Goal: Task Accomplishment & Management: Manage account settings

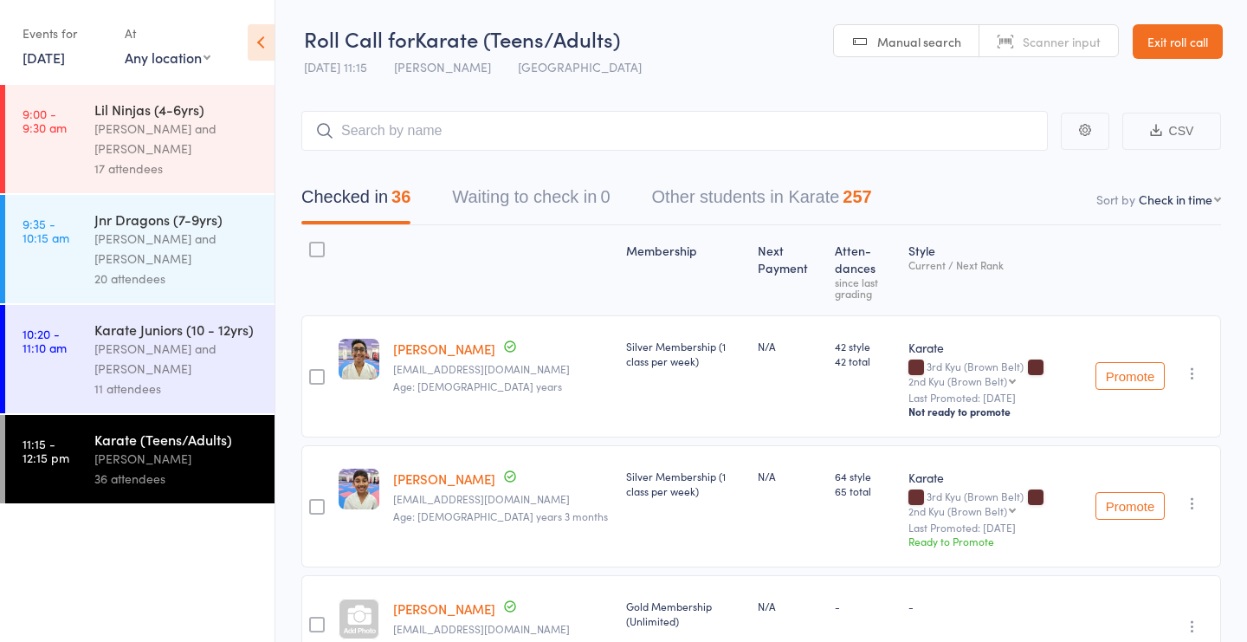
click at [261, 42] on icon at bounding box center [261, 42] width 27 height 36
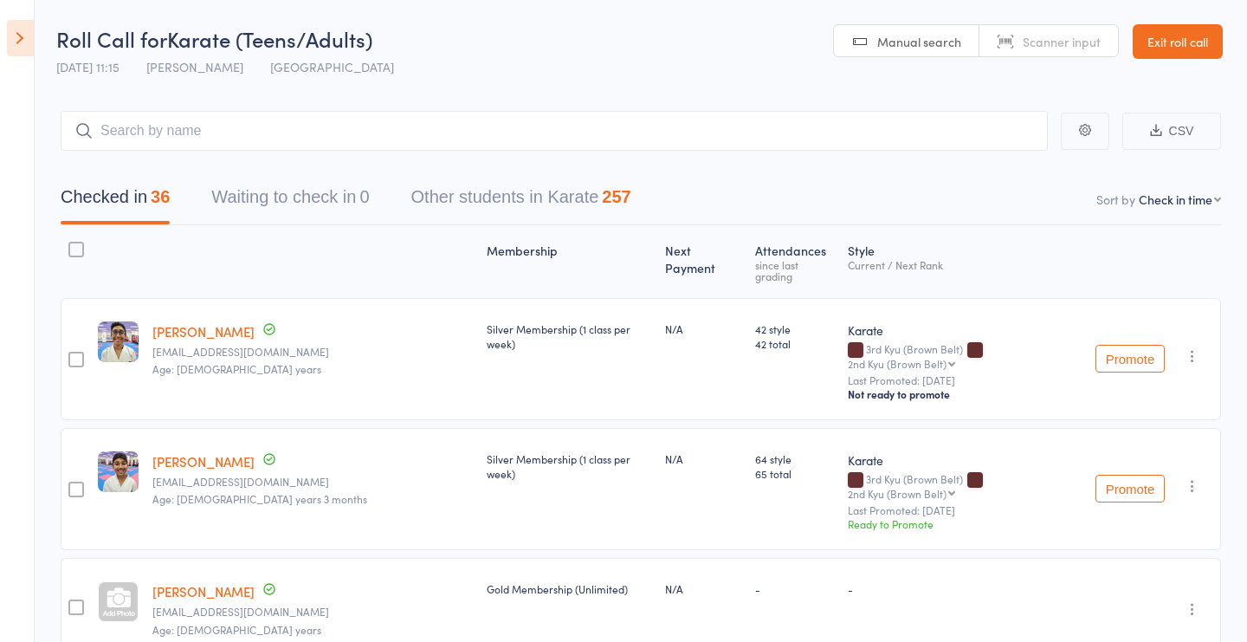
click at [1165, 48] on link "Exit roll call" at bounding box center [1178, 41] width 90 height 35
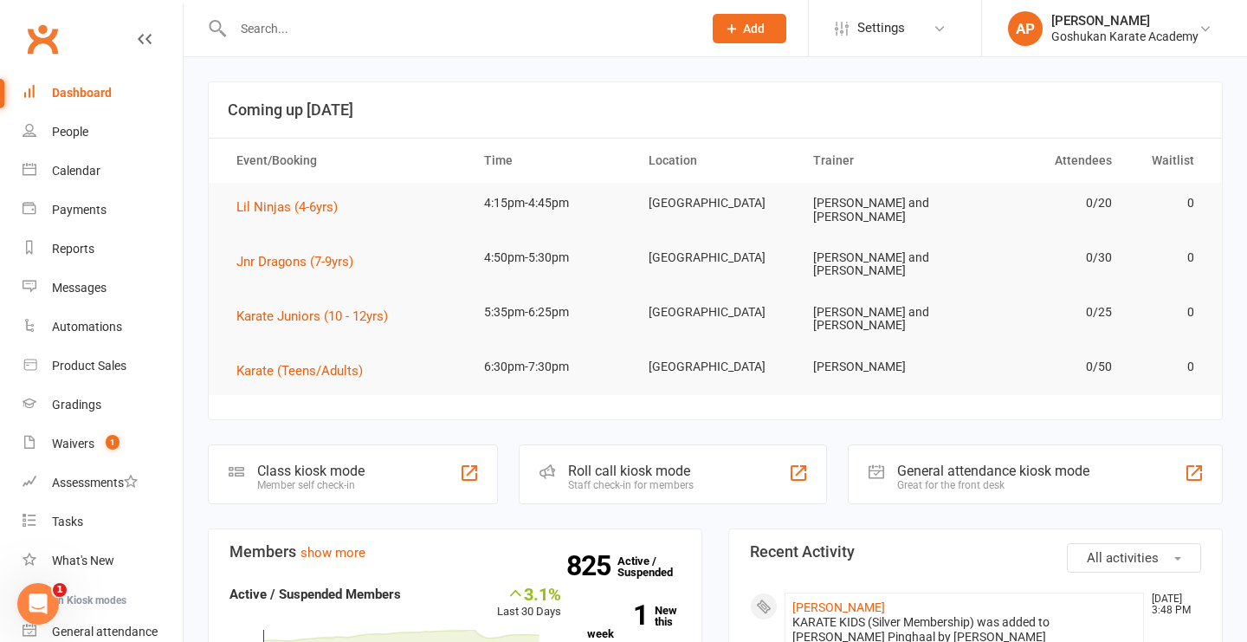
click at [60, 96] on div "Dashboard" at bounding box center [82, 93] width 60 height 14
click at [69, 173] on div "Calendar" at bounding box center [76, 171] width 48 height 14
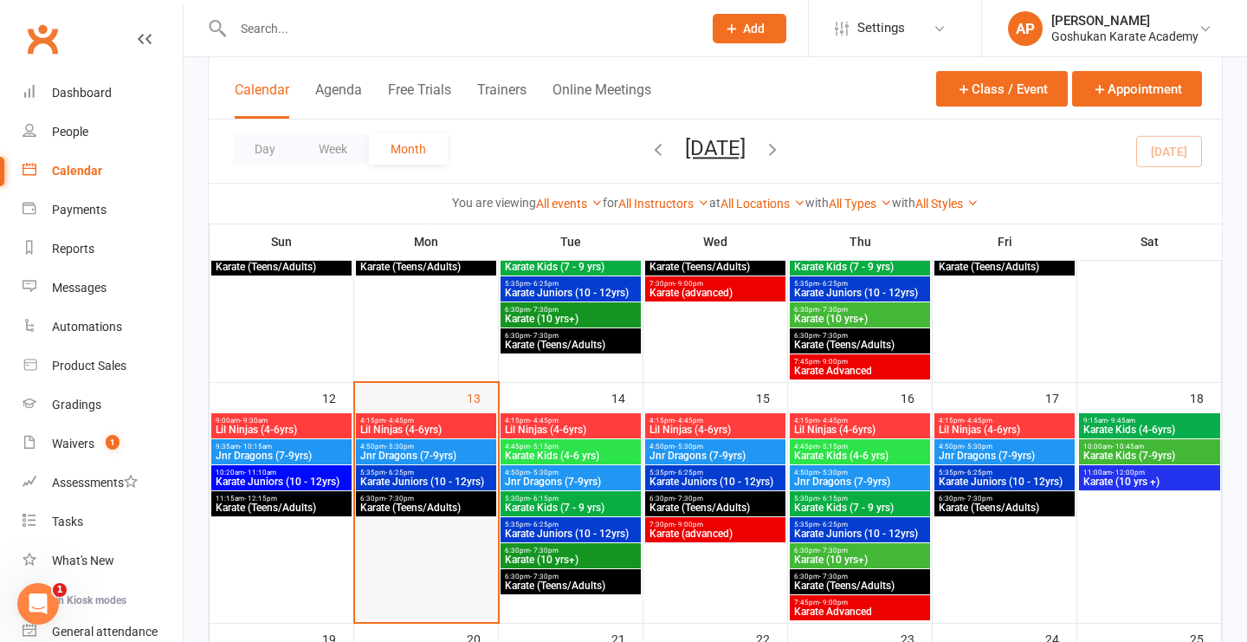
scroll to position [457, 0]
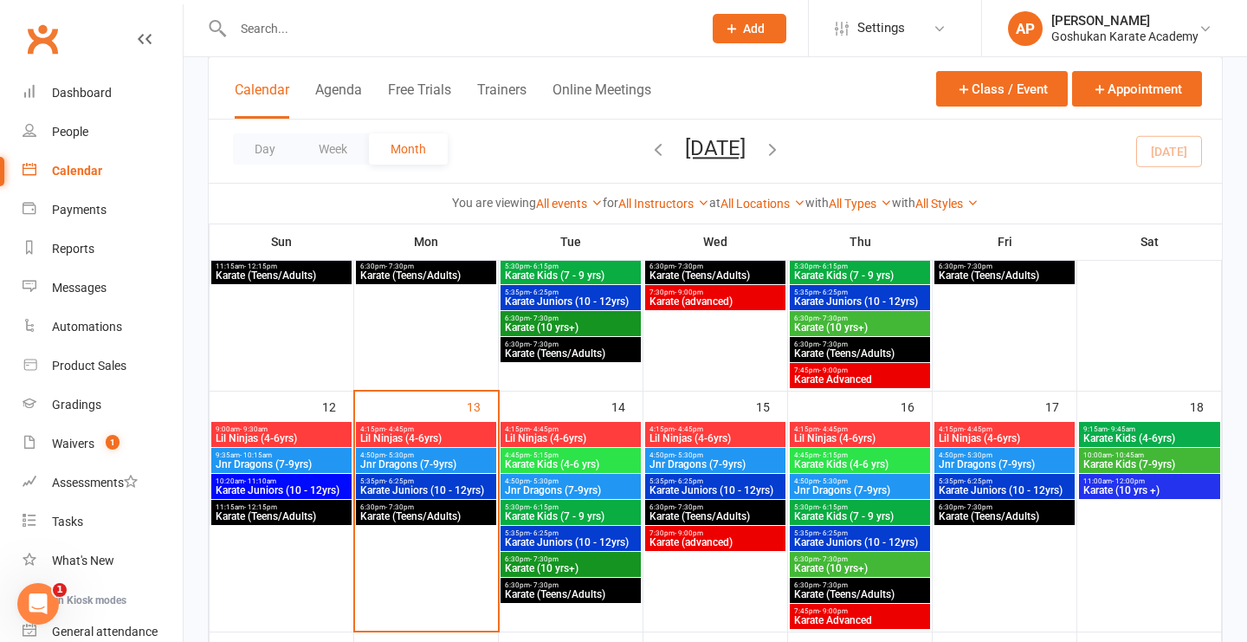
click at [388, 433] on span "Lil Ninjas (4-6yrs)" at bounding box center [425, 438] width 133 height 10
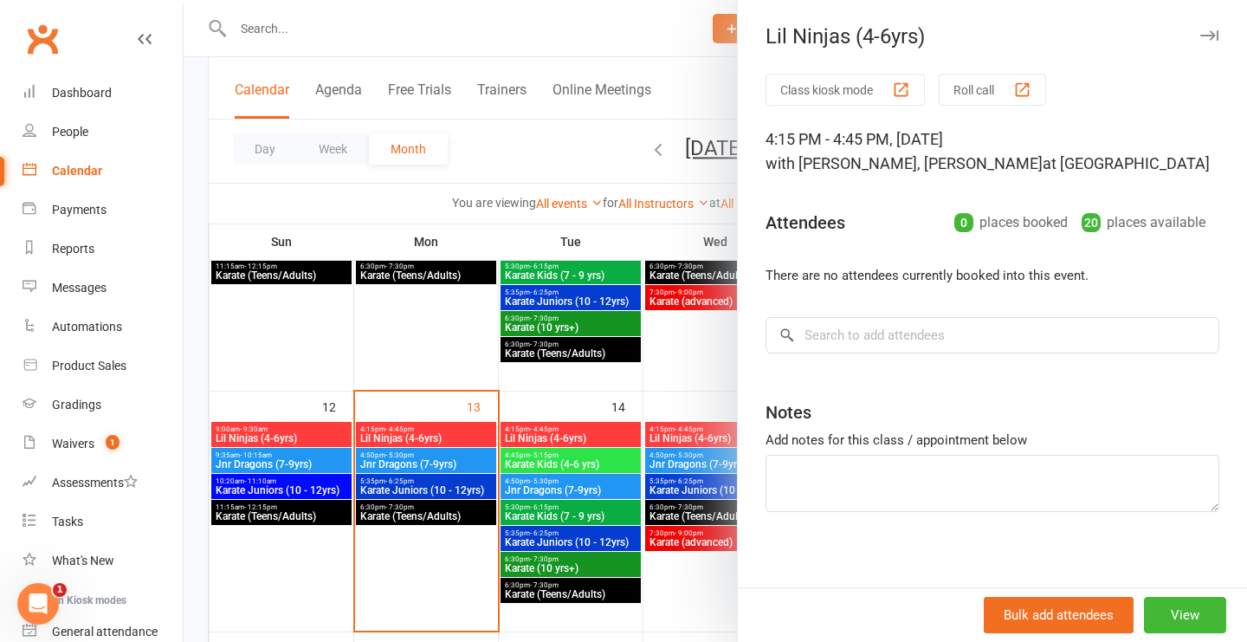
click at [981, 90] on button "Roll call" at bounding box center [992, 90] width 107 height 32
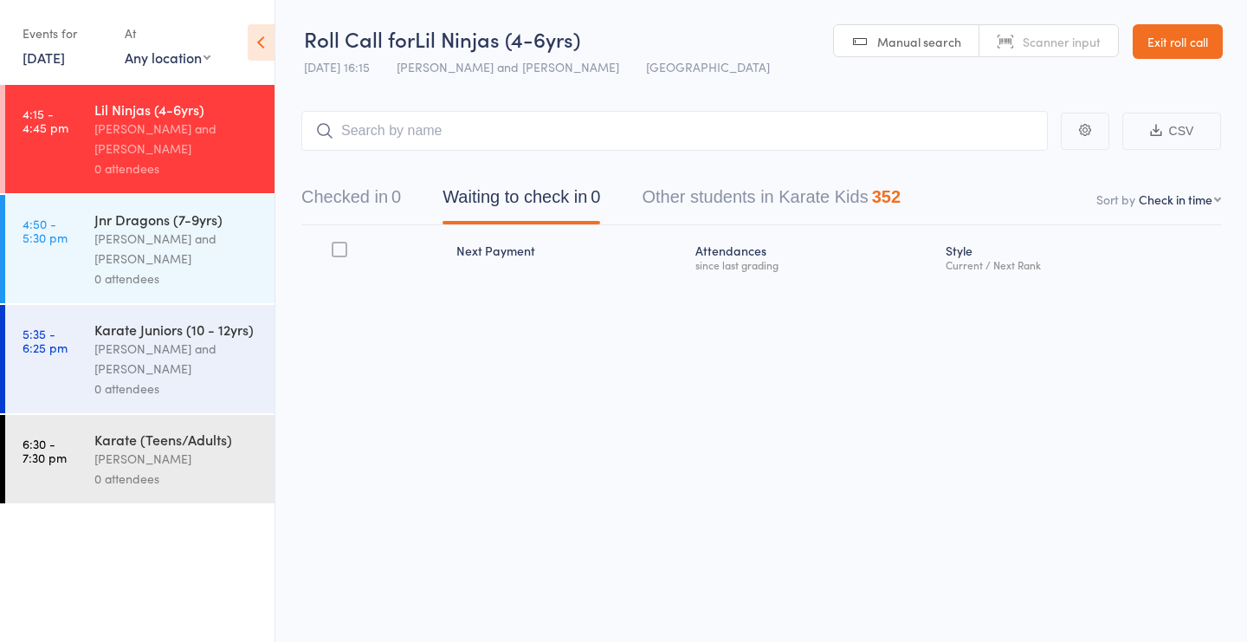
click at [1069, 45] on span "Scanner input" at bounding box center [1062, 41] width 78 height 17
type input "1344"
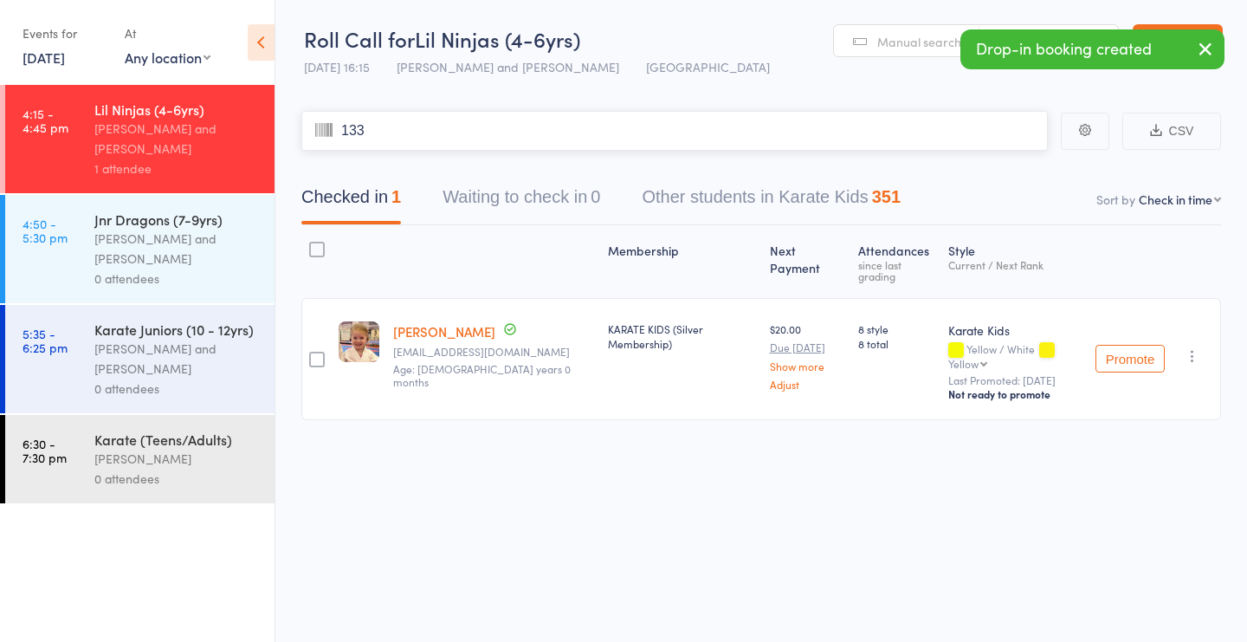
type input "1332"
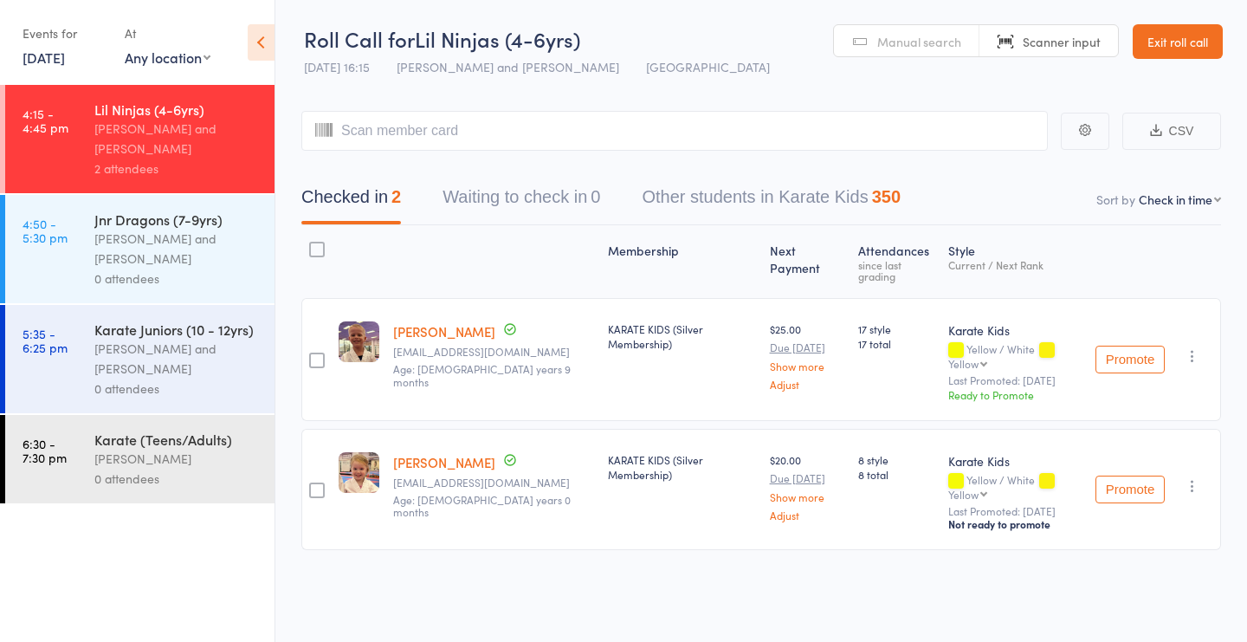
click at [1044, 36] on span "Scanner input" at bounding box center [1062, 41] width 78 height 17
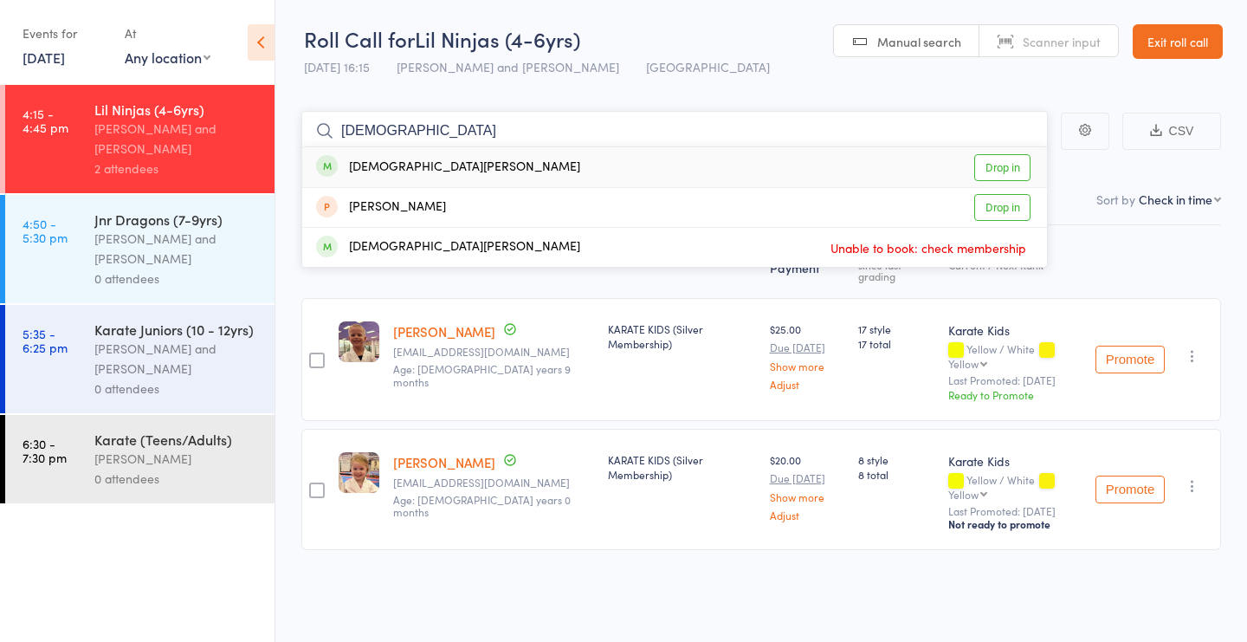
type input "Vaishnavi"
drag, startPoint x: 986, startPoint y: 166, endPoint x: 1003, endPoint y: 159, distance: 17.9
click at [1003, 159] on link "Drop in" at bounding box center [1002, 167] width 56 height 27
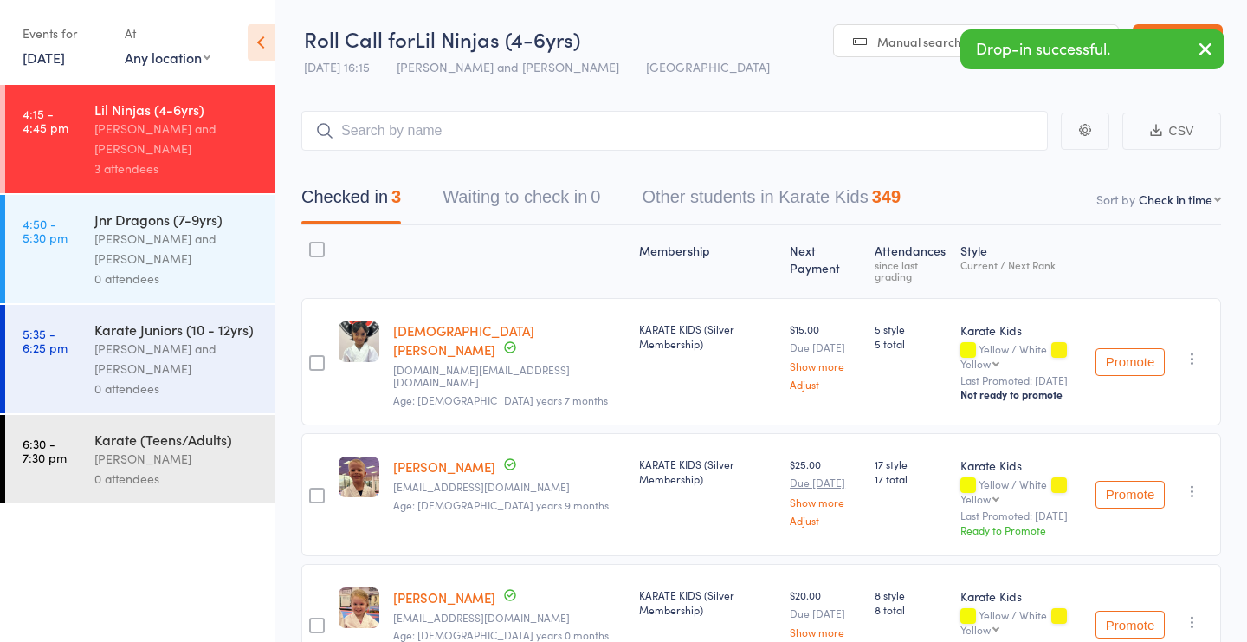
click at [217, 275] on div "0 attendees" at bounding box center [176, 278] width 165 height 20
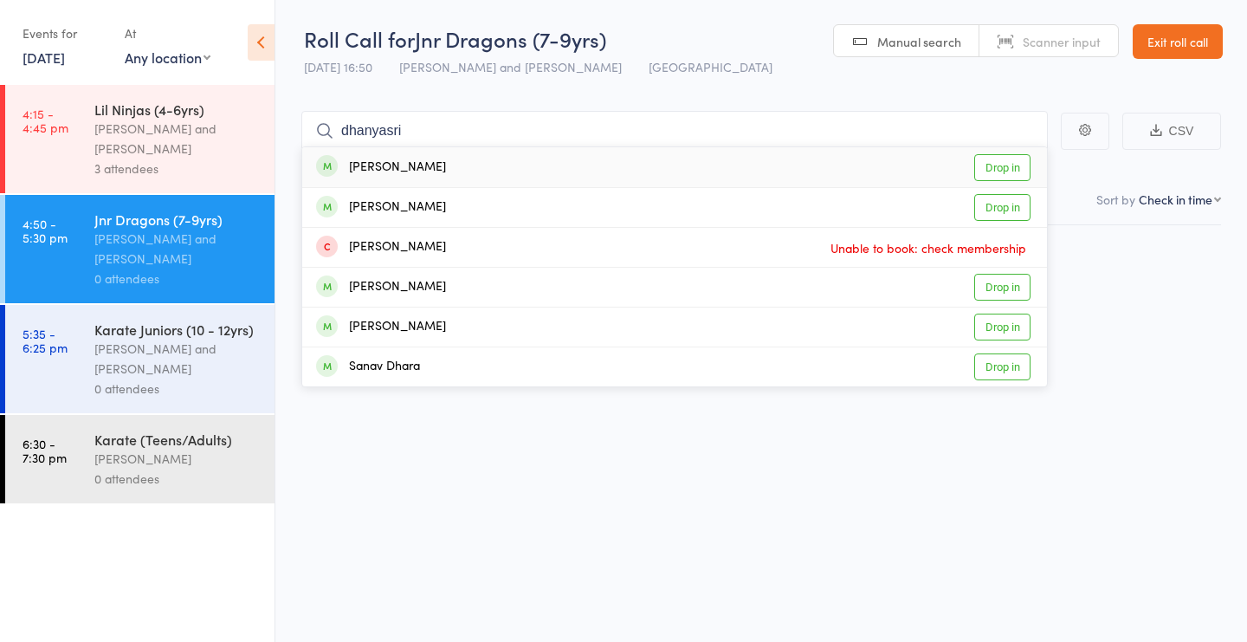
type input "dhanyasri"
click at [1000, 160] on link "Drop in" at bounding box center [1002, 167] width 56 height 27
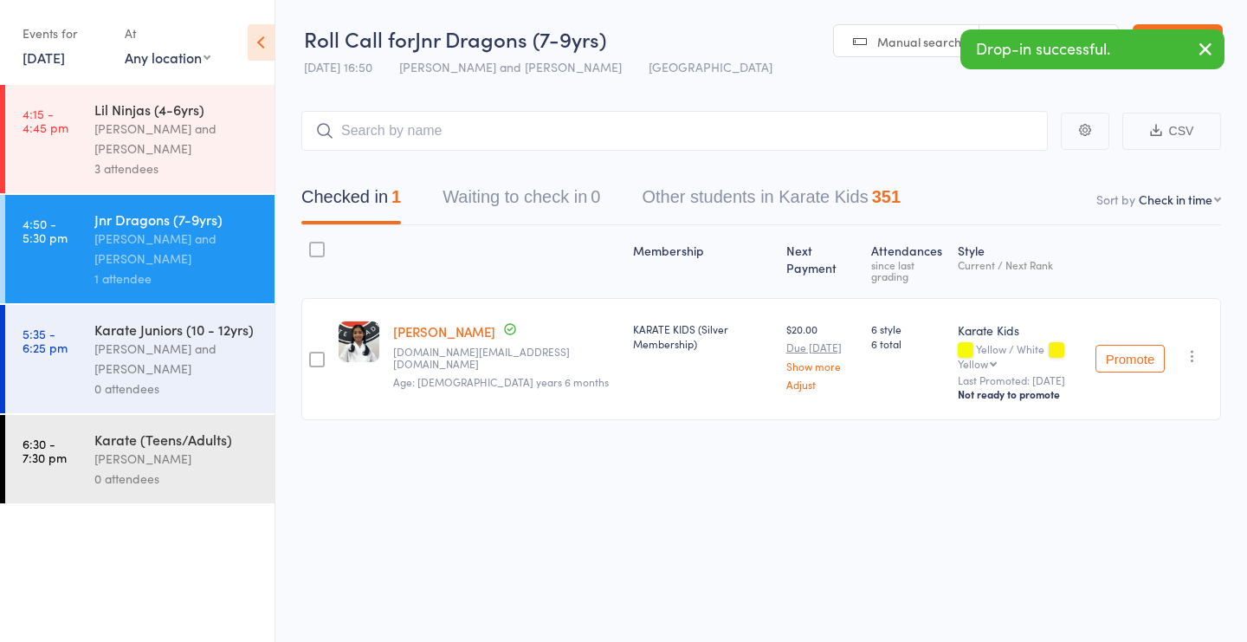
click at [255, 443] on div "Karate (Teens/Adults)" at bounding box center [176, 439] width 165 height 19
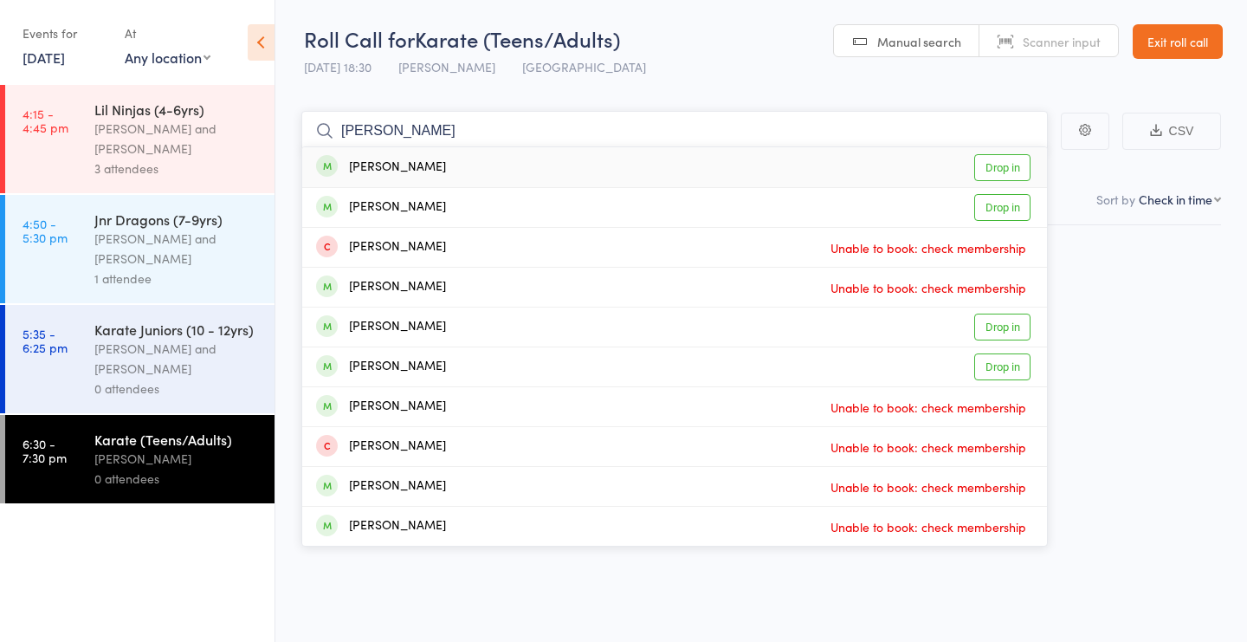
type input "charge"
drag, startPoint x: 433, startPoint y: 169, endPoint x: 989, endPoint y: 164, distance: 556.0
click at [989, 164] on link "Drop in" at bounding box center [1002, 167] width 56 height 27
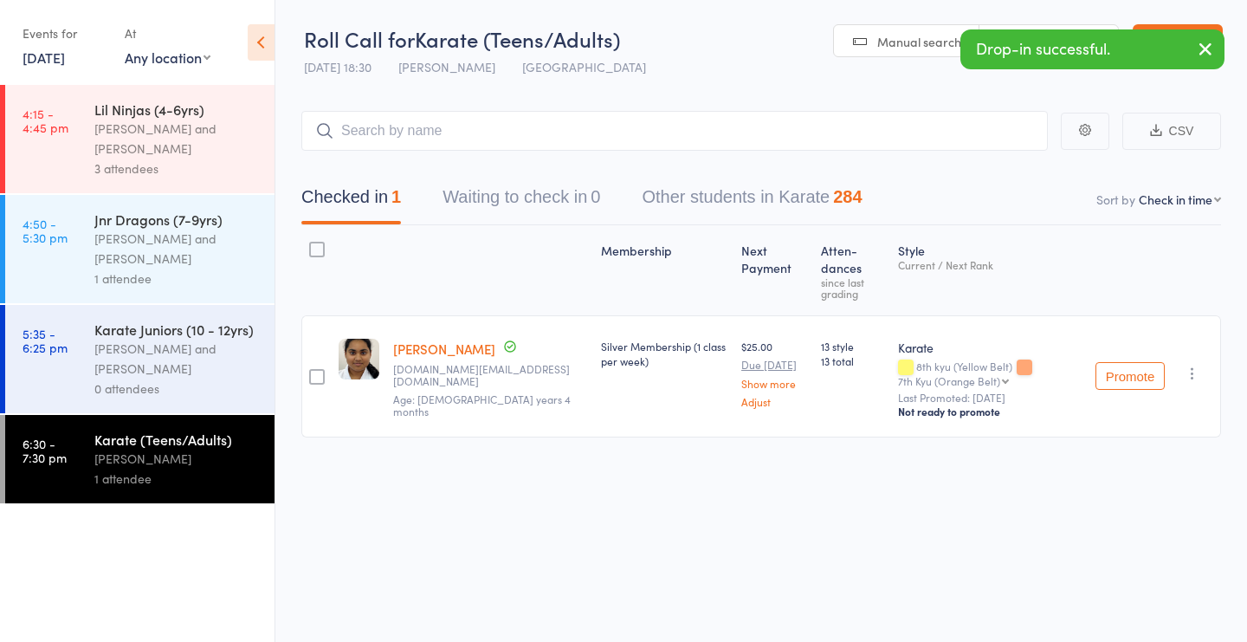
click at [149, 133] on div "[PERSON_NAME] and [PERSON_NAME]" at bounding box center [176, 139] width 165 height 40
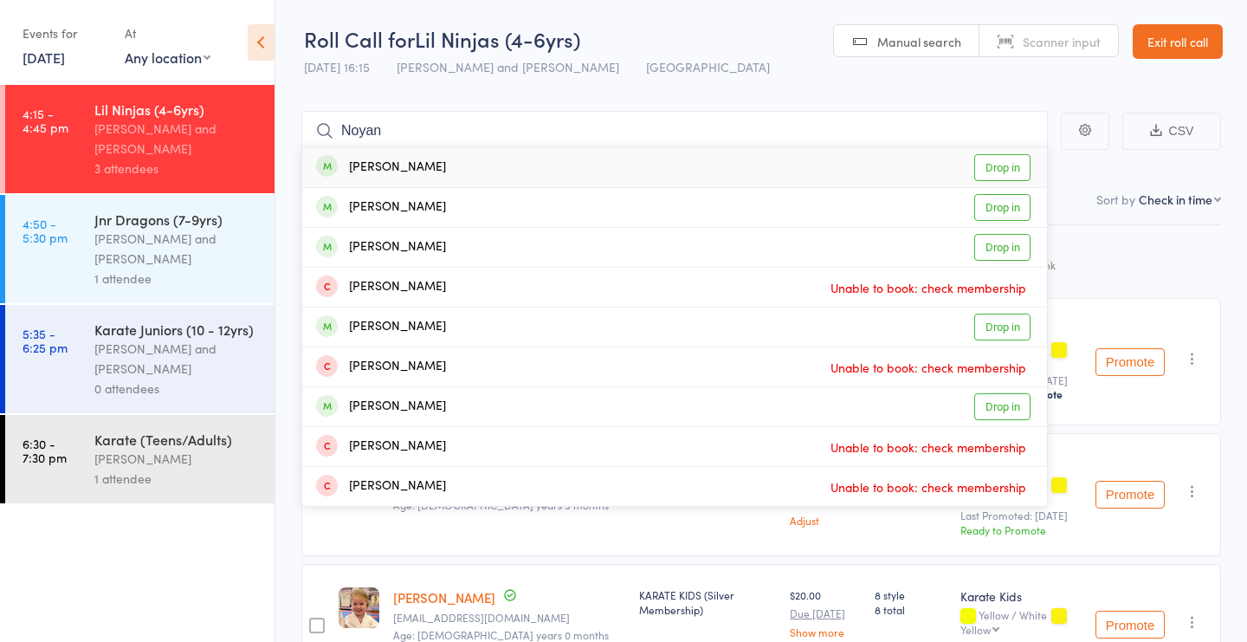
type input "Noyan"
drag, startPoint x: 394, startPoint y: 159, endPoint x: 1035, endPoint y: 89, distance: 644.7
click at [1035, 89] on main "Noyan Noyan Rezazadeh Drop in Anvi Narayan Drop in Aanya Narayan Drop in Ryan T…" at bounding box center [761, 423] width 972 height 677
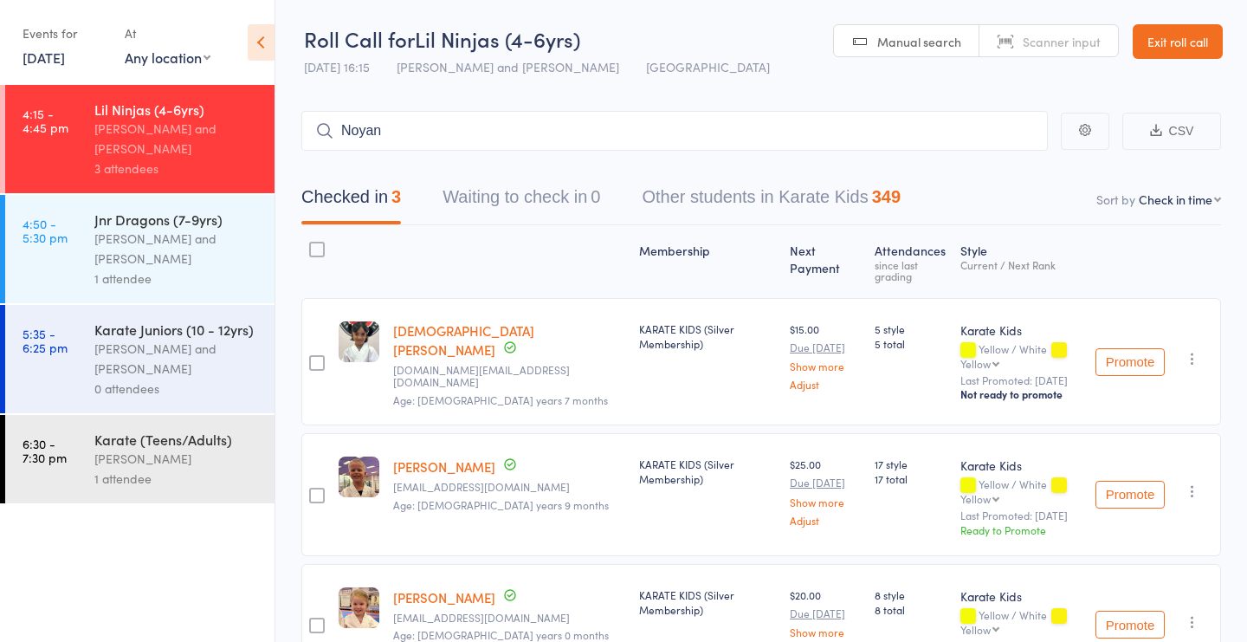
click at [1028, 42] on span "Scanner input" at bounding box center [1062, 41] width 78 height 17
type input "1291"
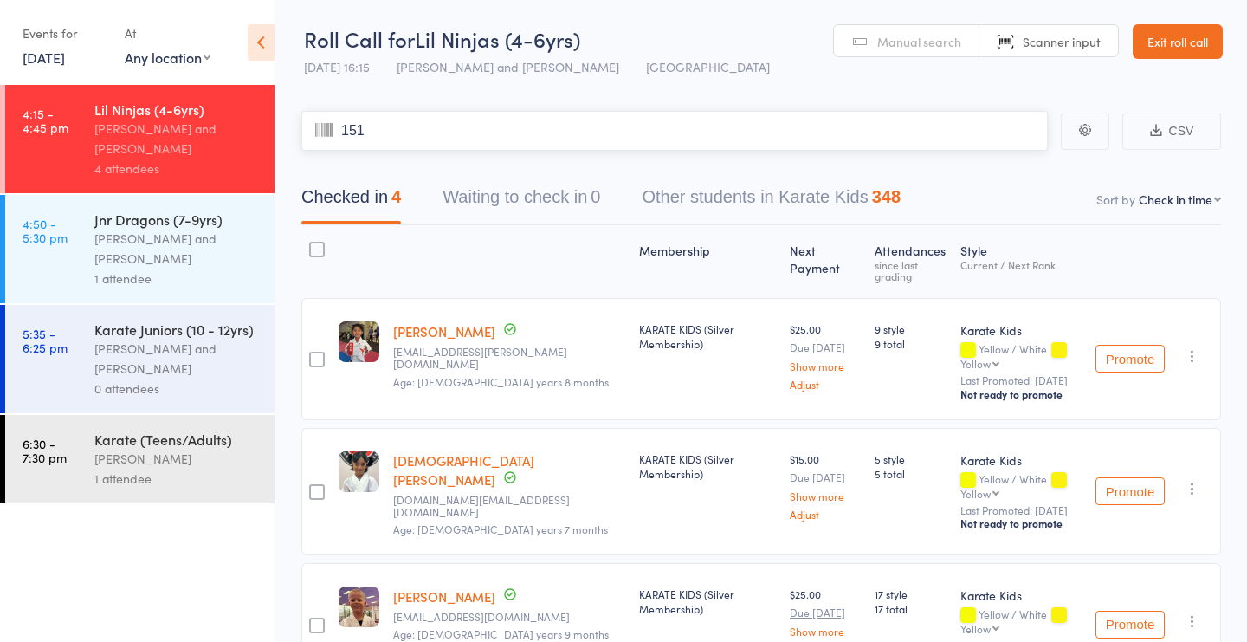
type input "1513"
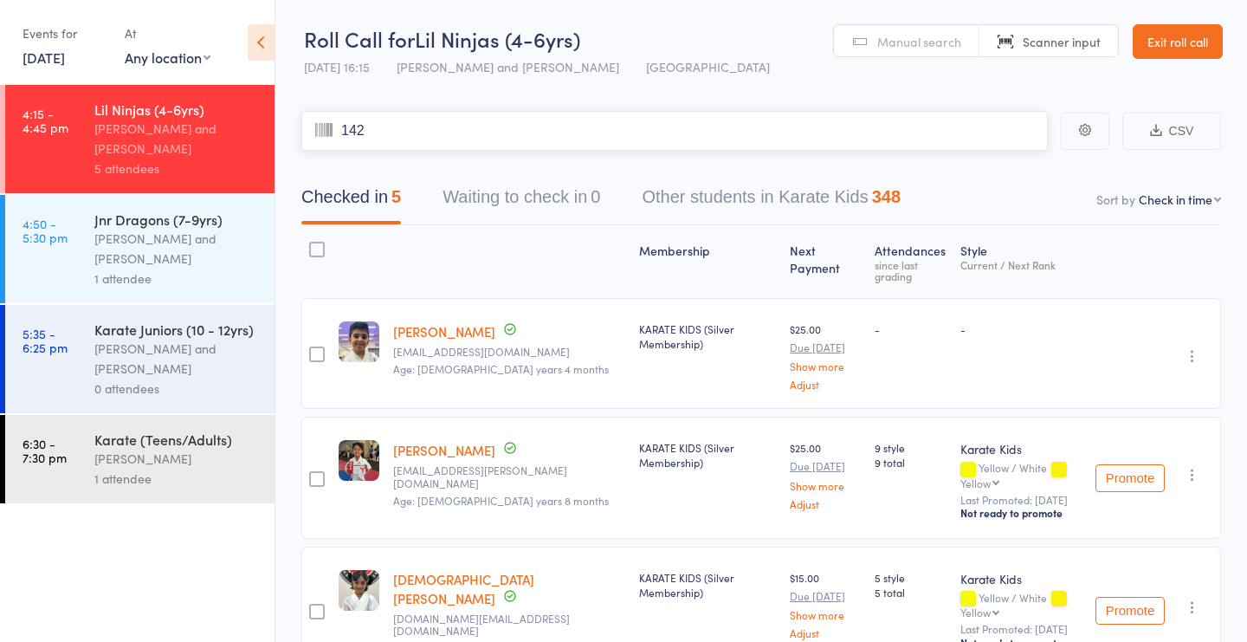
type input "1429"
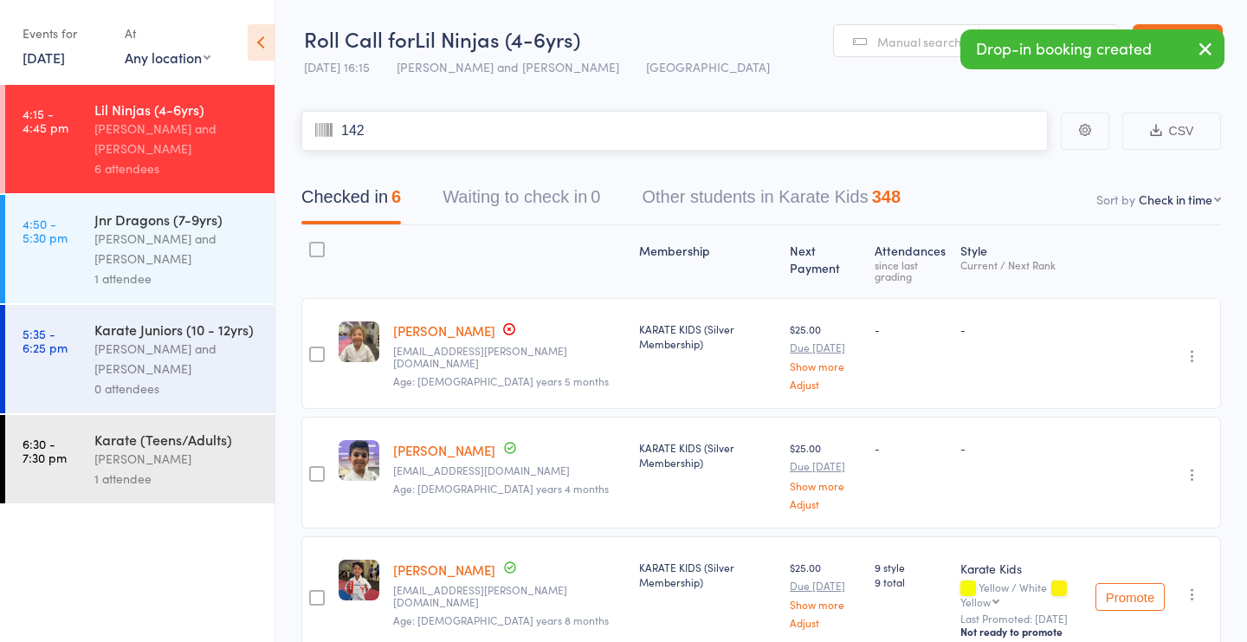
type input "1428"
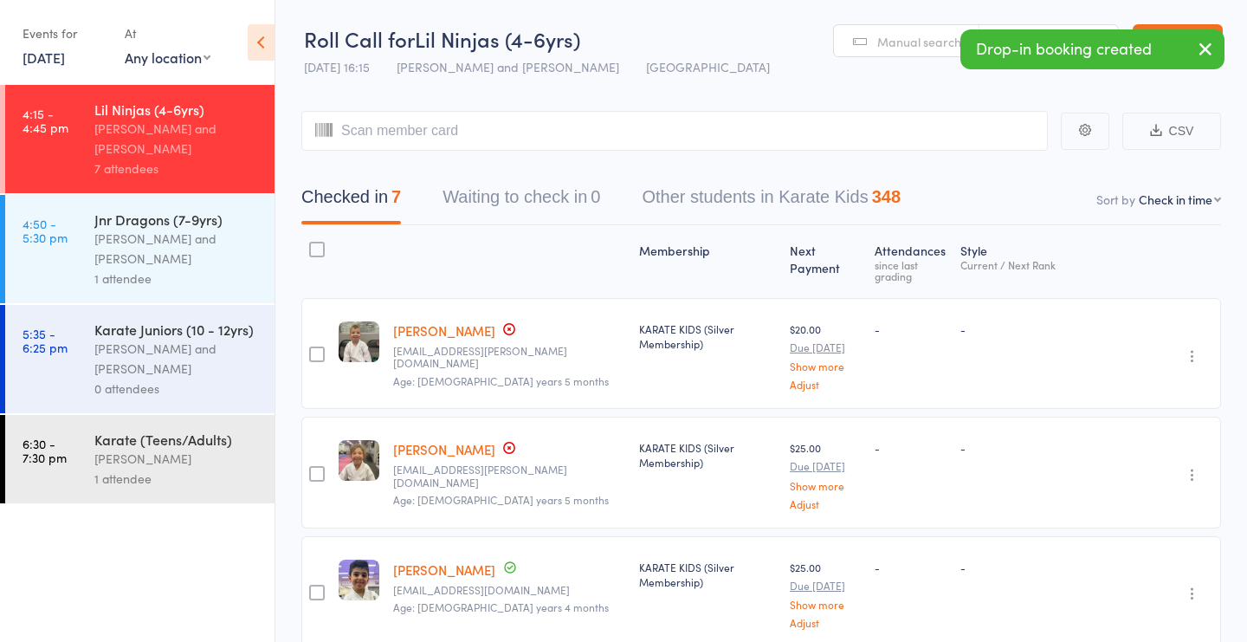
click at [857, 39] on link "Manual search" at bounding box center [906, 41] width 145 height 33
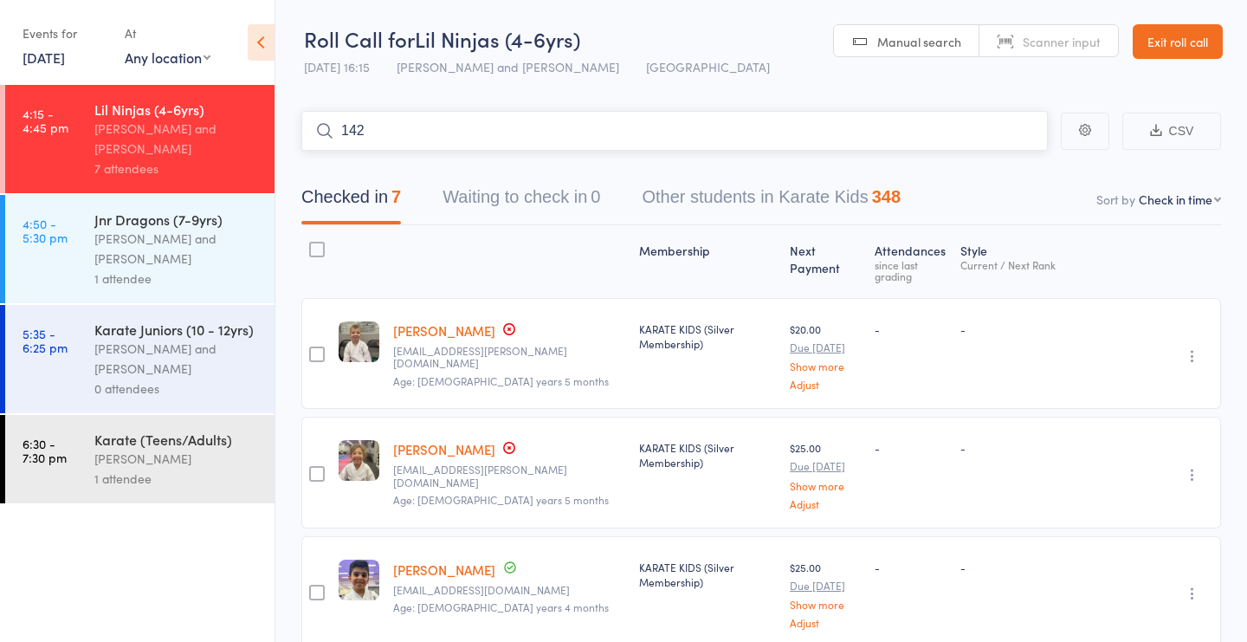
type input "1420"
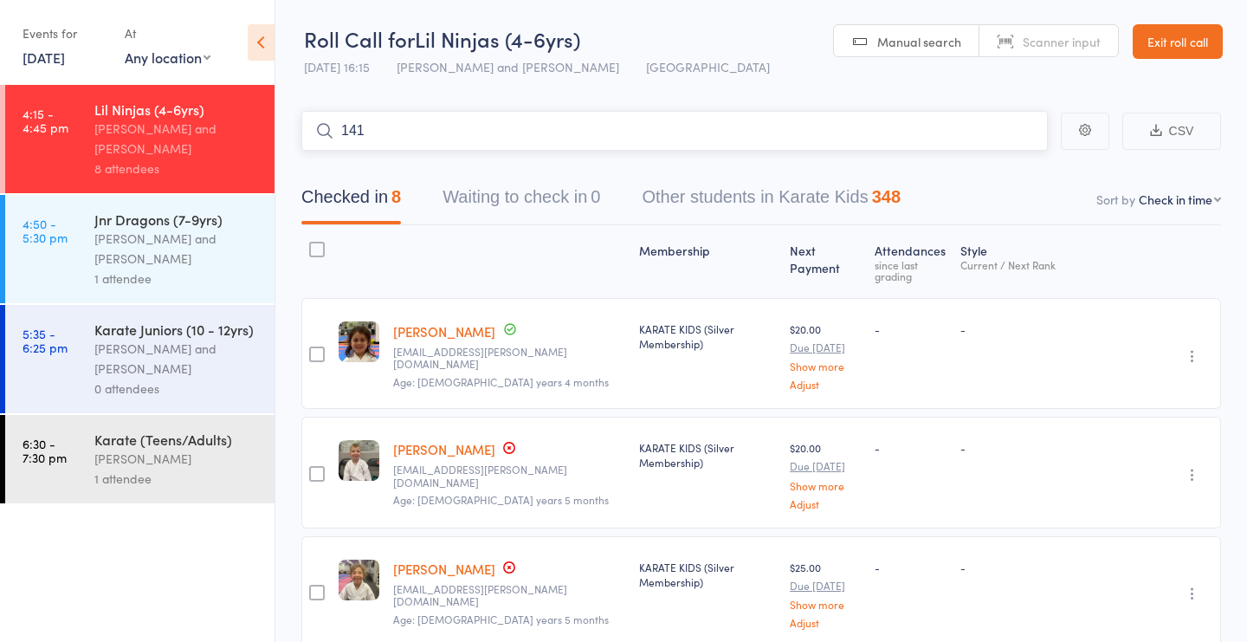
type input "1419"
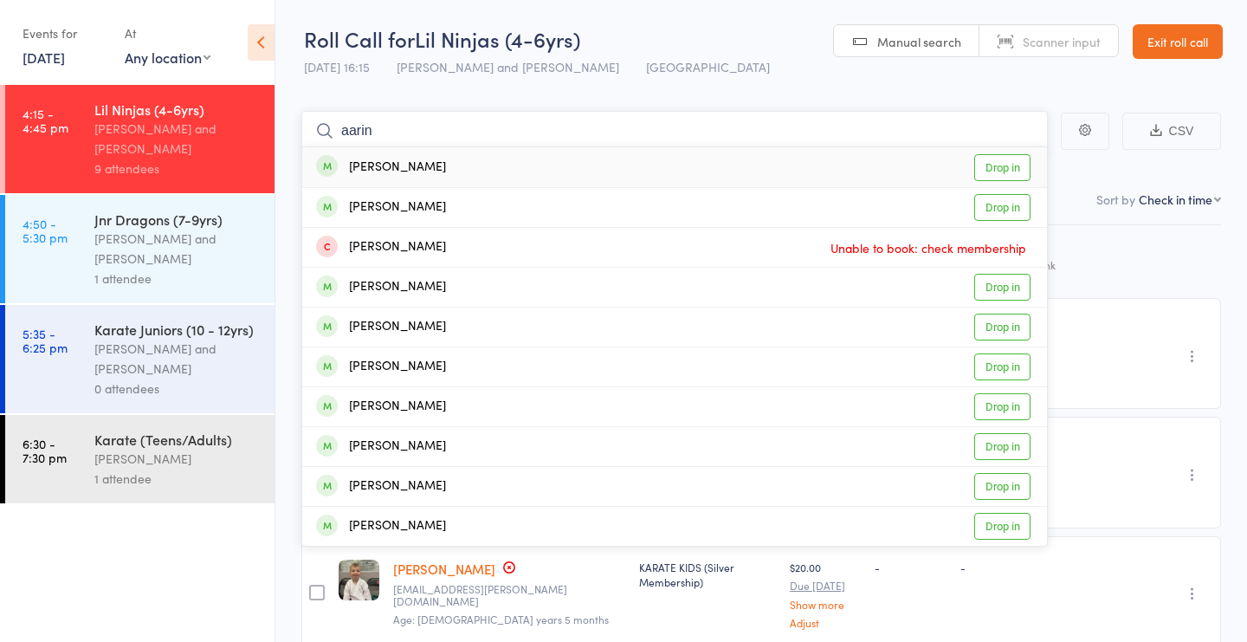
type input "aarin"
click at [997, 170] on link "Drop in" at bounding box center [1002, 167] width 56 height 27
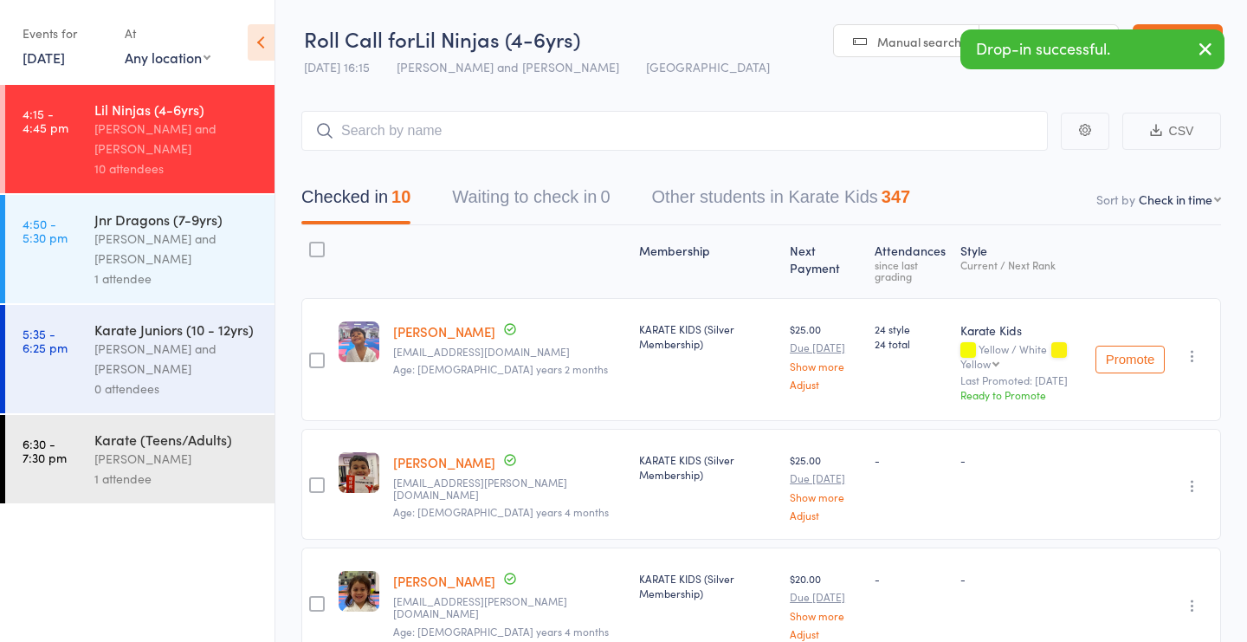
click at [1186, 347] on icon "button" at bounding box center [1192, 355] width 17 height 17
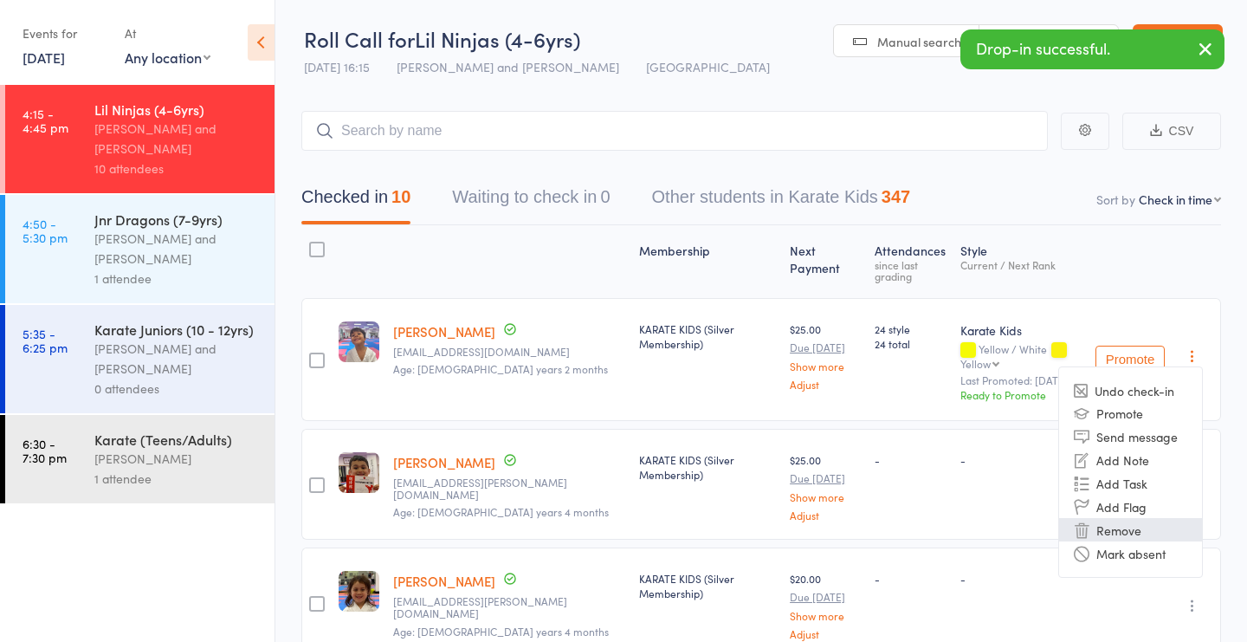
click at [1109, 518] on li "Remove" at bounding box center [1130, 529] width 143 height 23
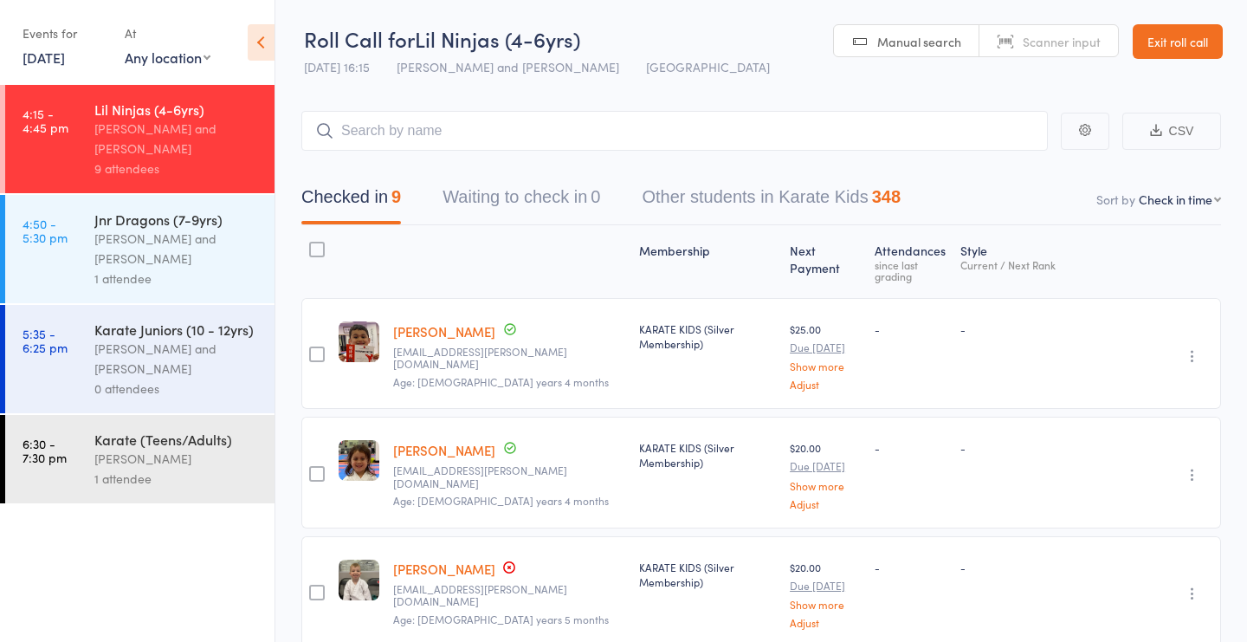
click at [1004, 42] on link "Scanner input" at bounding box center [1048, 41] width 139 height 33
type input "1512"
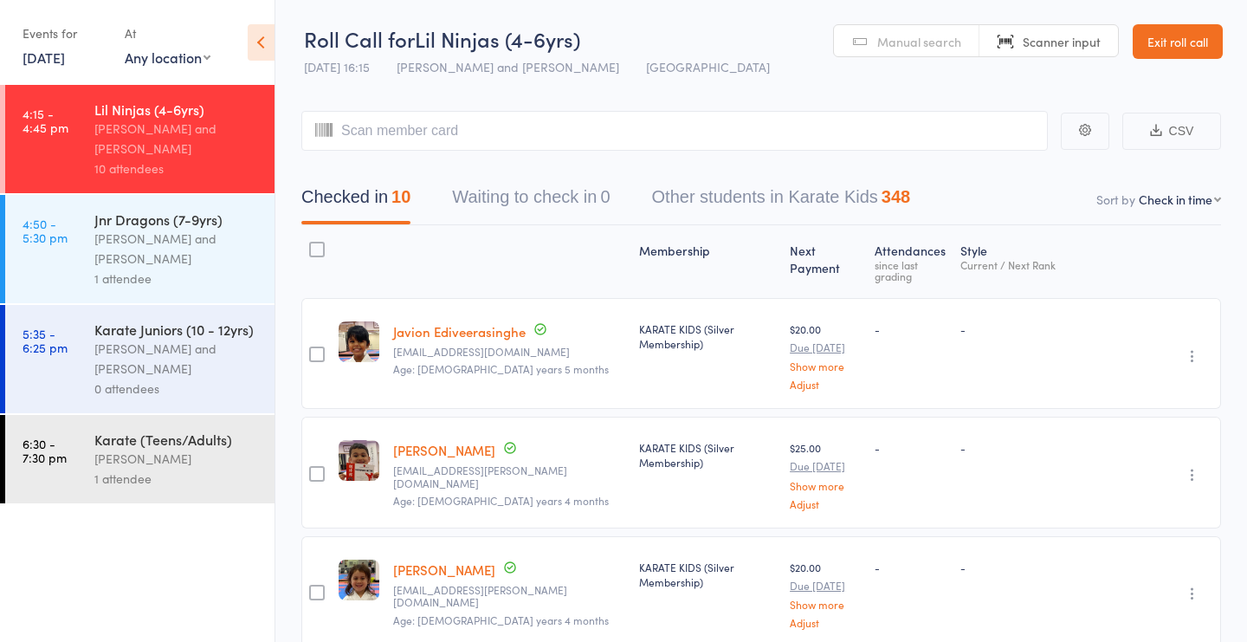
click at [928, 40] on span "Manual search" at bounding box center [919, 41] width 84 height 17
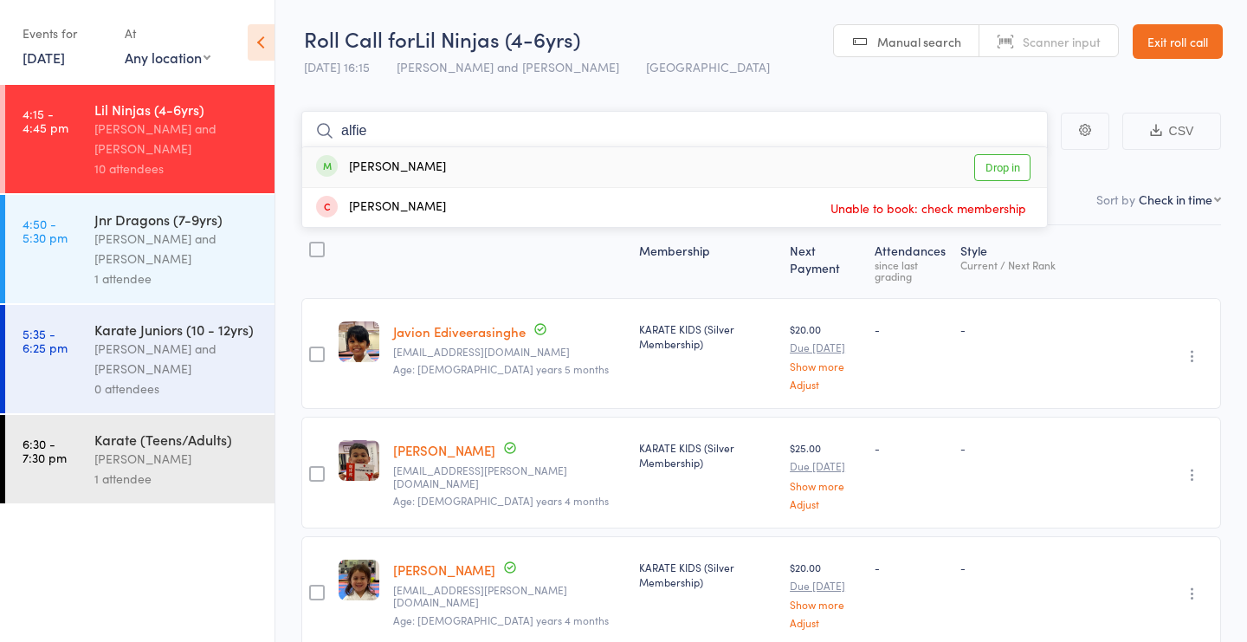
type input "alfie"
click at [494, 165] on div "Alfie Mckenna Drop in" at bounding box center [674, 167] width 745 height 40
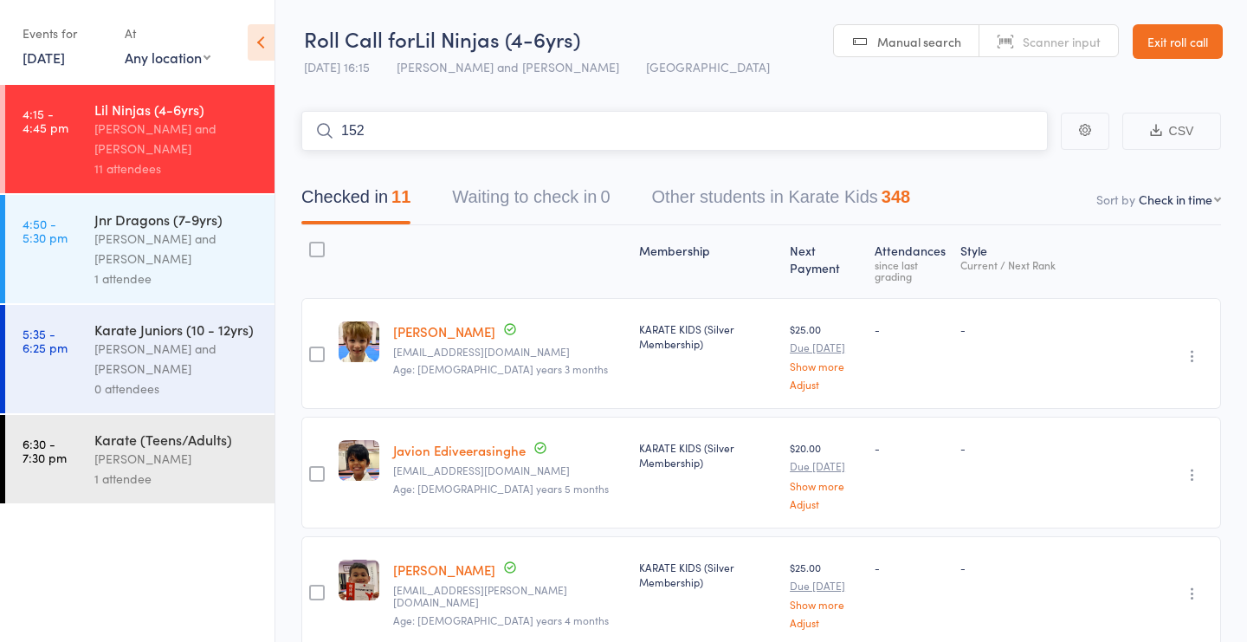
type input "1526"
click at [372, 130] on input "1526" at bounding box center [674, 131] width 747 height 40
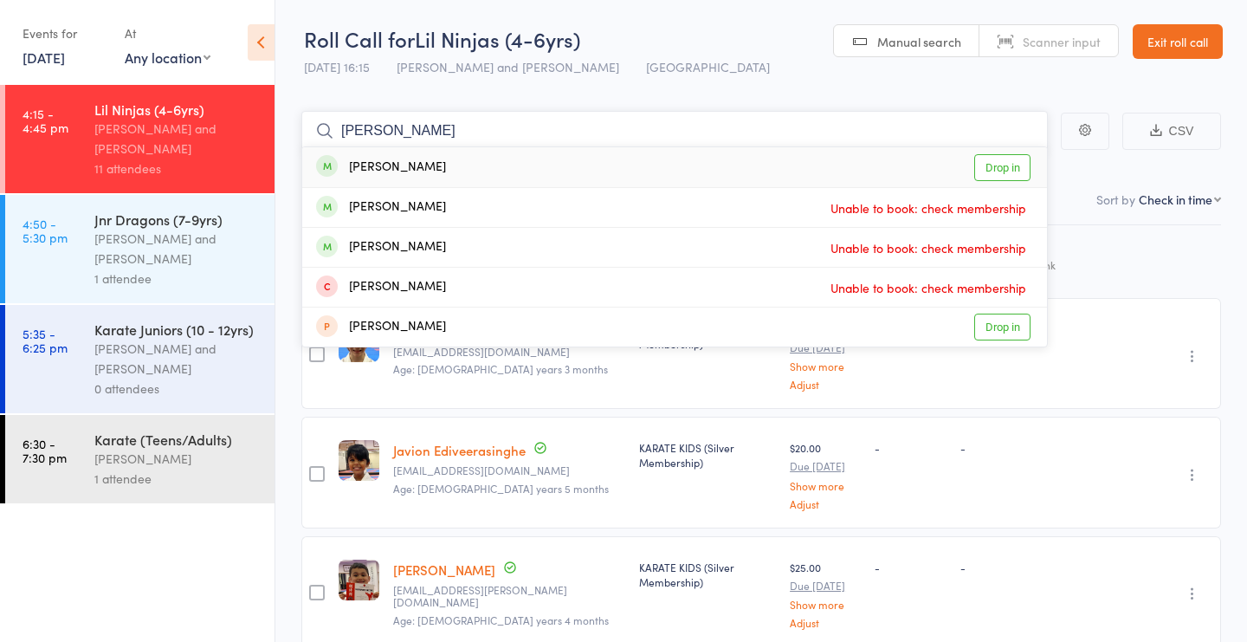
type input "sebastian"
click at [999, 168] on link "Drop in" at bounding box center [1002, 167] width 56 height 27
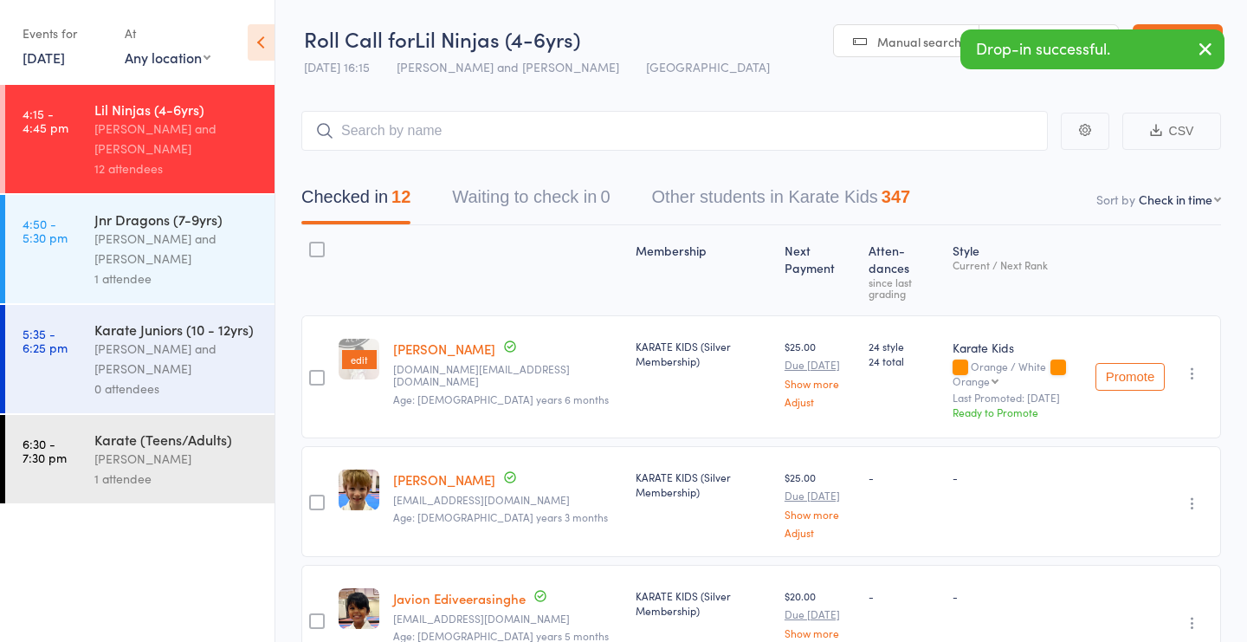
click at [372, 350] on div "edit" at bounding box center [359, 359] width 35 height 19
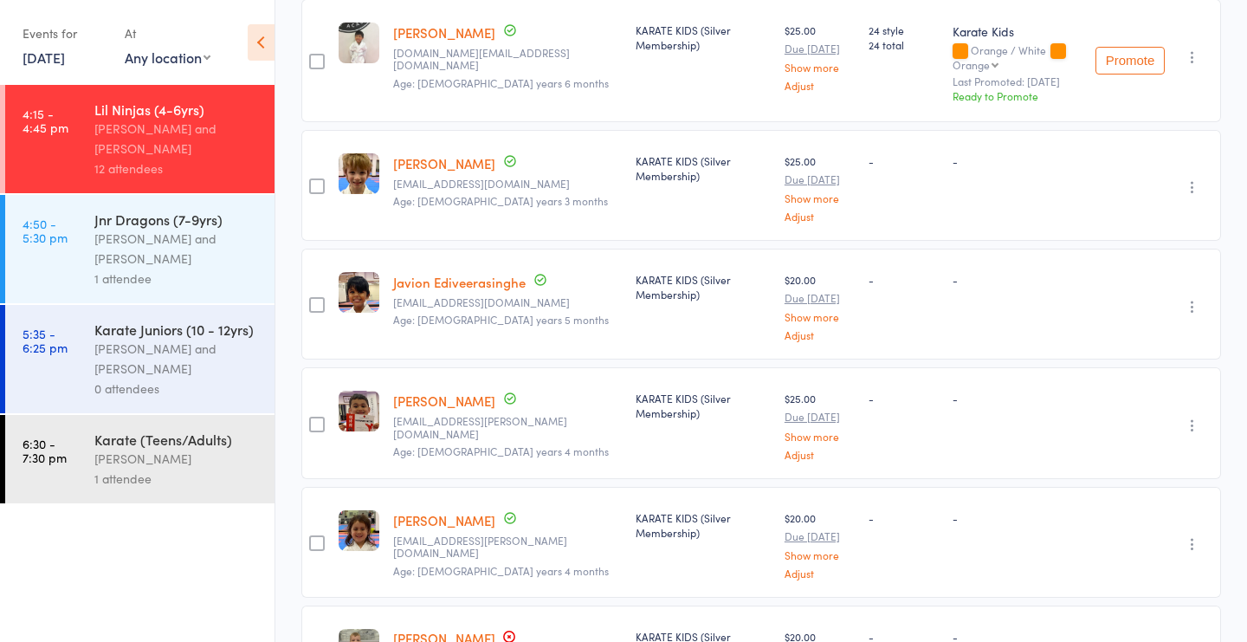
click at [506, 434] on div "Theodore Nagel karina.j.nagel@gmail.com Age: 6 years 4 months" at bounding box center [507, 422] width 242 height 111
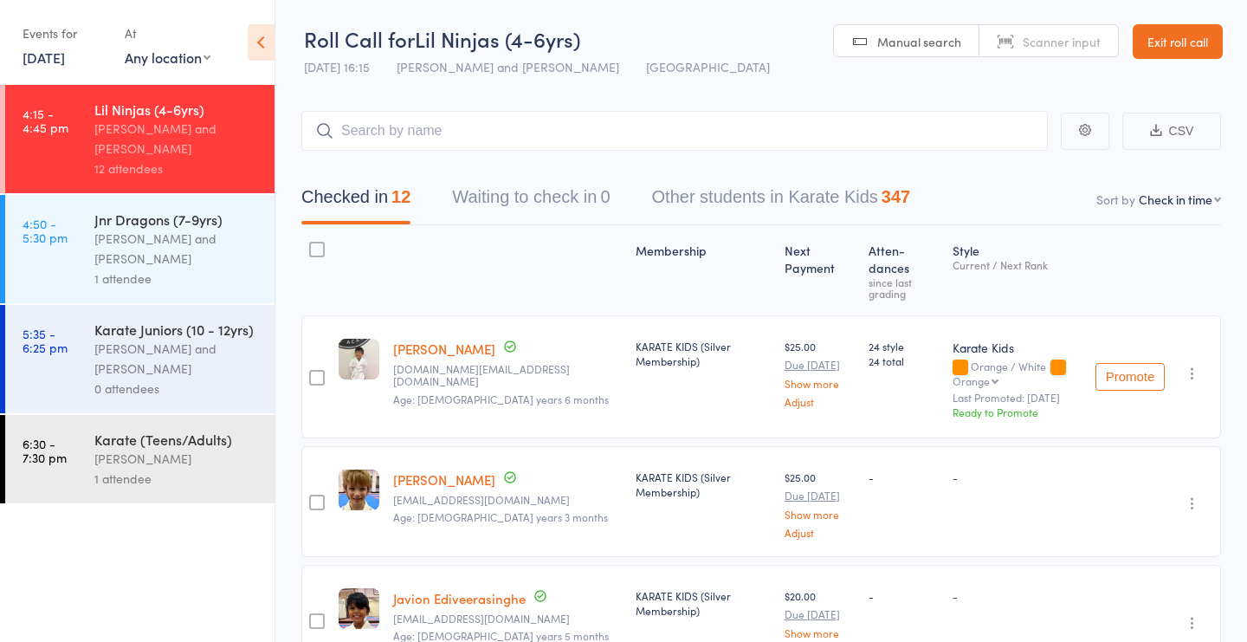
click at [457, 278] on div at bounding box center [507, 270] width 242 height 74
click at [443, 139] on input "search" at bounding box center [674, 131] width 747 height 40
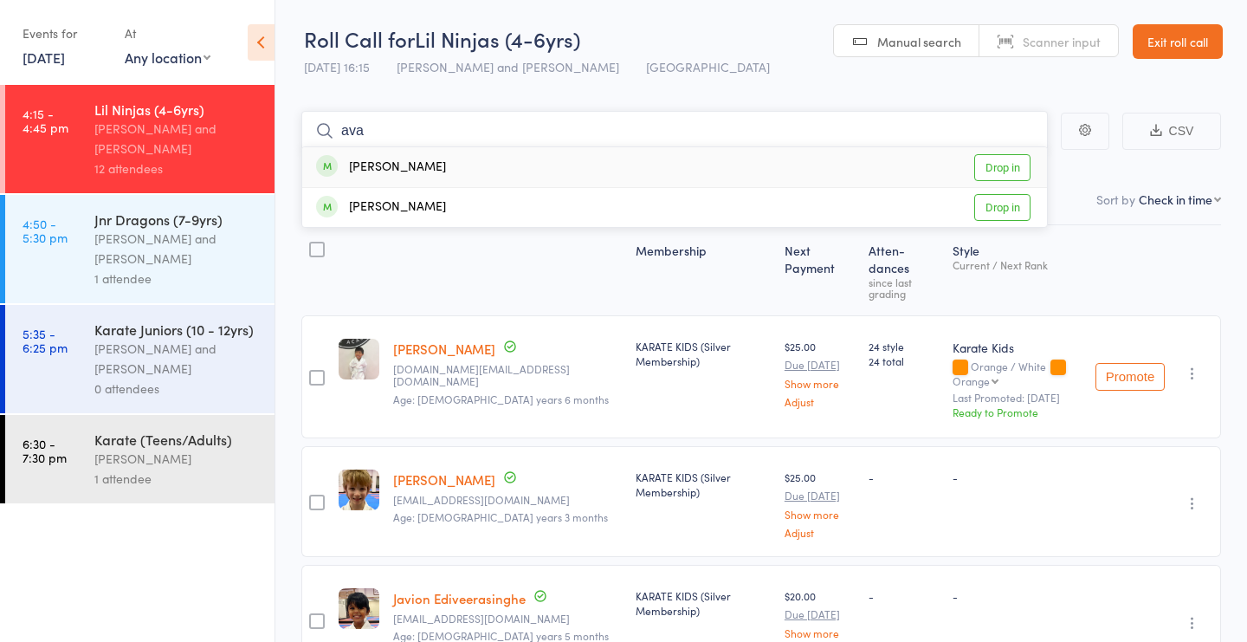
type input "ava"
click at [989, 159] on link "Drop in" at bounding box center [1002, 167] width 56 height 27
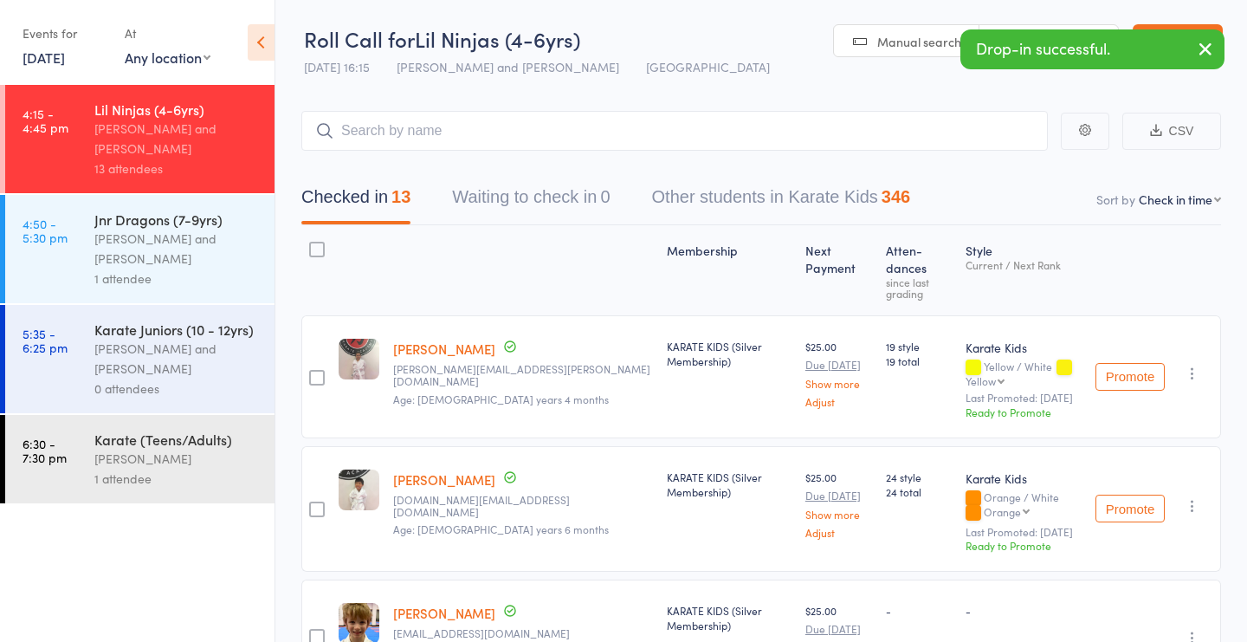
click at [441, 258] on div at bounding box center [523, 270] width 274 height 74
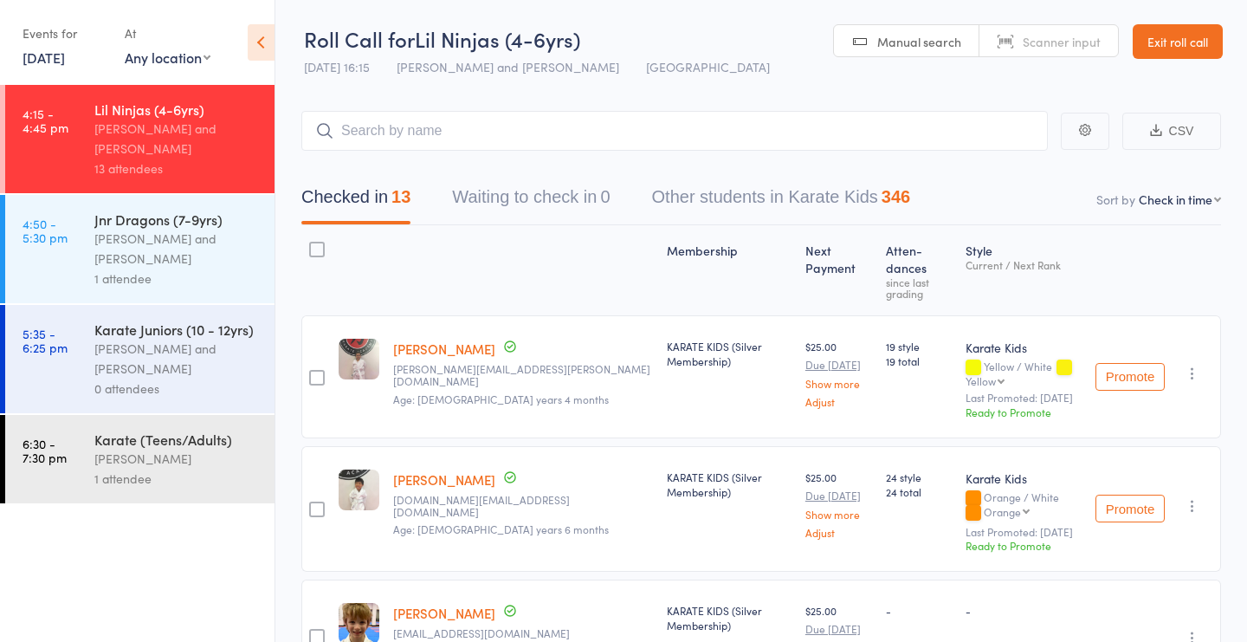
click at [194, 223] on div "Jnr Dragons (7-9yrs)" at bounding box center [176, 219] width 165 height 19
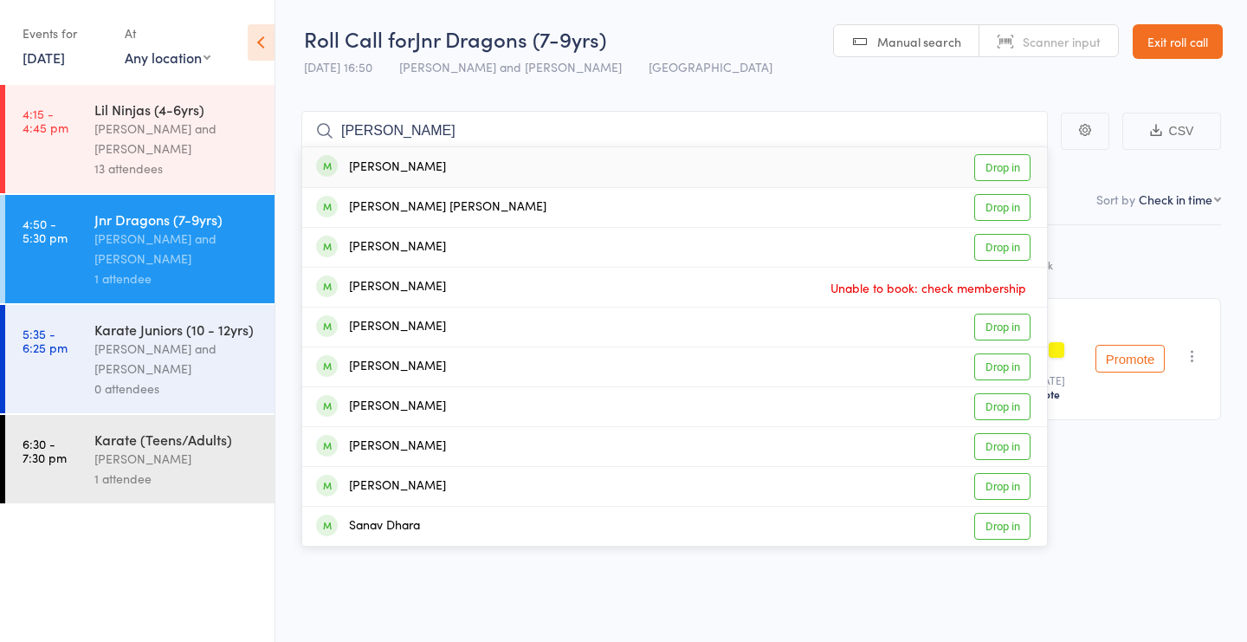
type input "Pranav"
drag, startPoint x: 540, startPoint y: 134, endPoint x: 1005, endPoint y: 166, distance: 467.0
click at [1005, 166] on link "Drop in" at bounding box center [1002, 167] width 56 height 27
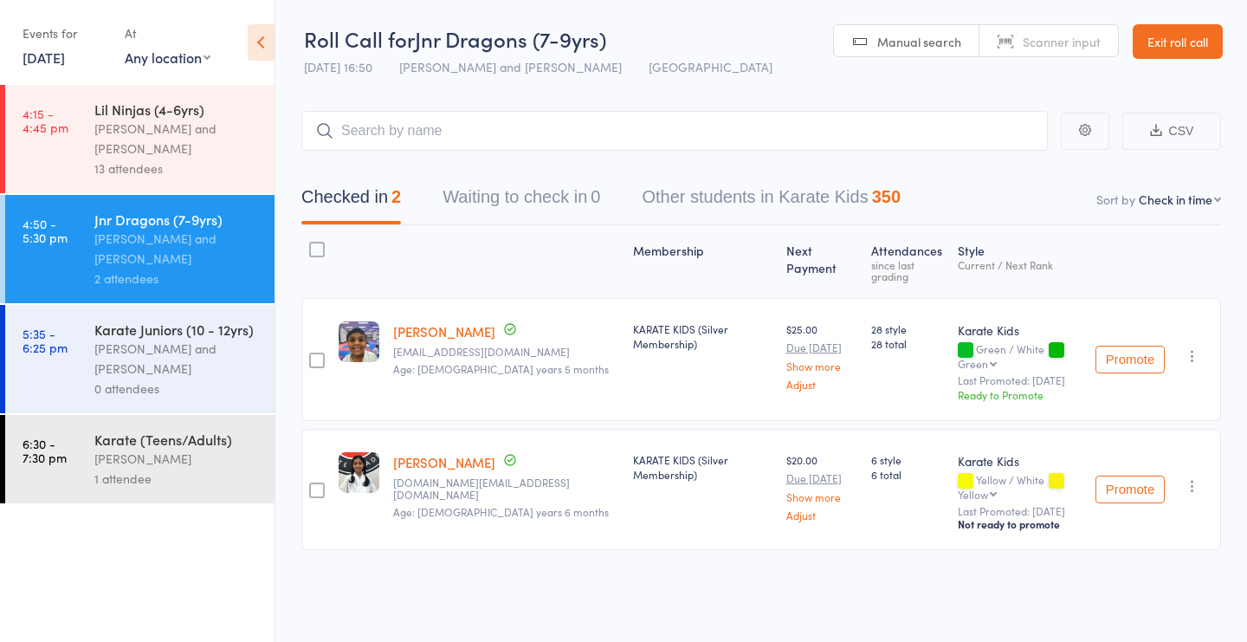
click at [993, 34] on link "Scanner input" at bounding box center [1048, 41] width 139 height 33
type input "1261"
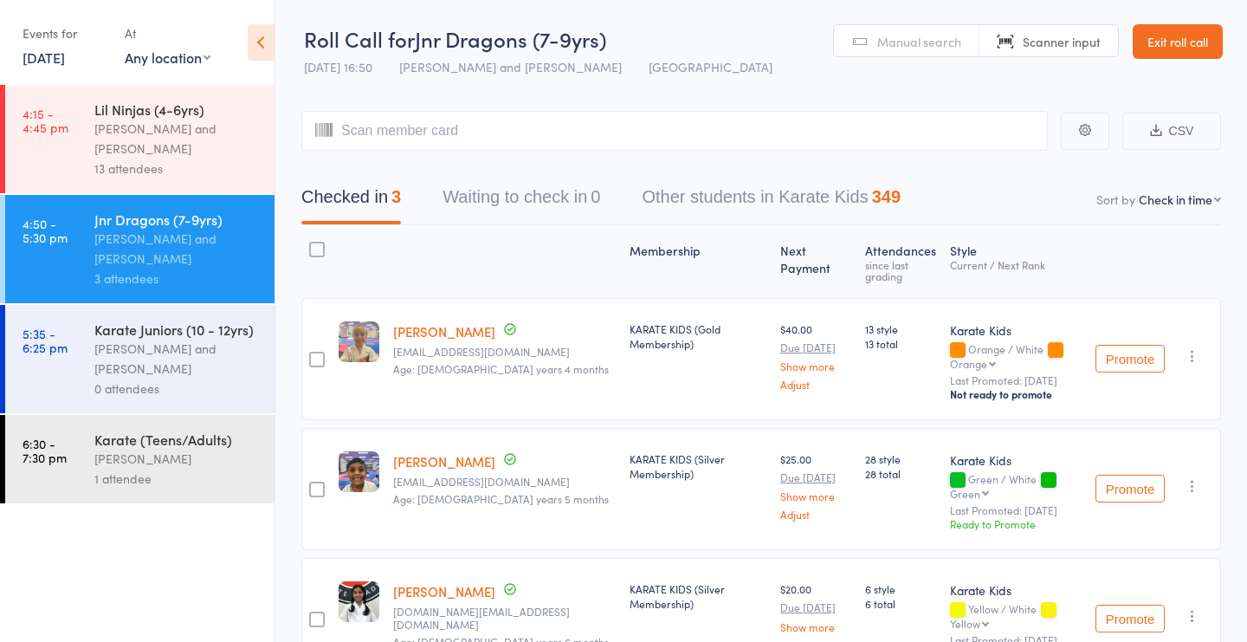
click at [209, 139] on div "[PERSON_NAME] and [PERSON_NAME]" at bounding box center [176, 139] width 165 height 40
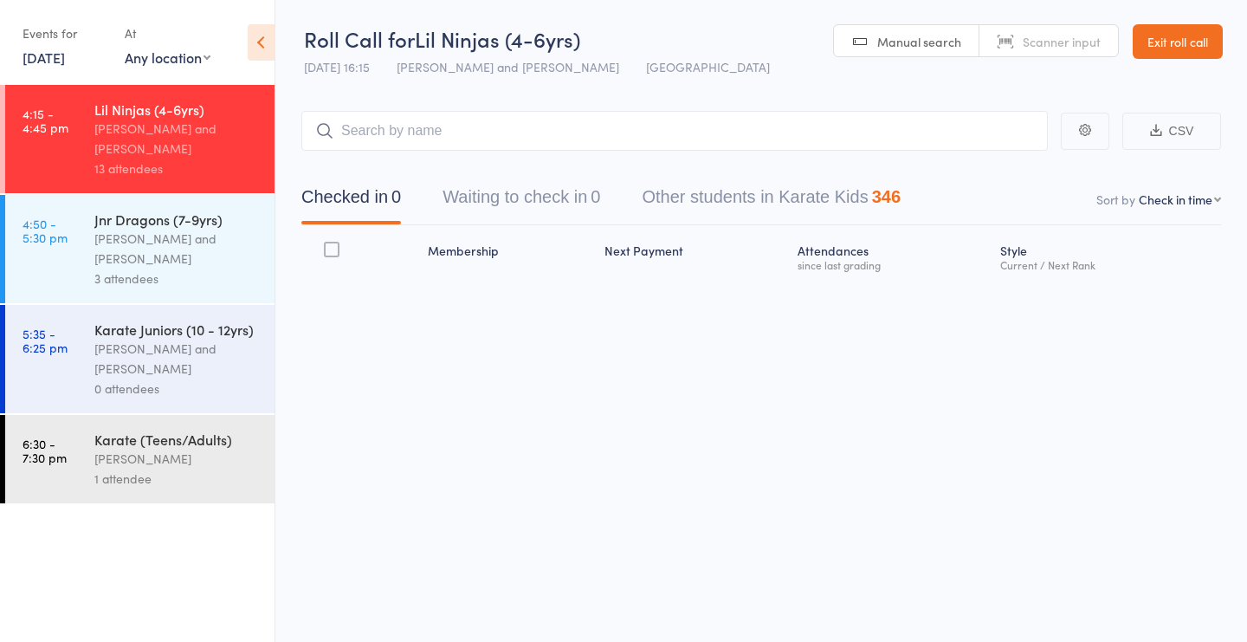
click at [947, 43] on span "Manual search" at bounding box center [919, 41] width 84 height 17
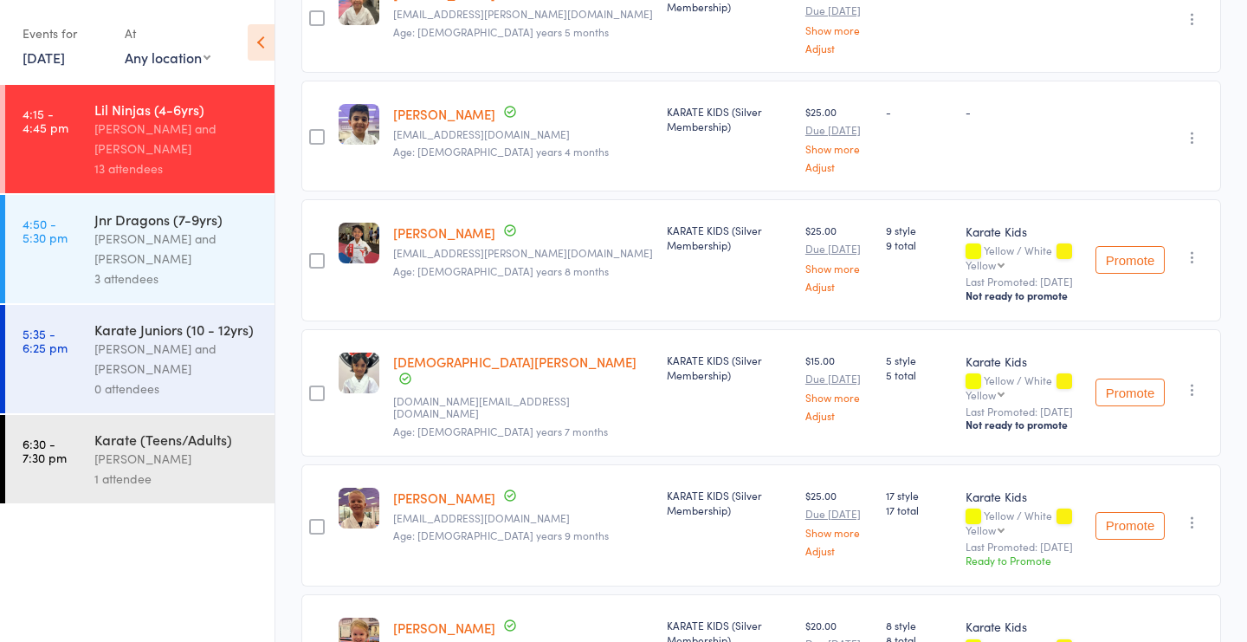
scroll to position [1231, 0]
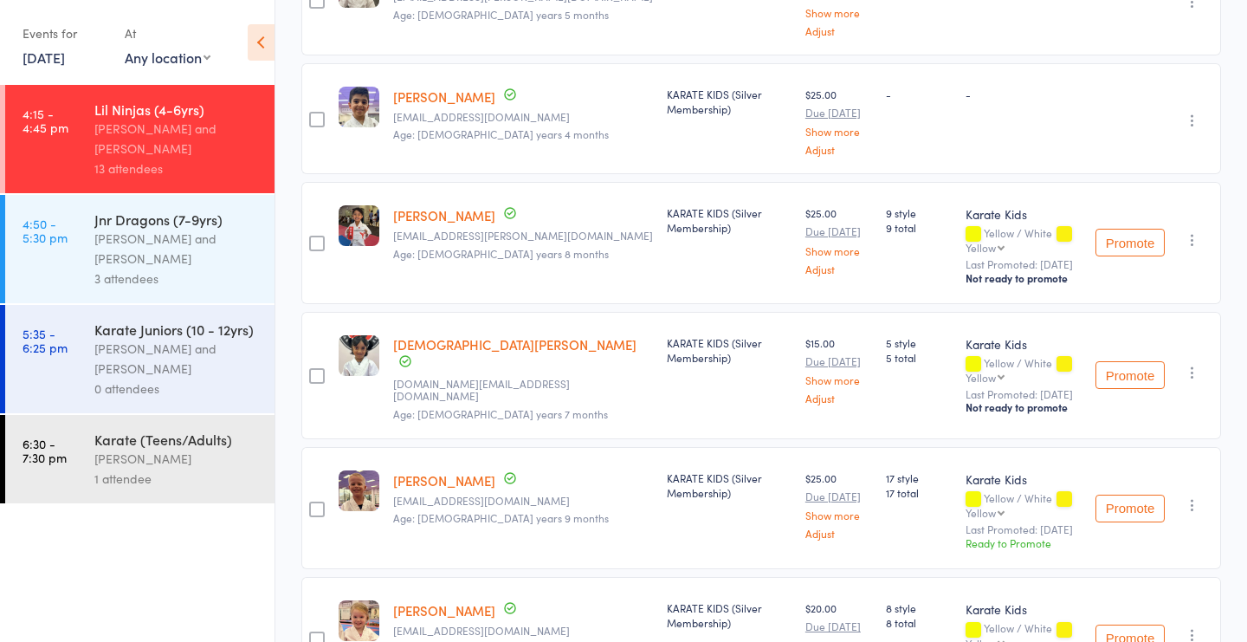
click at [1197, 496] on icon "button" at bounding box center [1192, 504] width 17 height 17
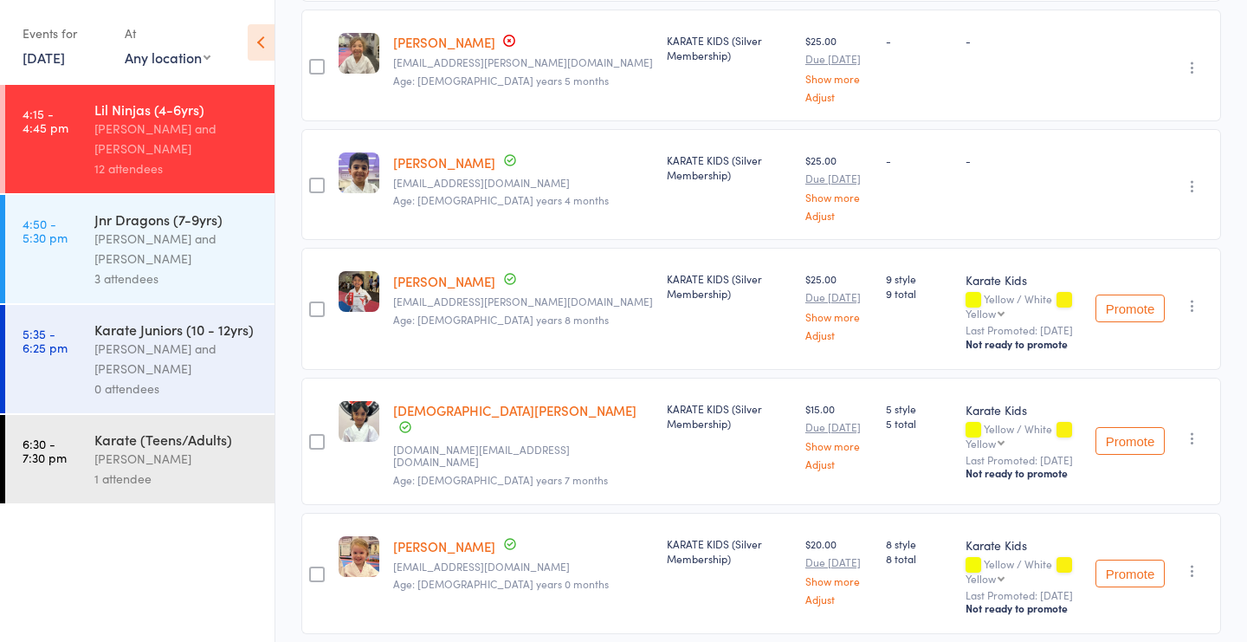
click at [170, 255] on div "[PERSON_NAME] and [PERSON_NAME]" at bounding box center [176, 249] width 165 height 40
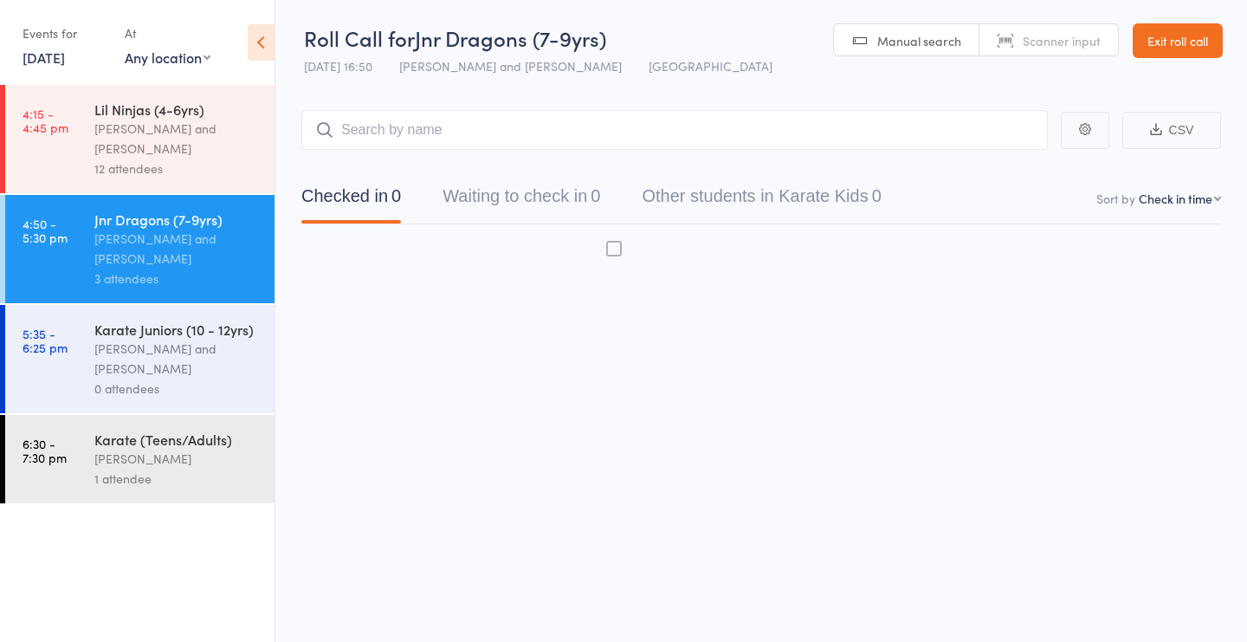
scroll to position [11, 0]
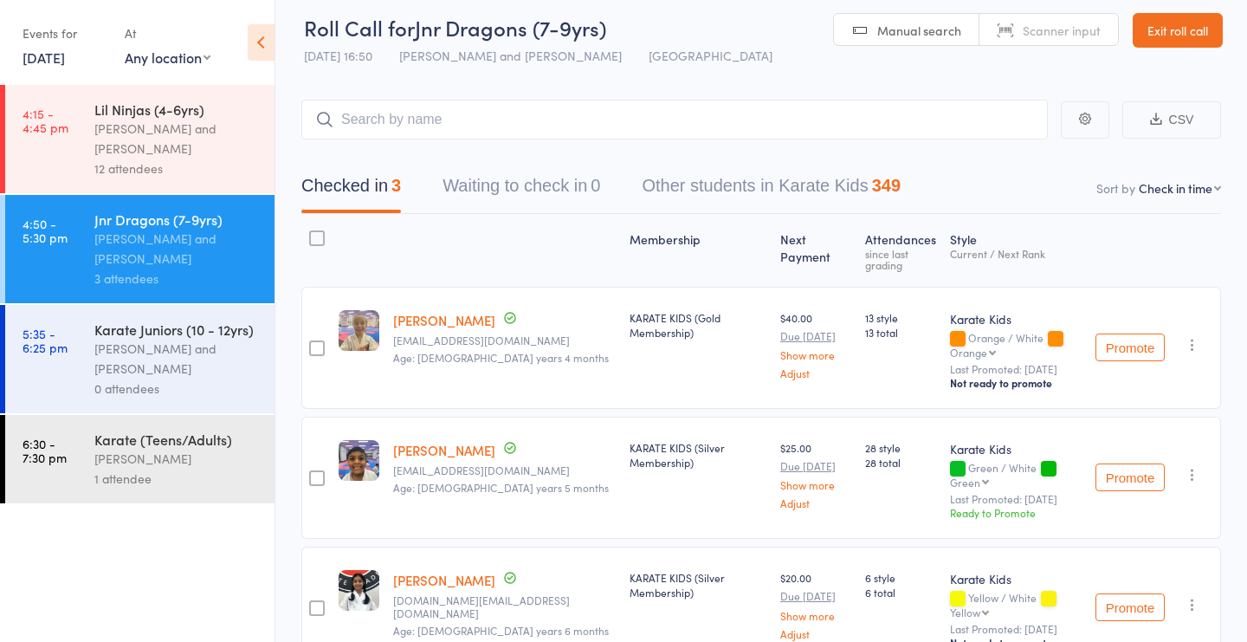
click at [516, 126] on input "search" at bounding box center [674, 120] width 747 height 40
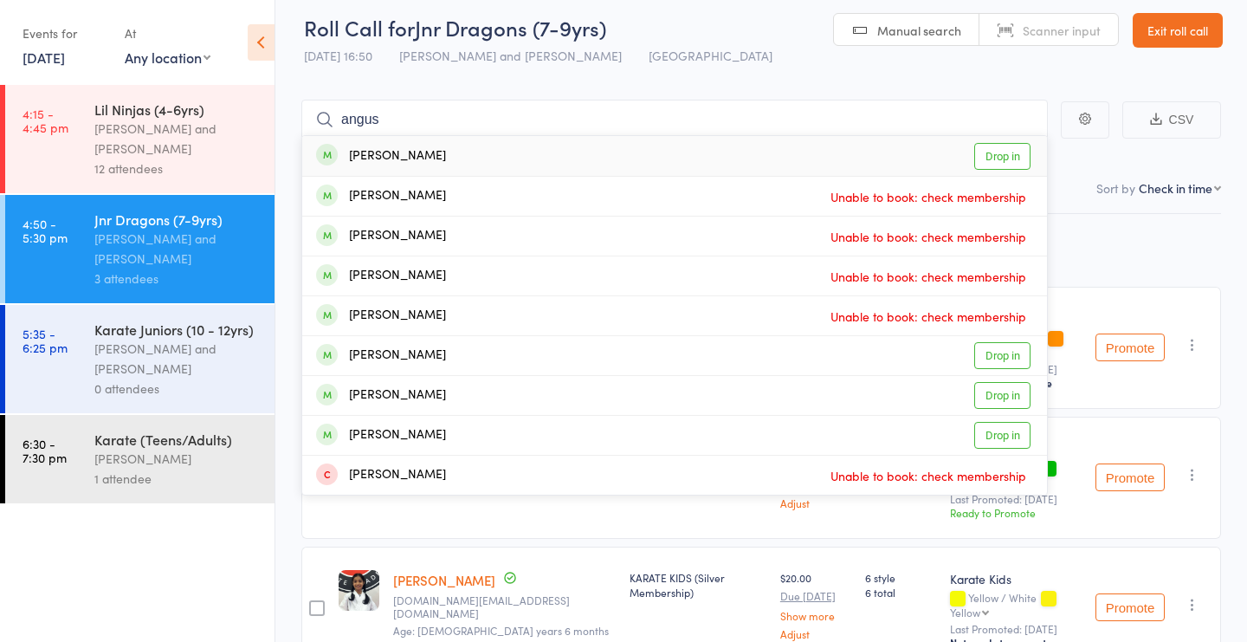
type input "angus"
click at [1005, 160] on link "Drop in" at bounding box center [1002, 156] width 56 height 27
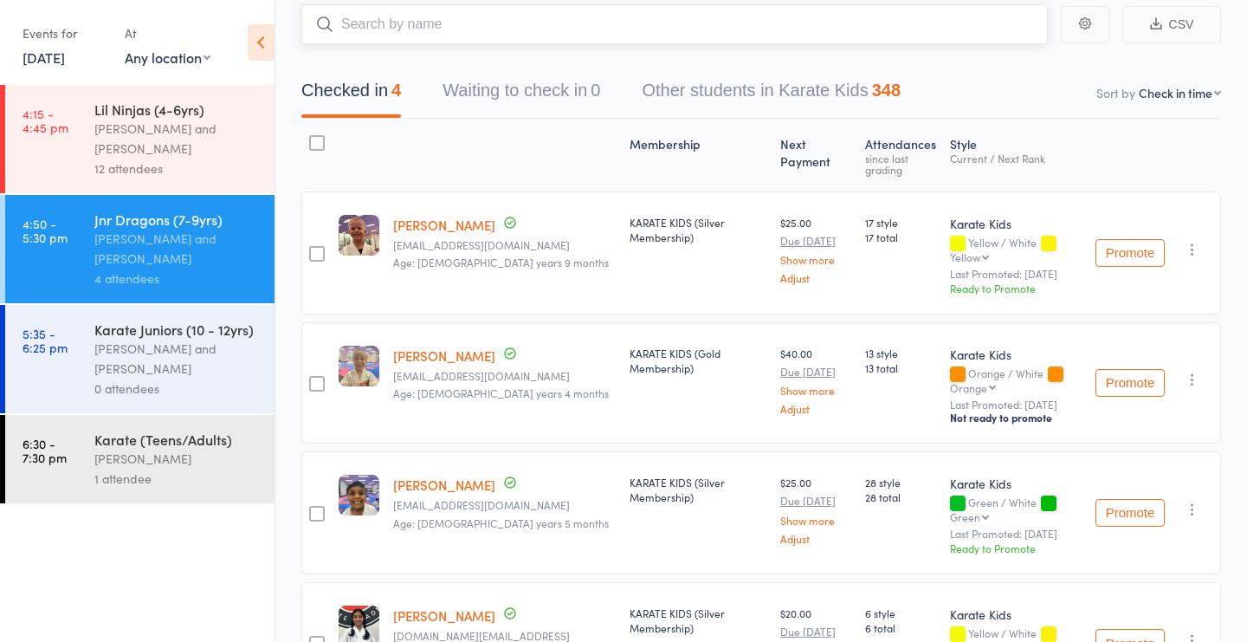
scroll to position [60, 0]
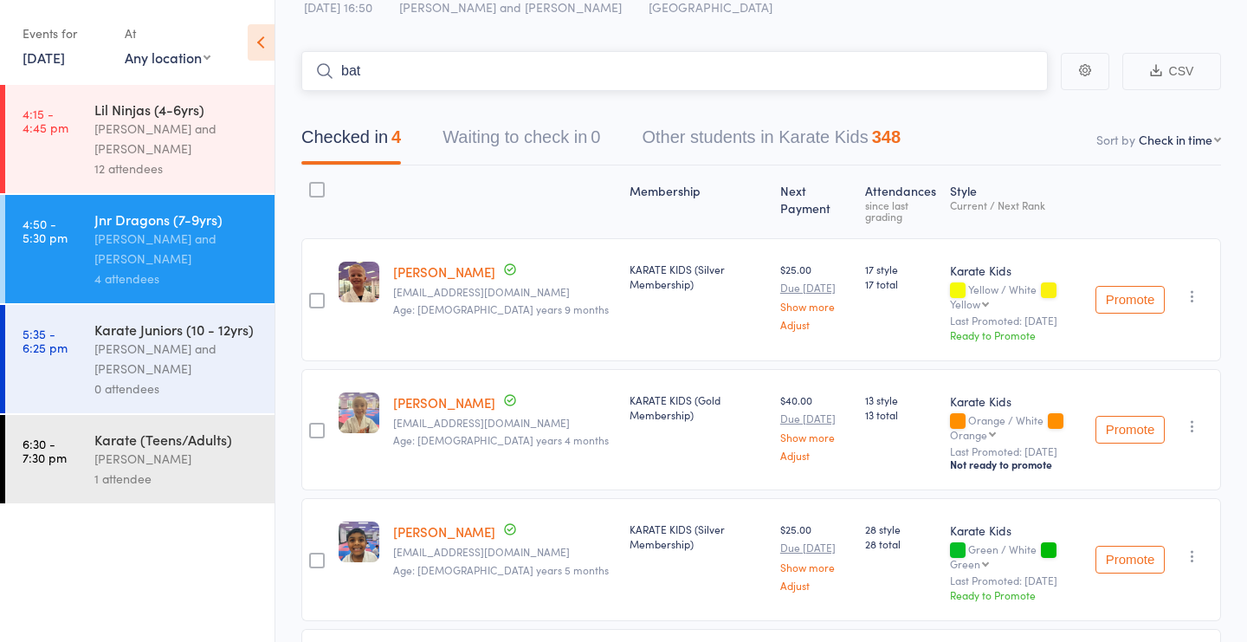
type input "ba"
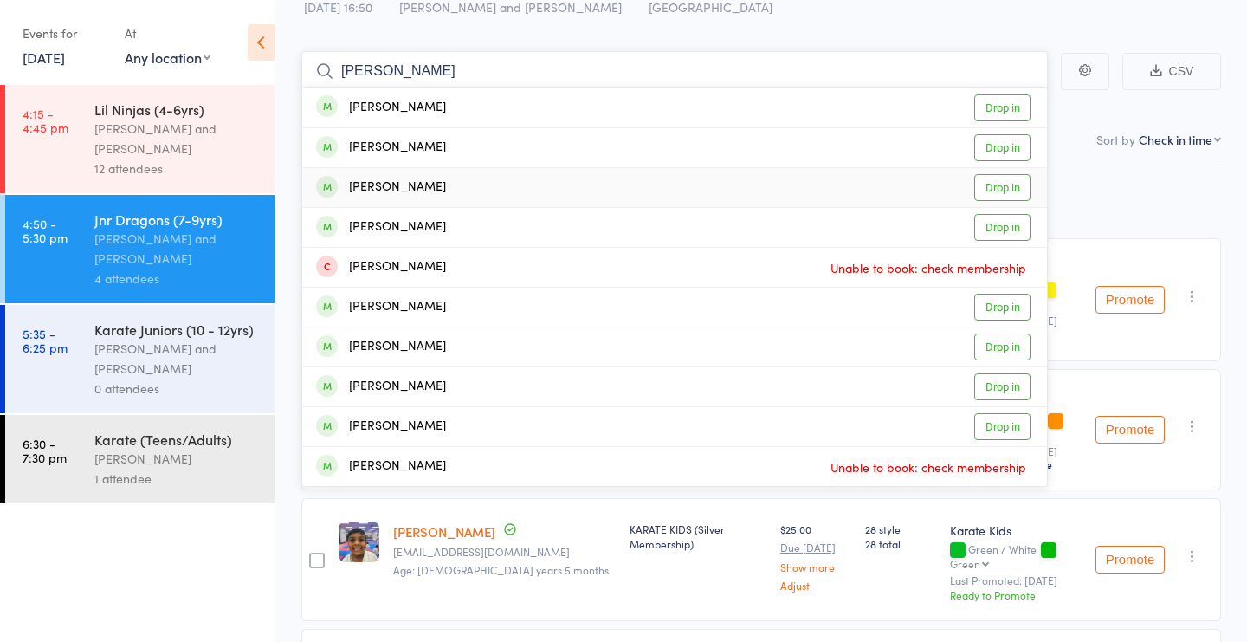
type input "nathan"
click at [994, 184] on link "Drop in" at bounding box center [1002, 187] width 56 height 27
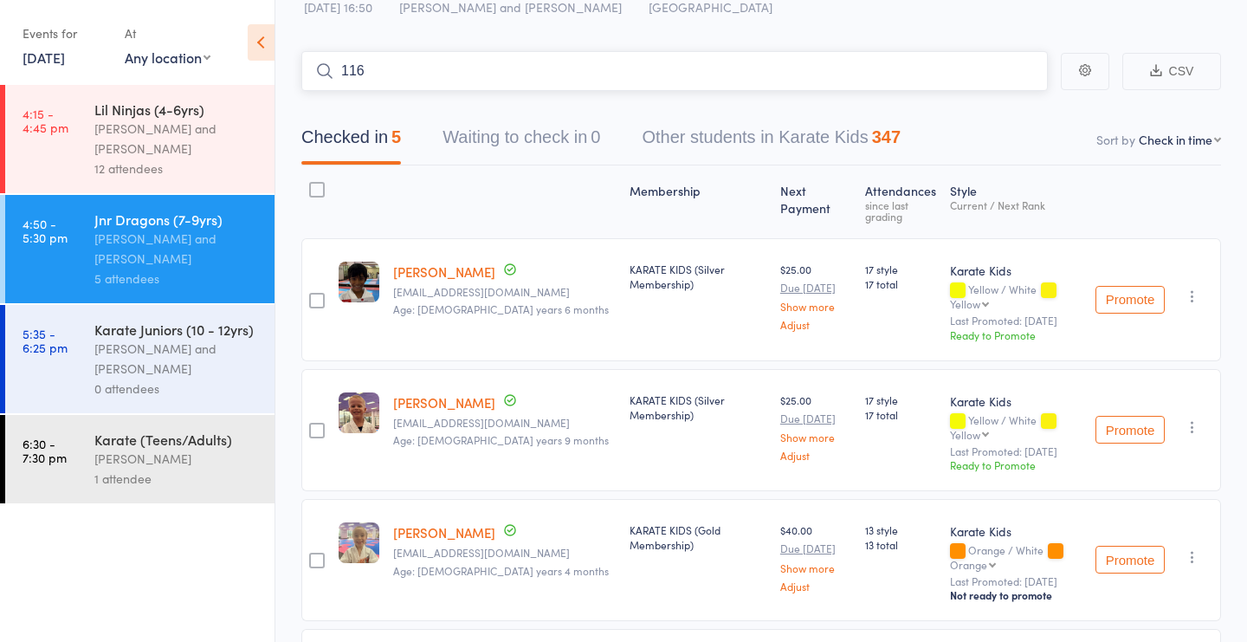
type input "1167"
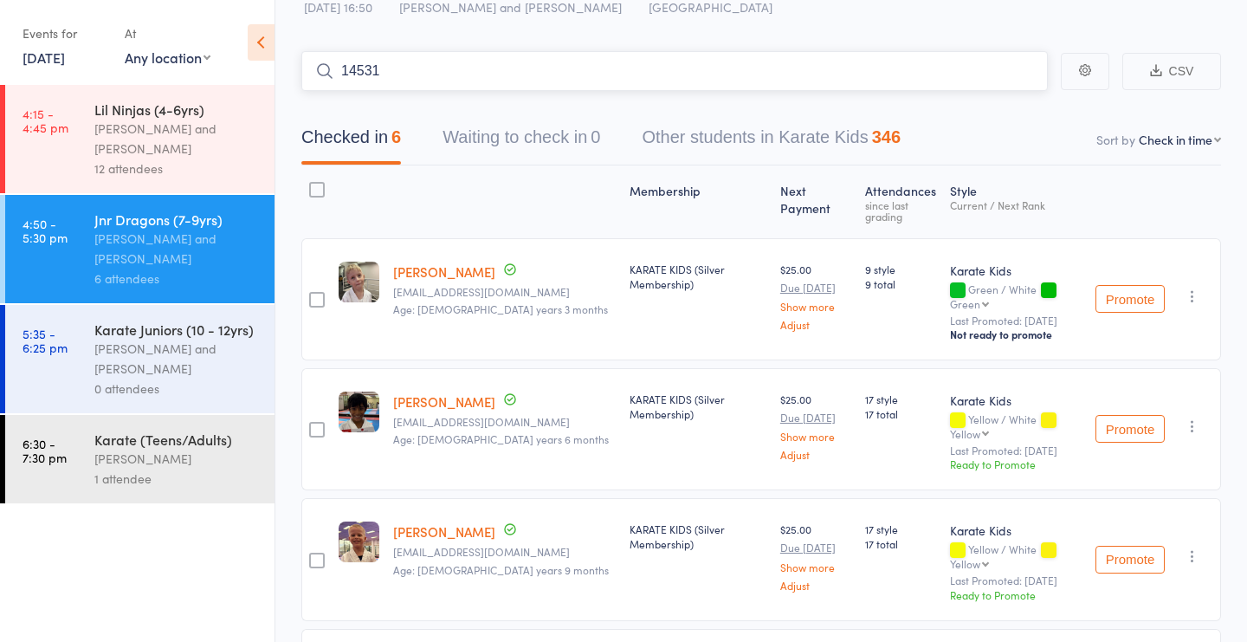
type input "1453"
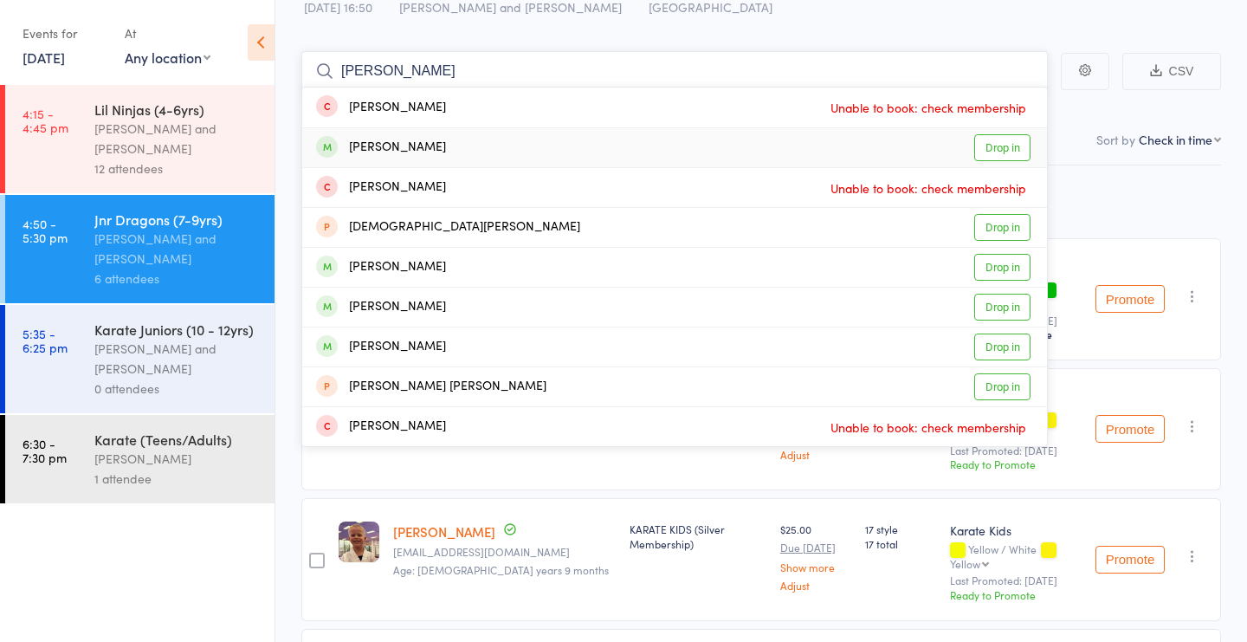
type input "emma"
click at [988, 145] on link "Drop in" at bounding box center [1002, 147] width 56 height 27
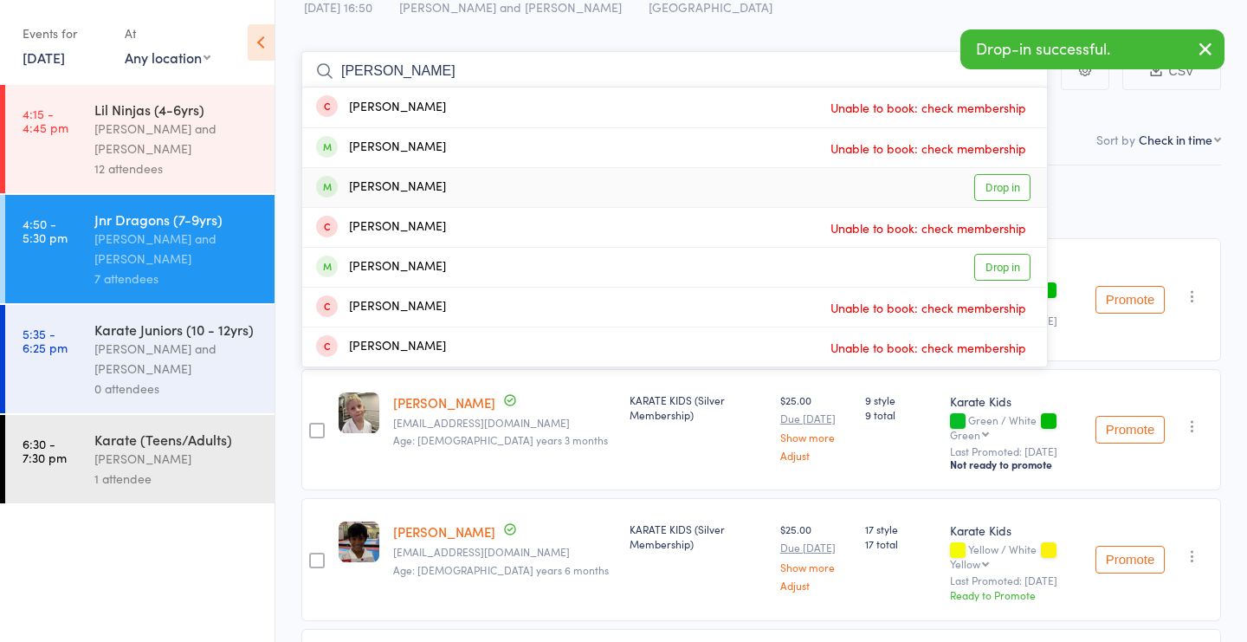
type input "pete"
click at [998, 188] on link "Drop in" at bounding box center [1002, 187] width 56 height 27
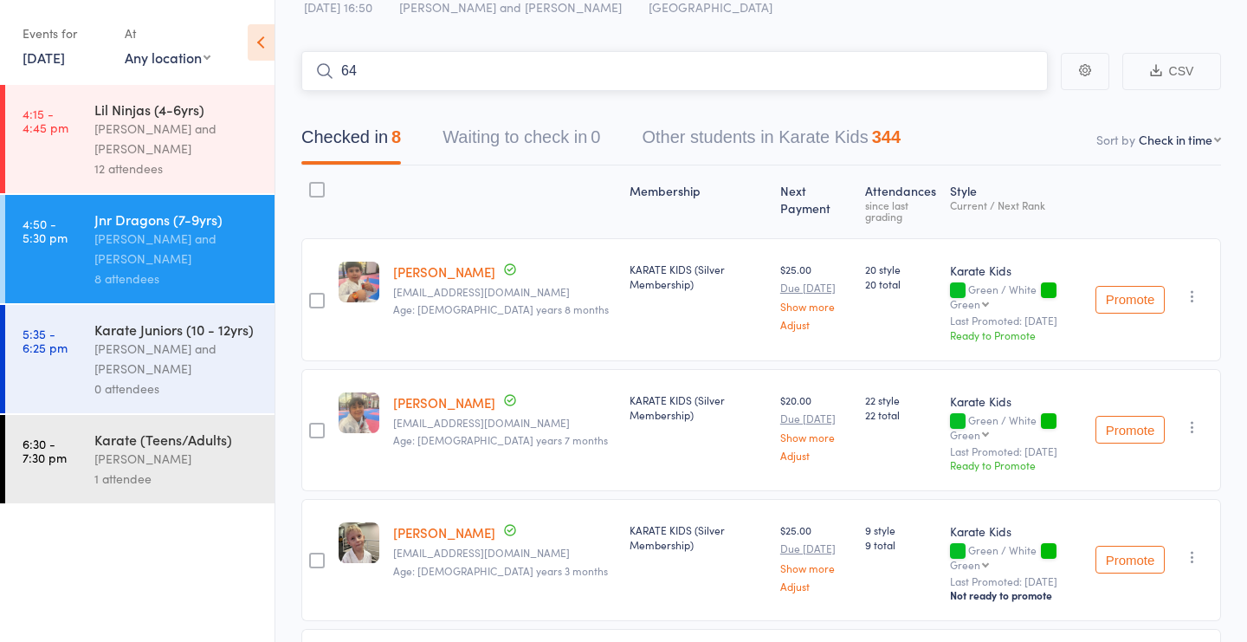
type input "649"
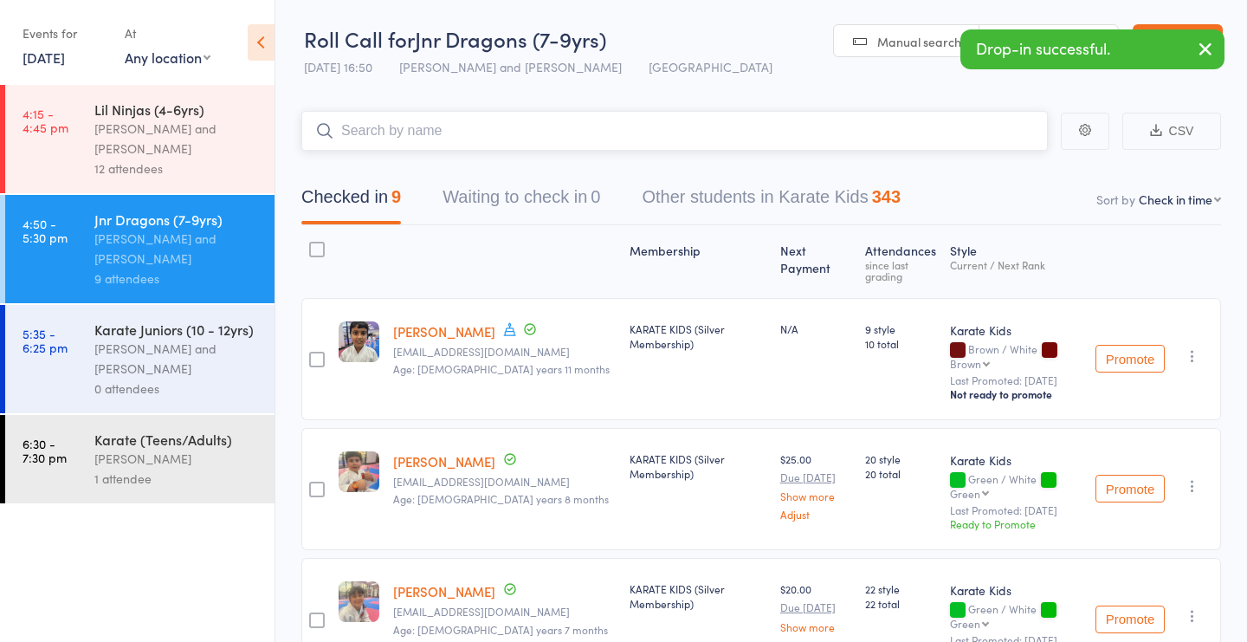
scroll to position [0, 0]
click at [937, 36] on span "Manual search" at bounding box center [919, 41] width 84 height 17
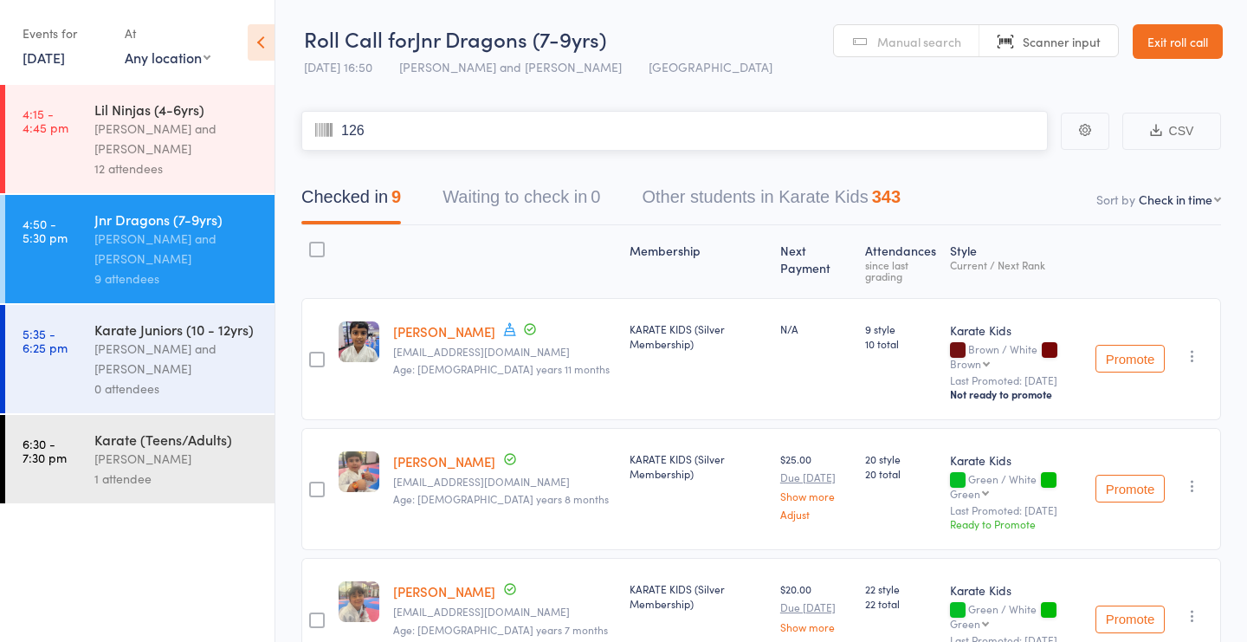
type input "1265"
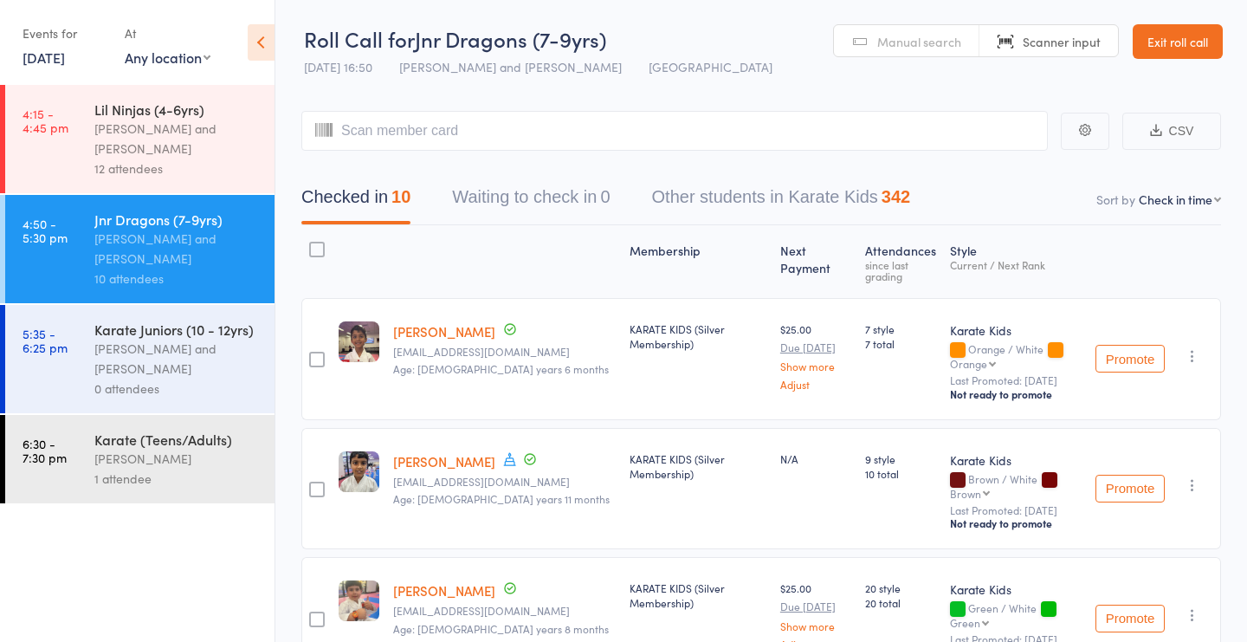
click at [871, 38] on link "Manual search" at bounding box center [906, 41] width 145 height 33
click at [1017, 48] on link "Scanner input" at bounding box center [1048, 41] width 139 height 33
type input "1393"
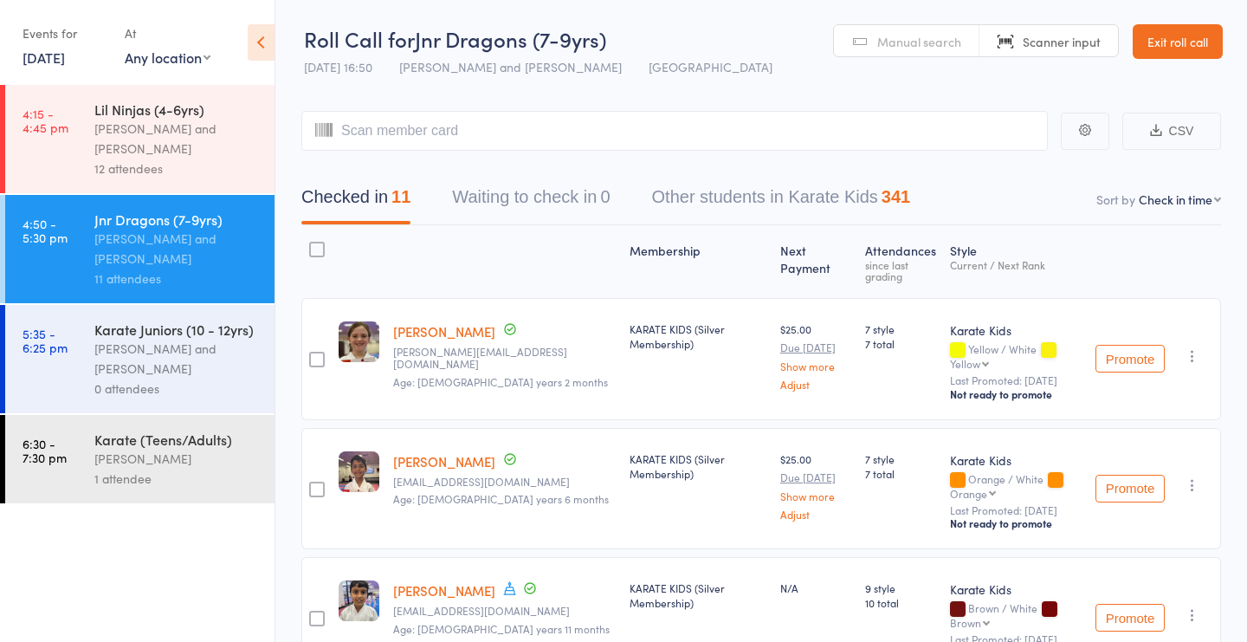
click at [894, 34] on span "Manual search" at bounding box center [919, 41] width 84 height 17
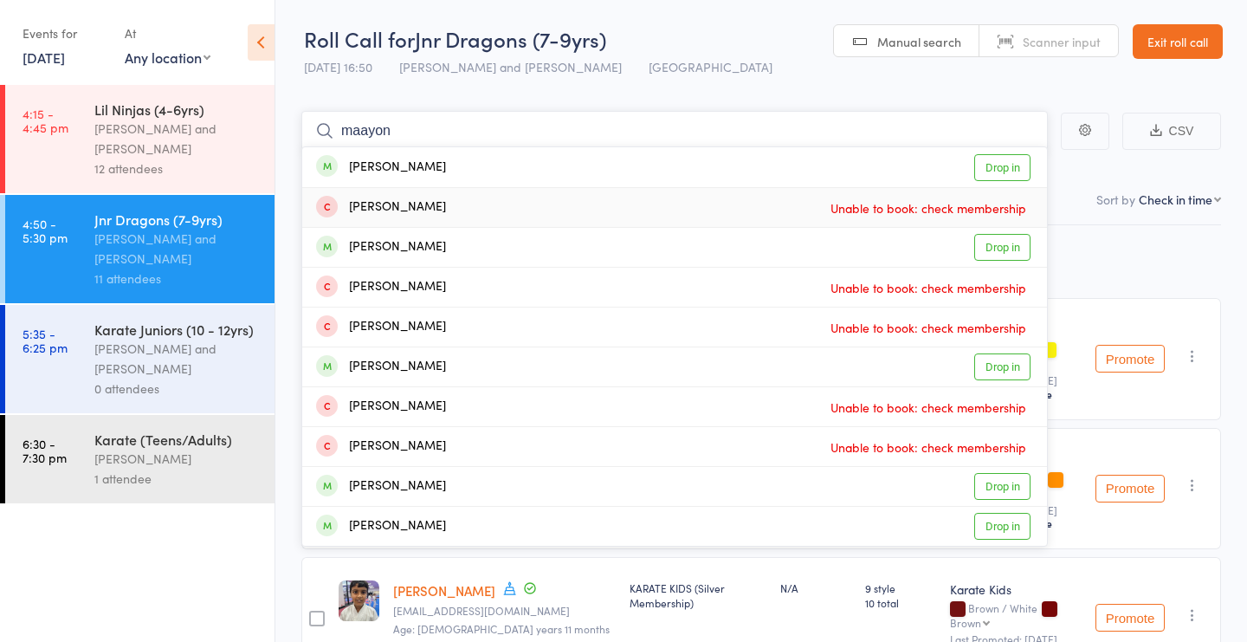
type input "maayon"
click at [921, 177] on div "Maayon Jegan Drop in" at bounding box center [674, 167] width 745 height 40
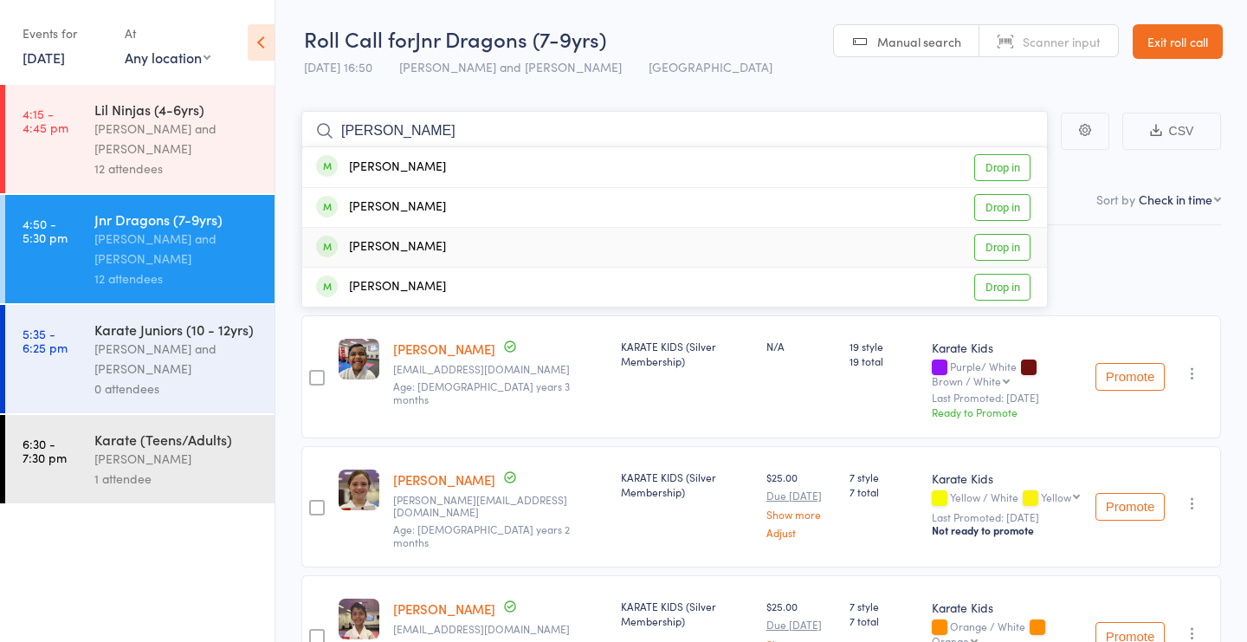
type input "zach"
click at [730, 243] on div "Zachariah Fay Drop in" at bounding box center [674, 247] width 745 height 39
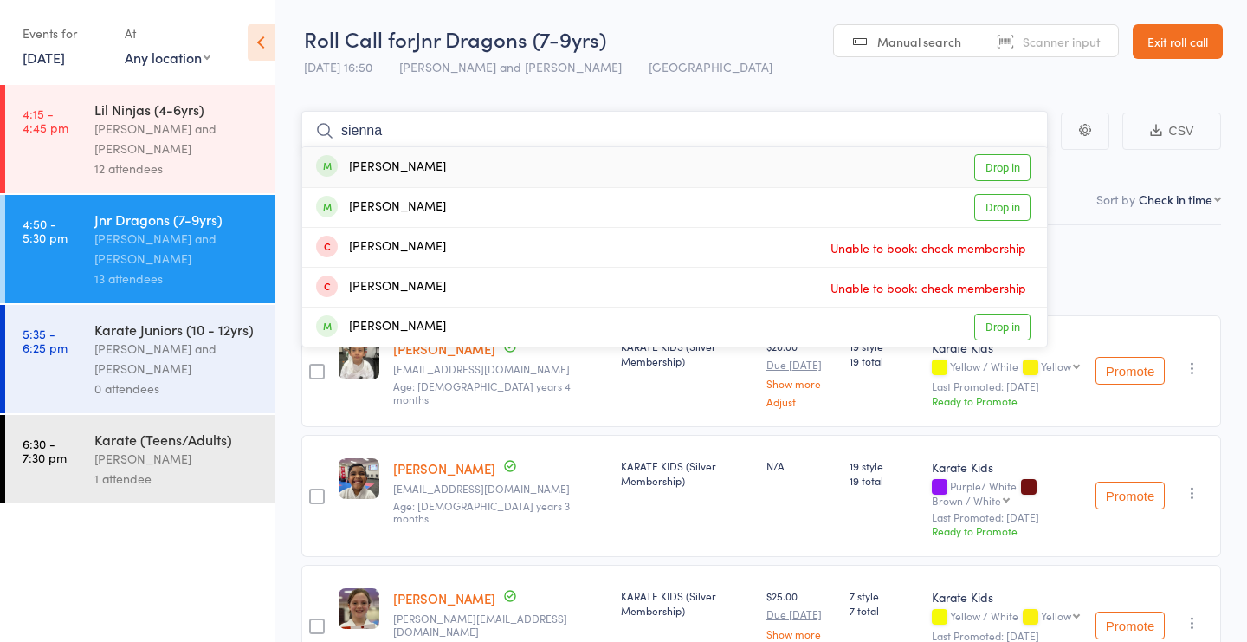
type input "Sienna"
drag, startPoint x: 730, startPoint y: 243, endPoint x: 698, endPoint y: 169, distance: 81.1
click at [698, 169] on div "Sienna Fay Drop in" at bounding box center [674, 167] width 745 height 40
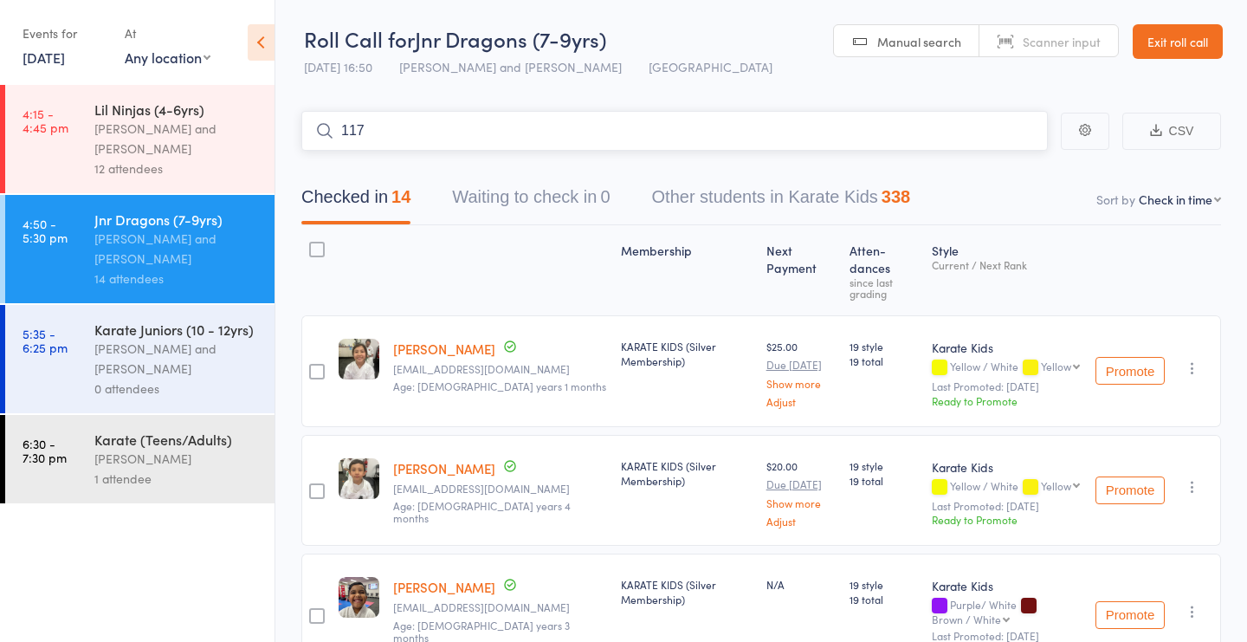
type input "1170"
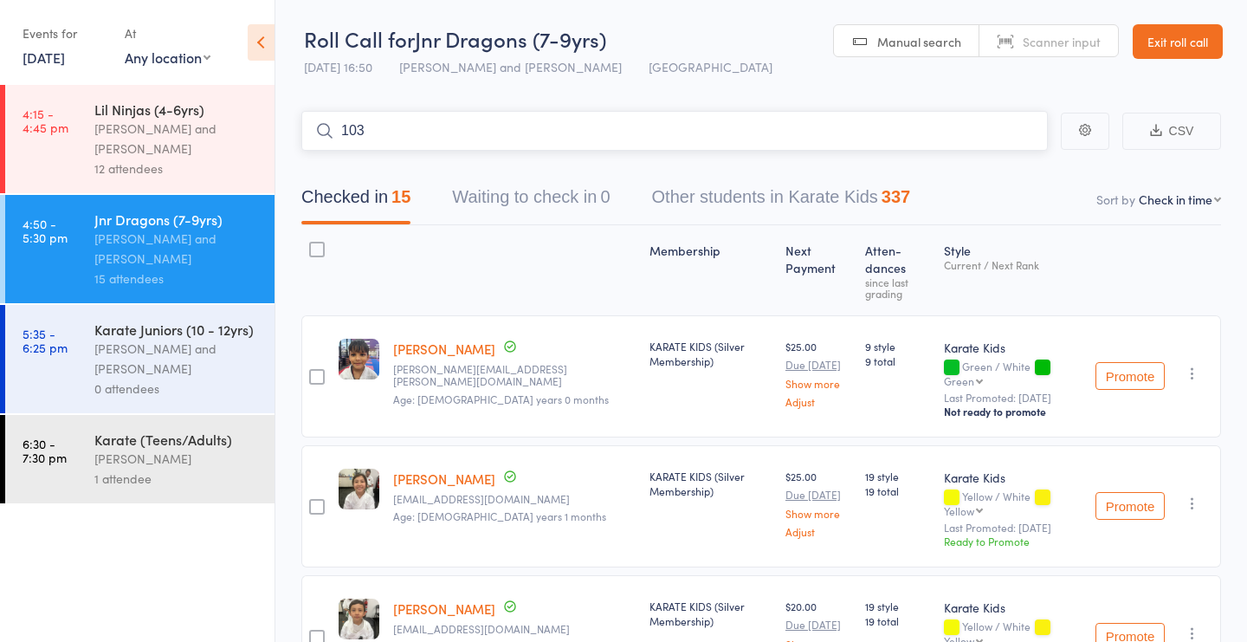
type input "1037"
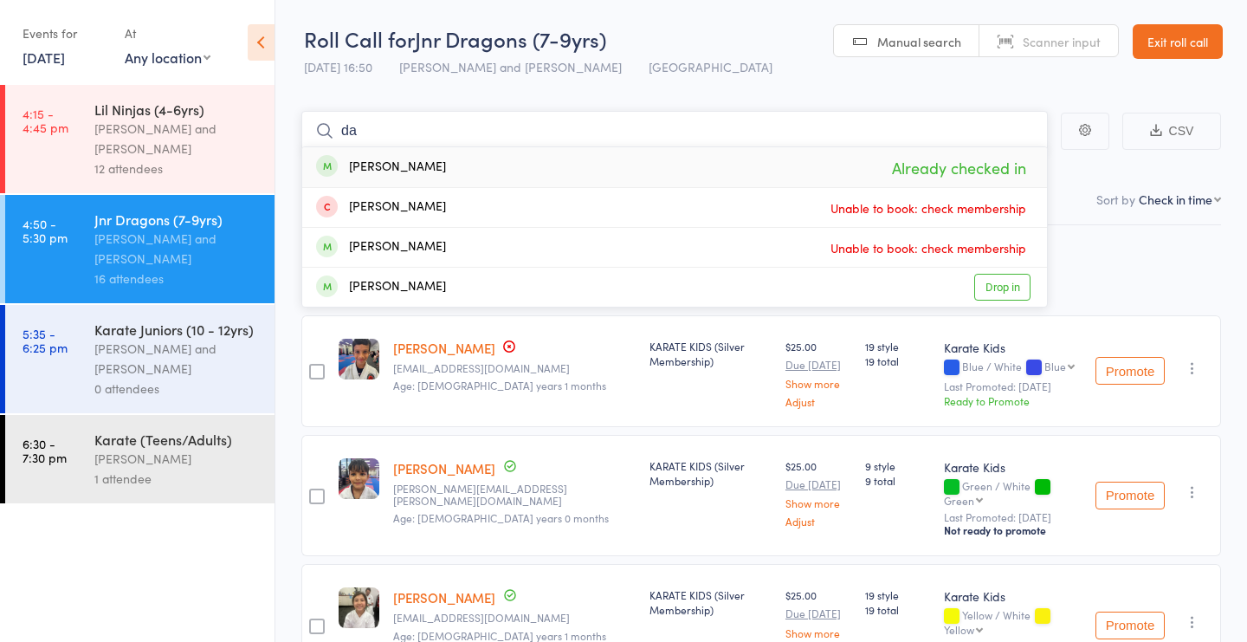
type input "d"
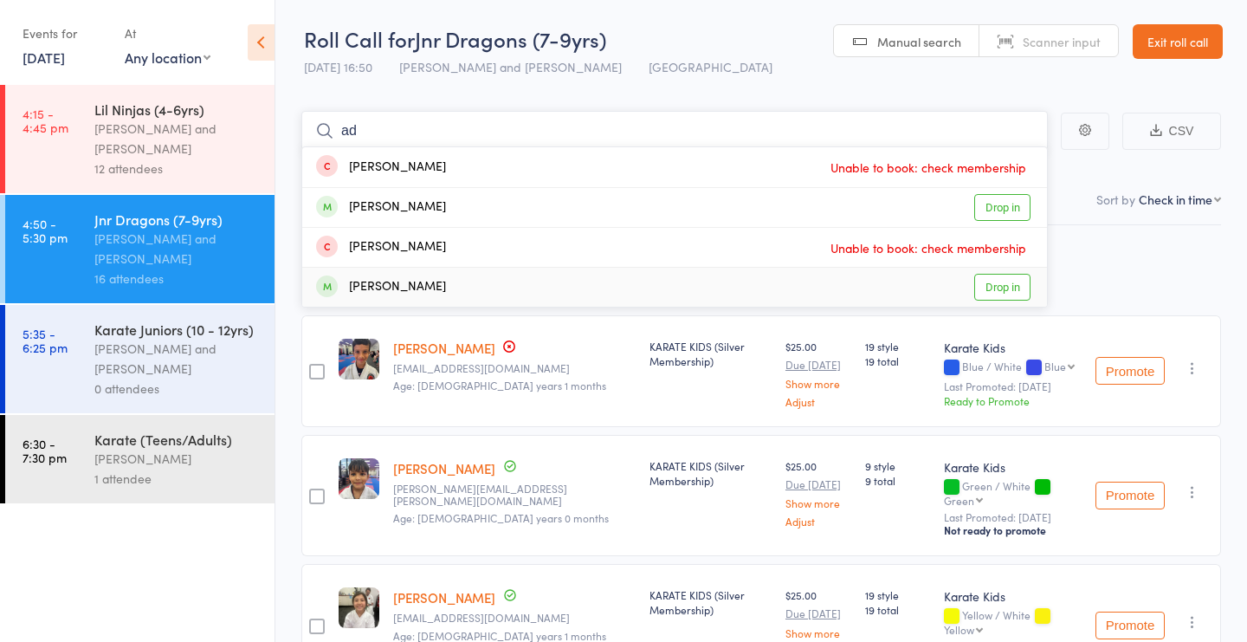
type input "ad"
click at [229, 390] on div "0 attendees" at bounding box center [176, 388] width 165 height 20
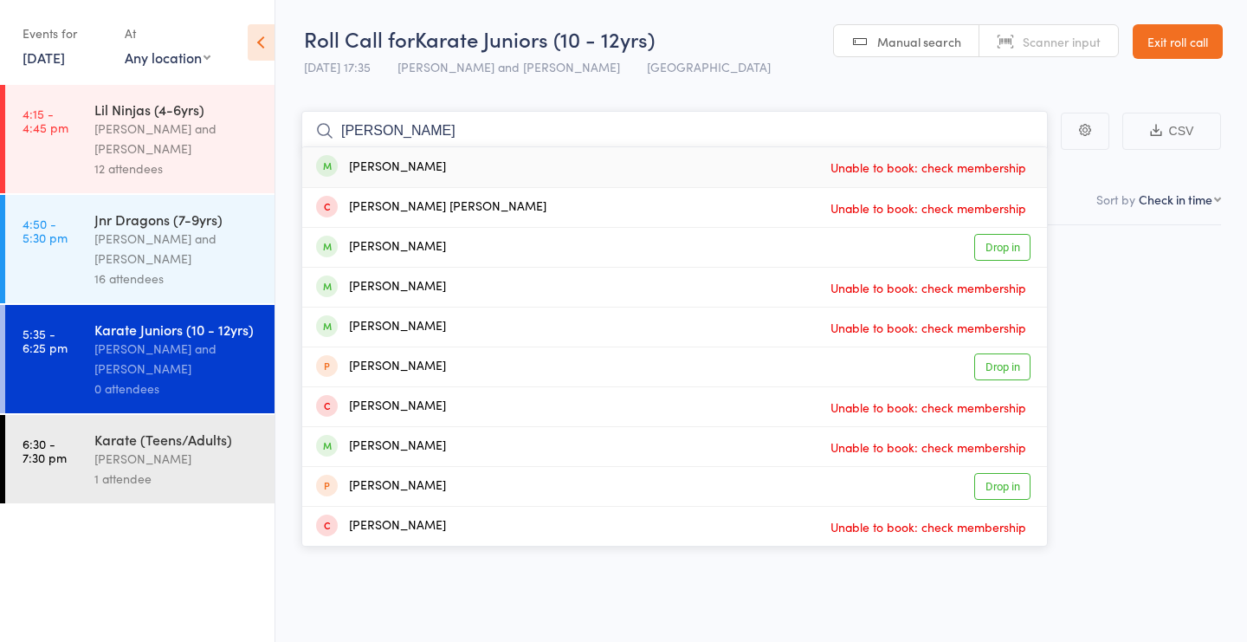
type input "[PERSON_NAME]"
click at [464, 165] on div "Kavin Franklin Unable to book: check membership" at bounding box center [674, 167] width 745 height 40
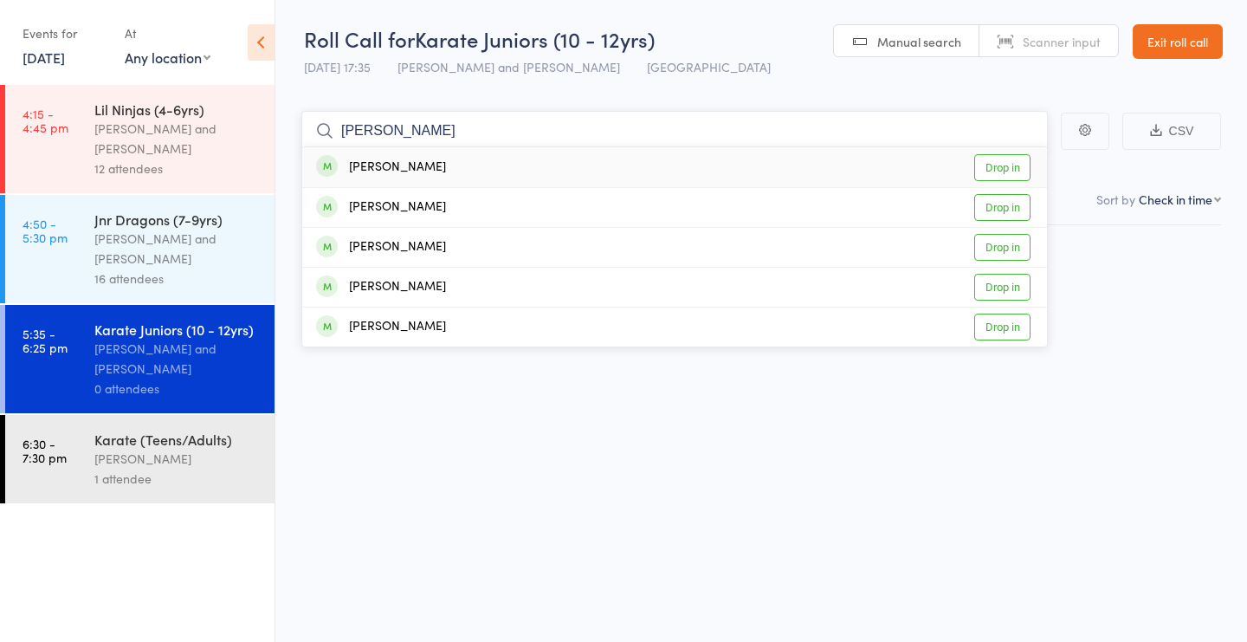
type input "radish"
drag, startPoint x: 241, startPoint y: 312, endPoint x: 474, endPoint y: 177, distance: 269.3
click at [474, 177] on div "Aadish Chugh Drop in" at bounding box center [674, 167] width 745 height 40
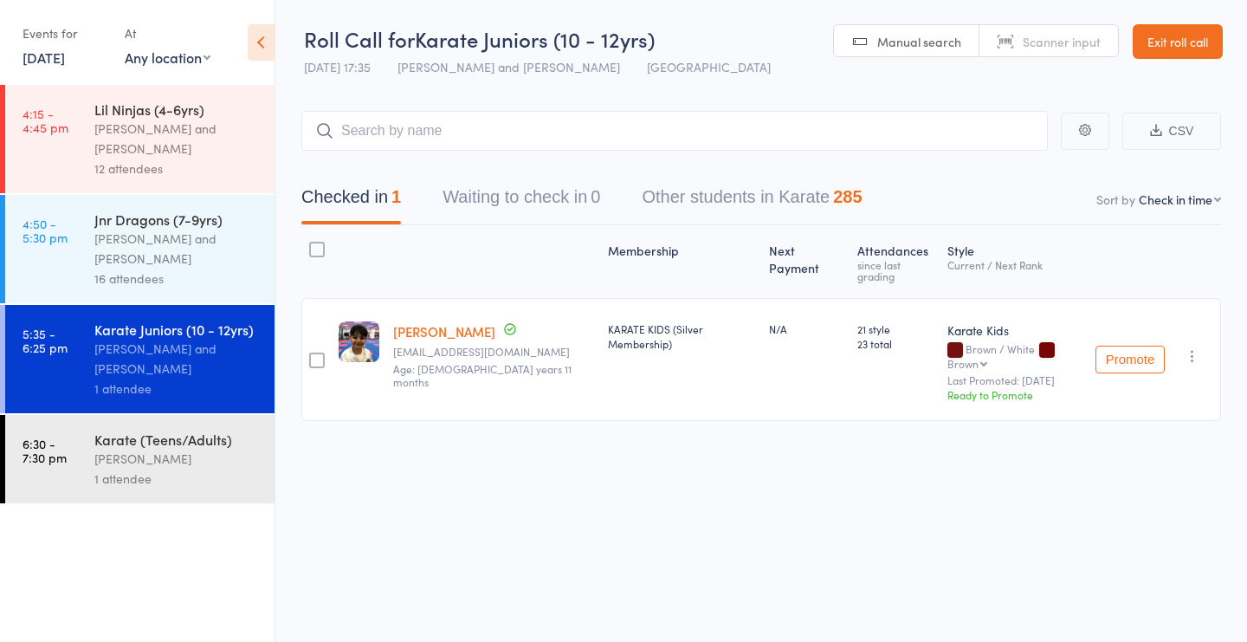
click at [191, 456] on div "[PERSON_NAME]" at bounding box center [176, 459] width 165 height 20
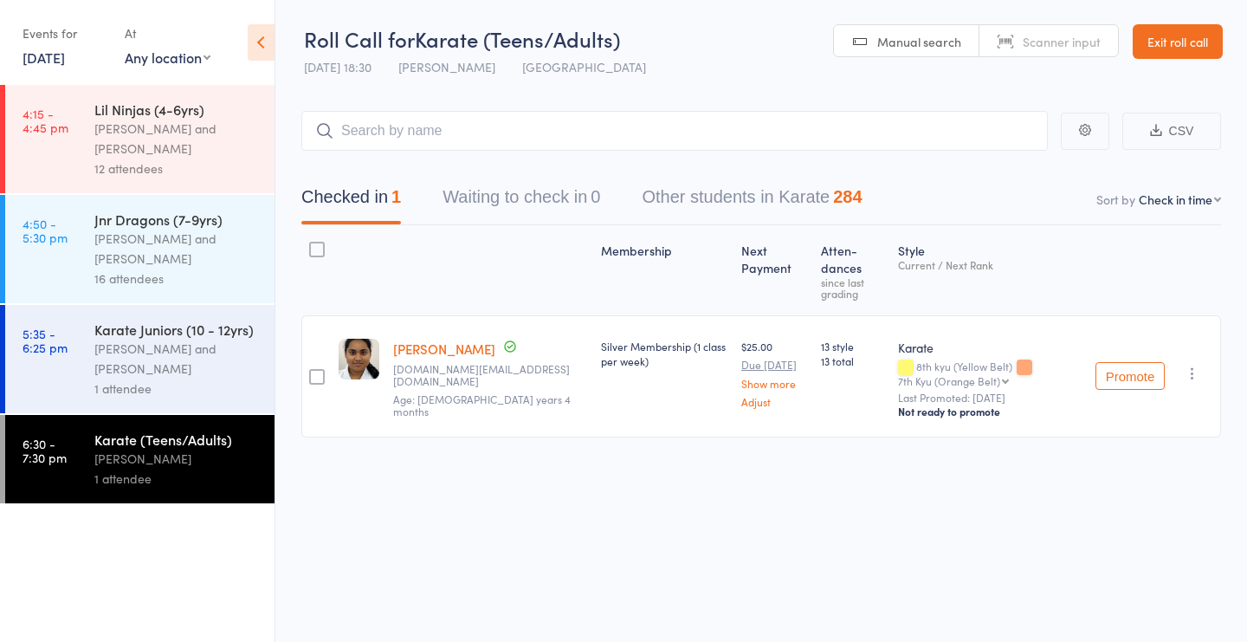
click at [197, 343] on div "Stacey Karetsian and Nicolas Karetsian" at bounding box center [176, 359] width 165 height 40
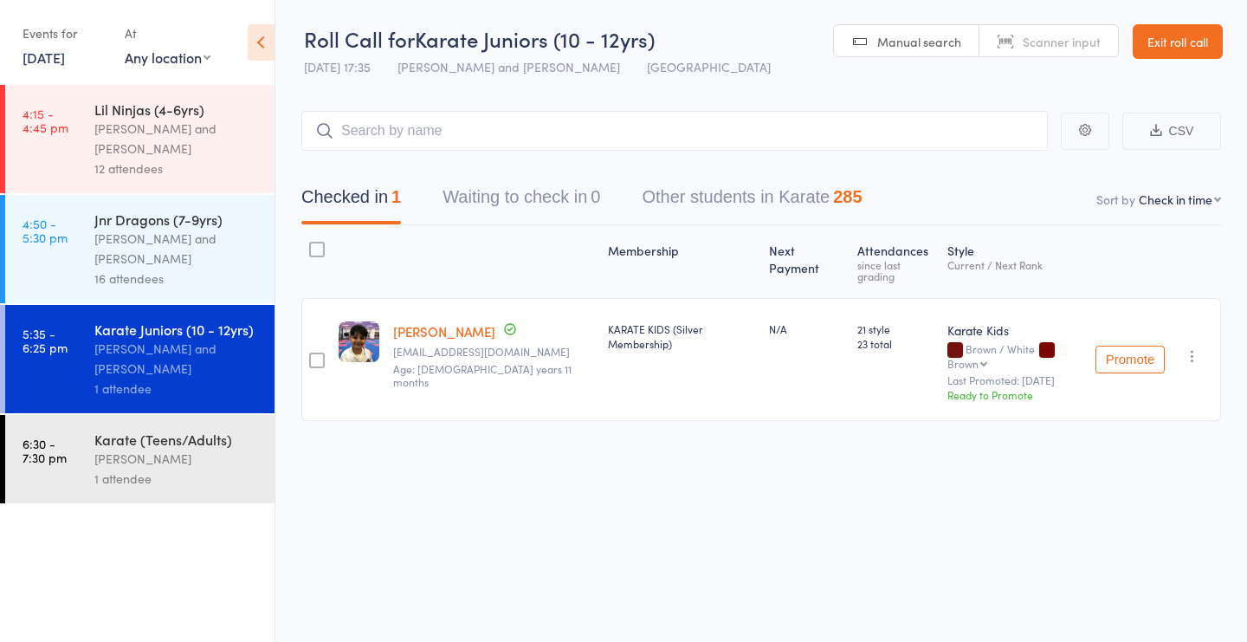
click at [1036, 34] on span "Scanner input" at bounding box center [1062, 41] width 78 height 17
type input "190"
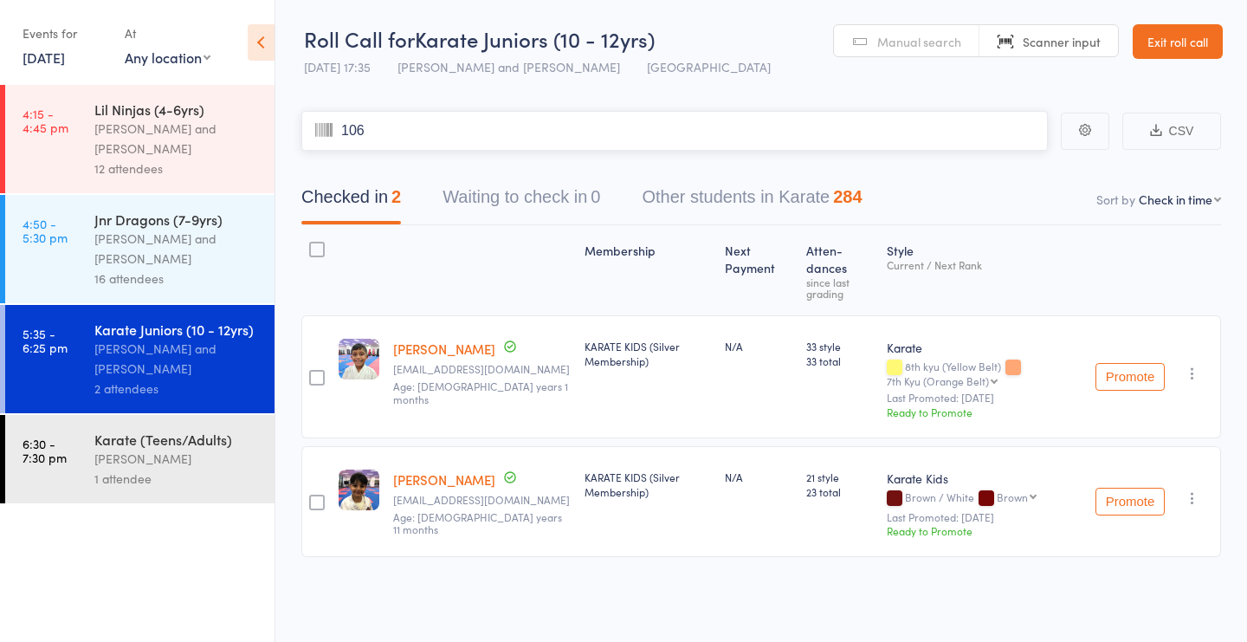
type input "1068"
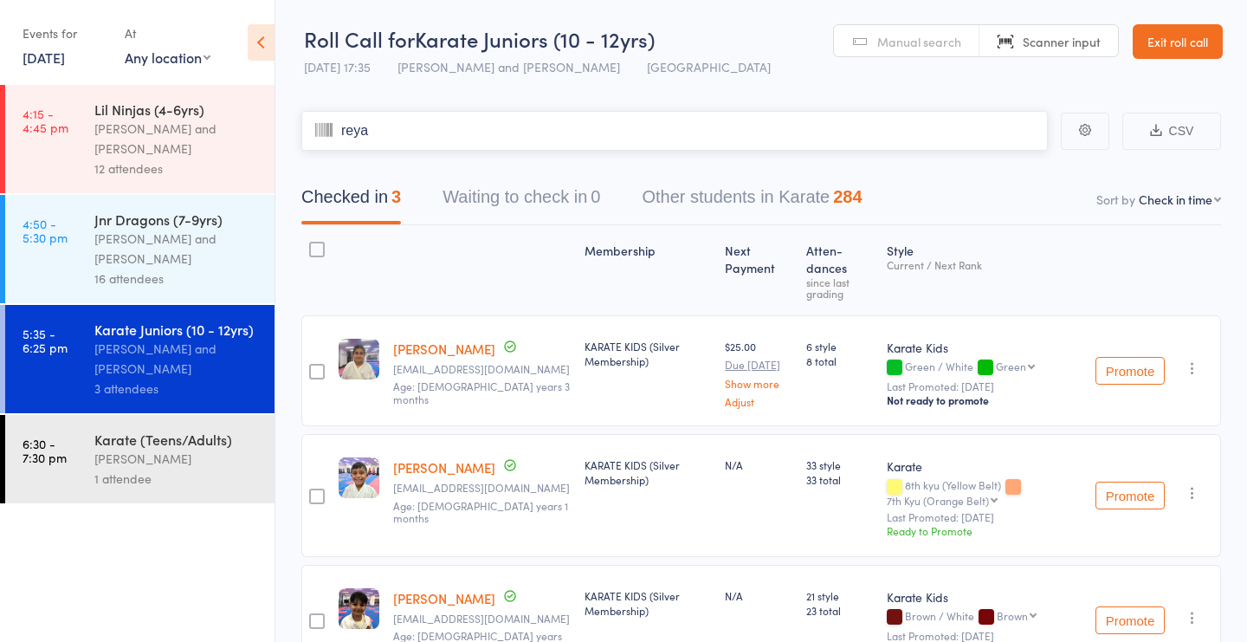
type input "reyan"
click at [915, 34] on span "Manual search" at bounding box center [919, 41] width 84 height 17
click at [503, 133] on input "search" at bounding box center [674, 131] width 747 height 40
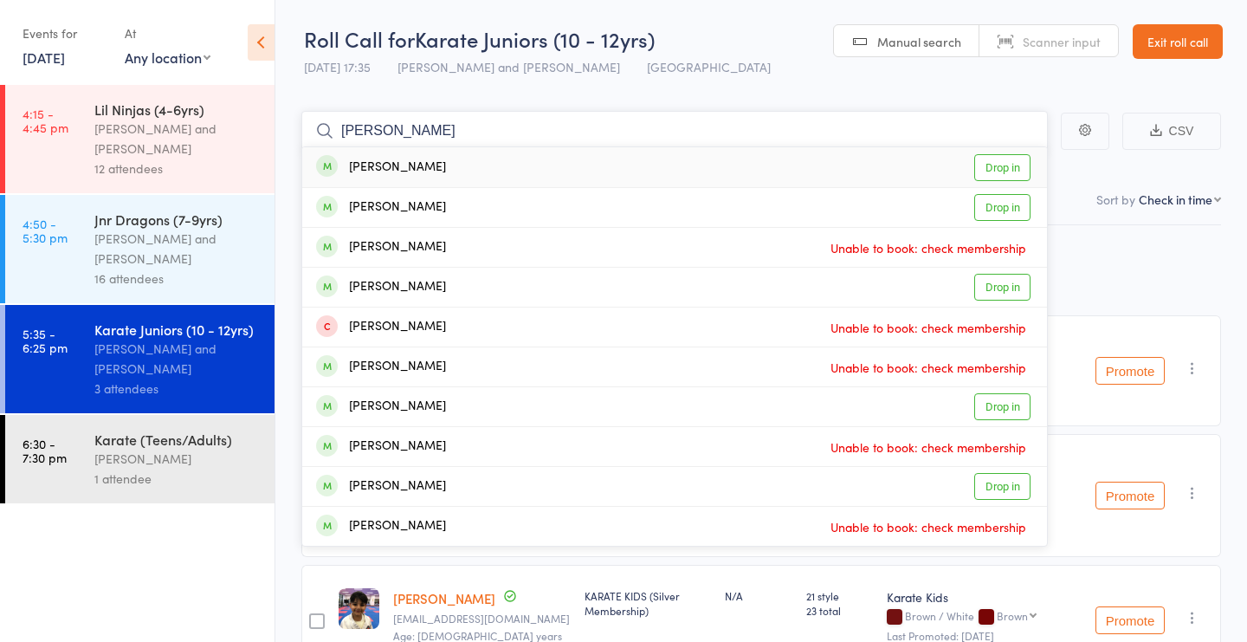
type input "Reyansh"
drag, startPoint x: 503, startPoint y: 133, endPoint x: 1003, endPoint y: 210, distance: 505.6
click at [1003, 210] on link "Drop in" at bounding box center [1002, 207] width 56 height 27
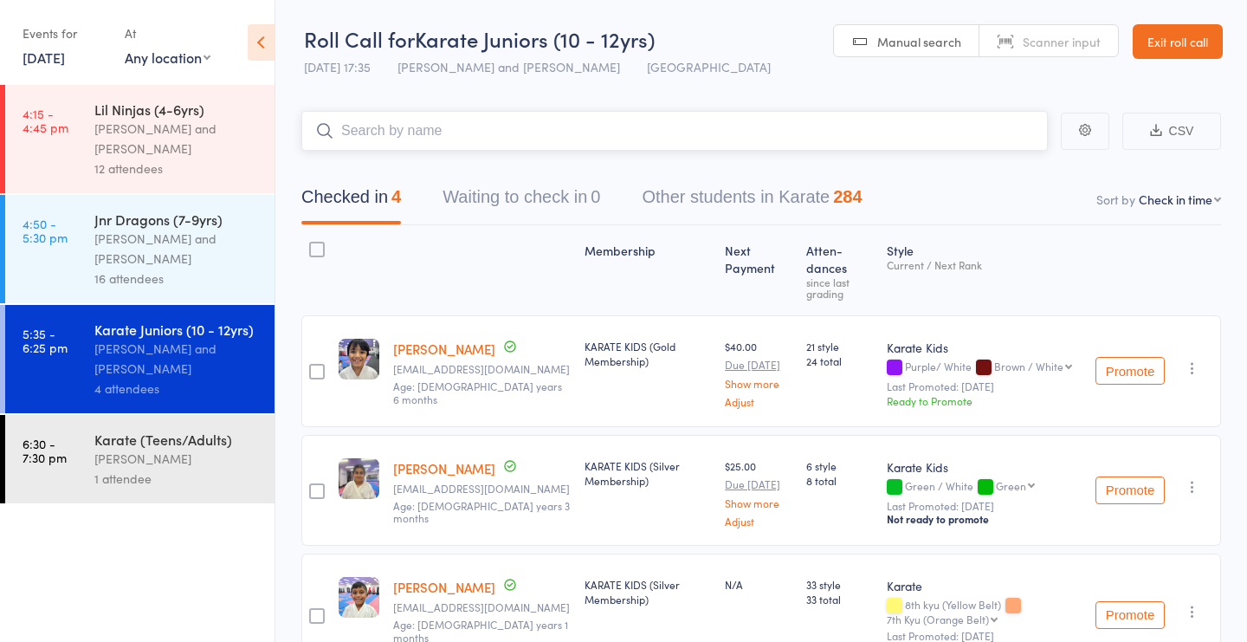
click at [394, 127] on input "search" at bounding box center [674, 131] width 747 height 40
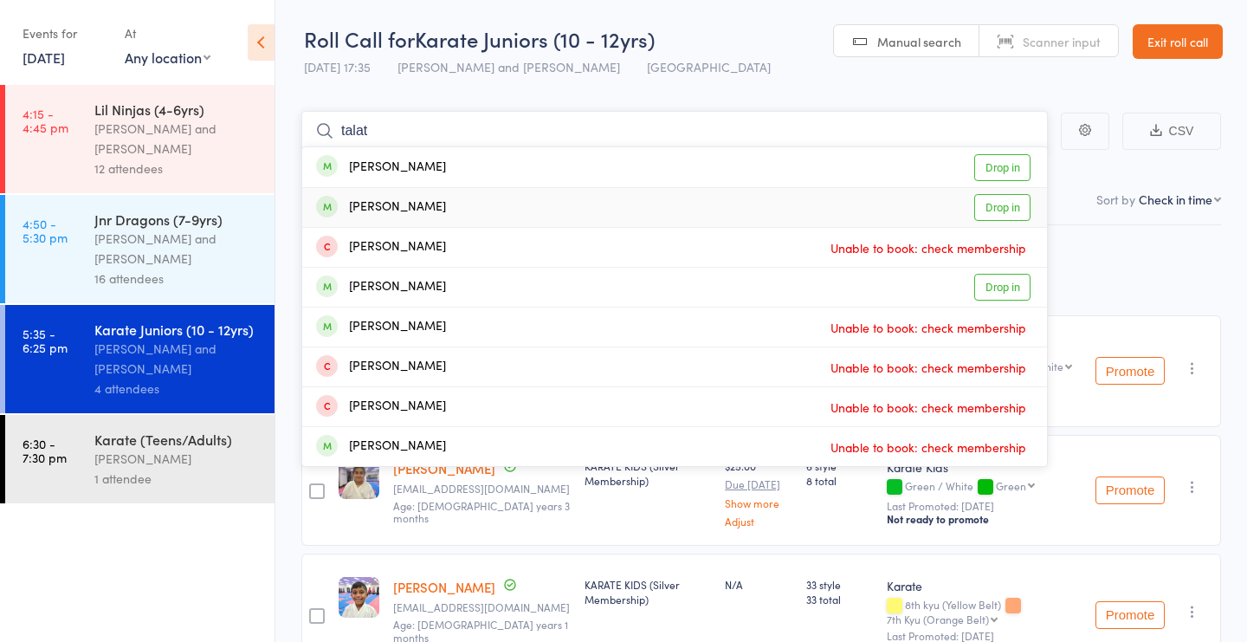
type input "talat"
click at [1006, 209] on link "Drop in" at bounding box center [1002, 207] width 56 height 27
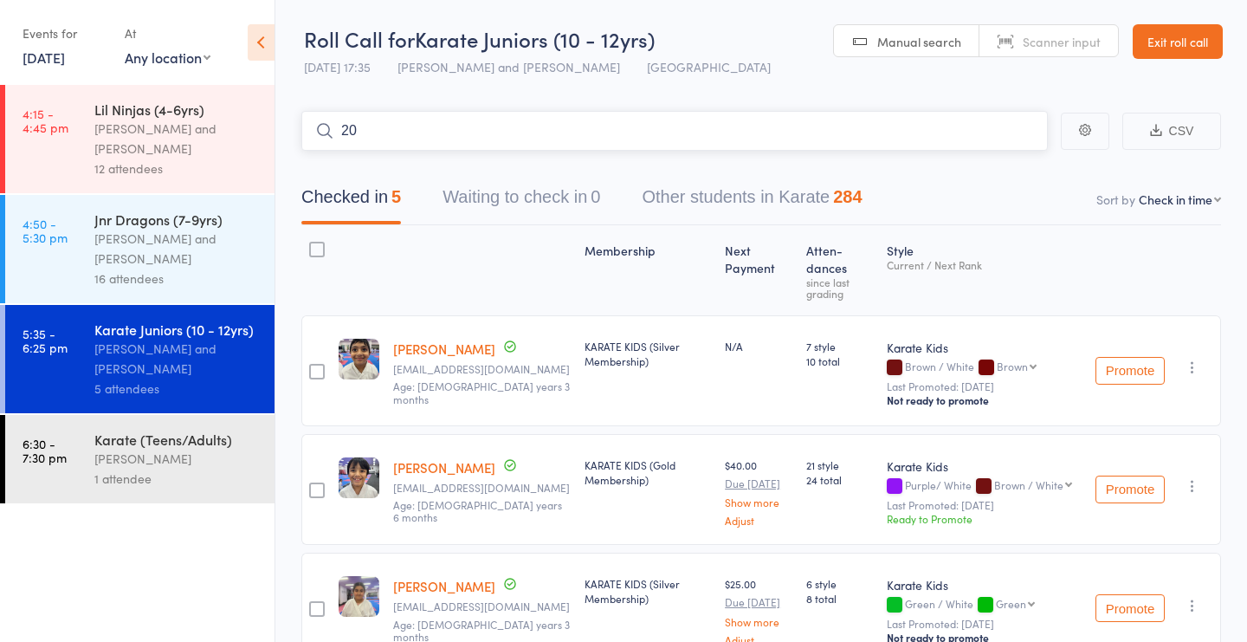
type input "206"
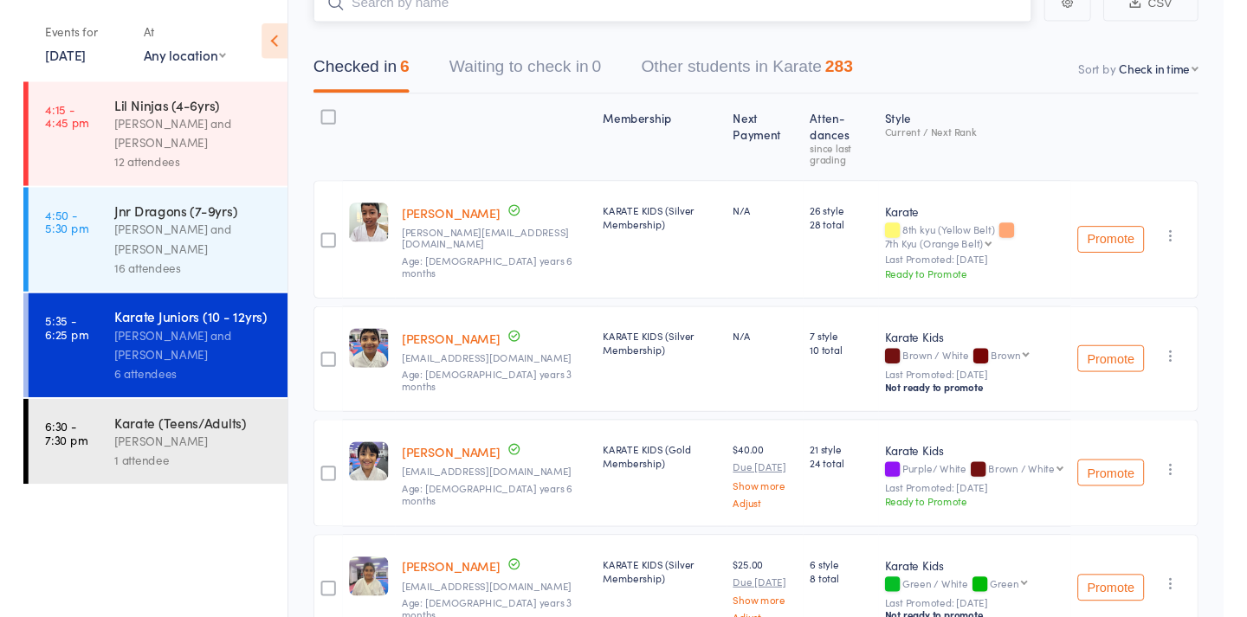
scroll to position [84, 0]
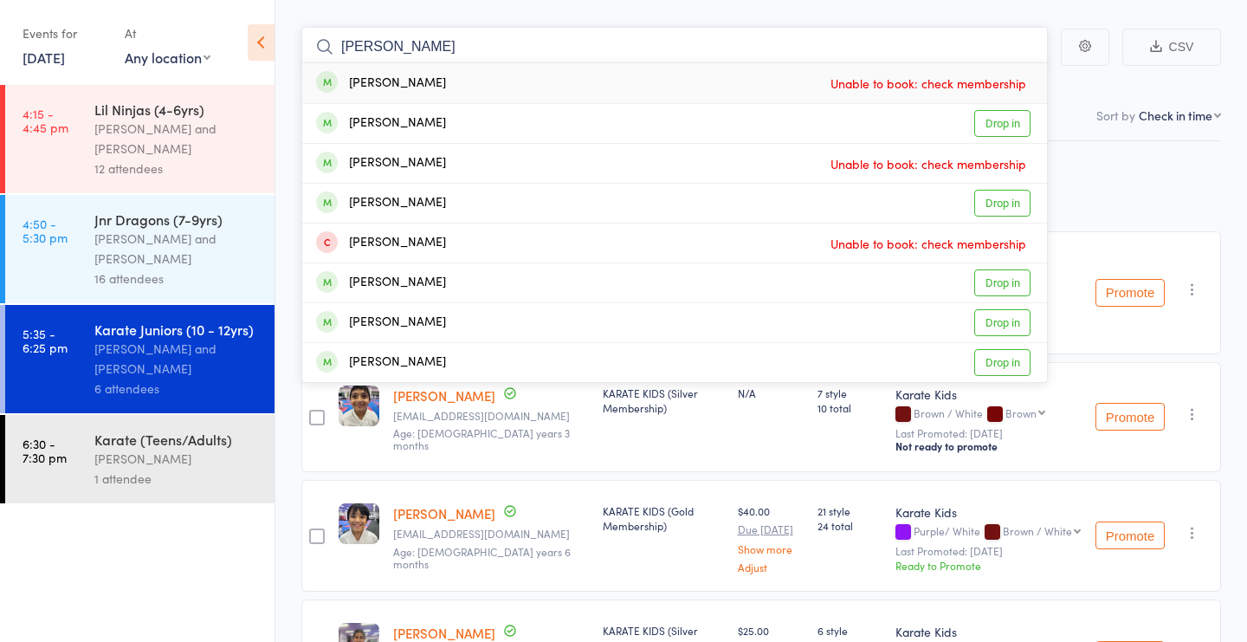
type input "aurelia"
click at [594, 84] on div "Aurelia Pope Unable to book: check membership" at bounding box center [674, 83] width 745 height 40
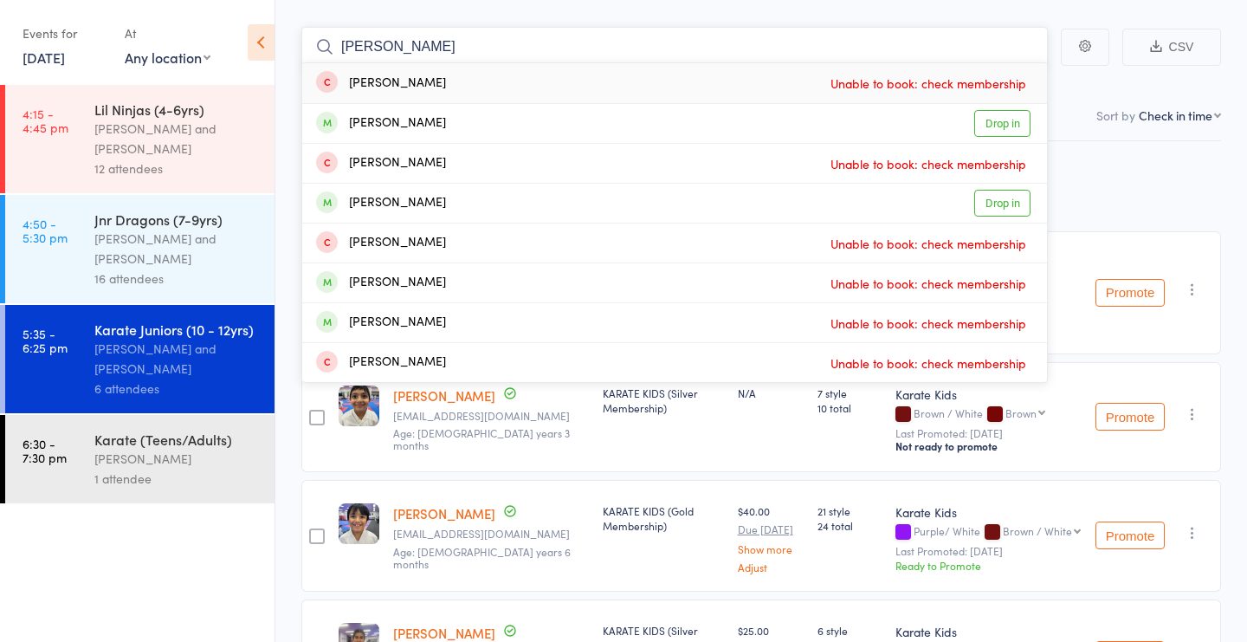
type input "Emily"
drag, startPoint x: 464, startPoint y: 97, endPoint x: 449, endPoint y: 208, distance: 111.9
click at [449, 208] on div "Emily Anderson Drop in" at bounding box center [674, 203] width 745 height 39
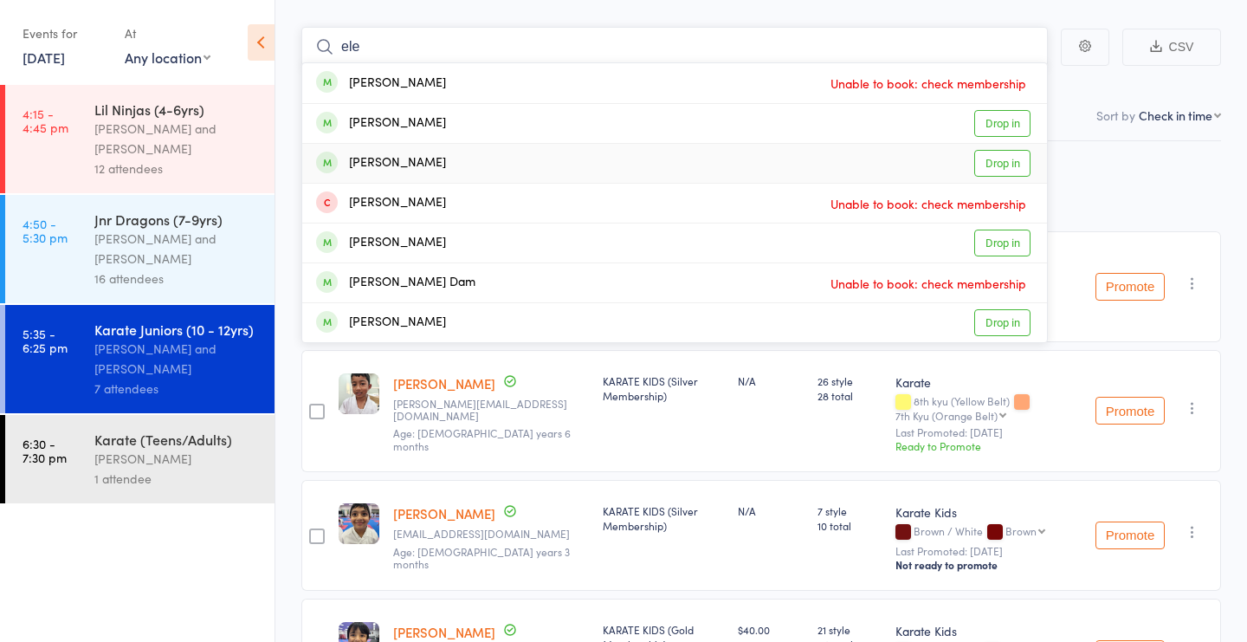
type input "ele"
click at [427, 169] on div "[PERSON_NAME]" at bounding box center [381, 163] width 130 height 20
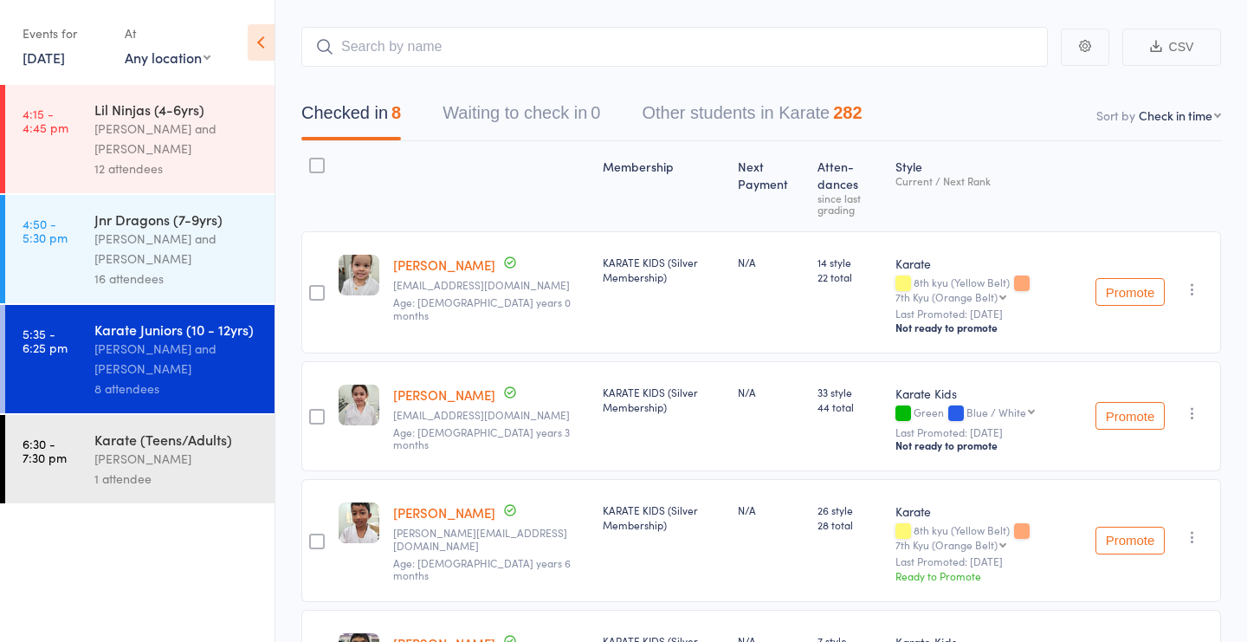
click at [445, 255] on link "[PERSON_NAME]" at bounding box center [444, 264] width 102 height 18
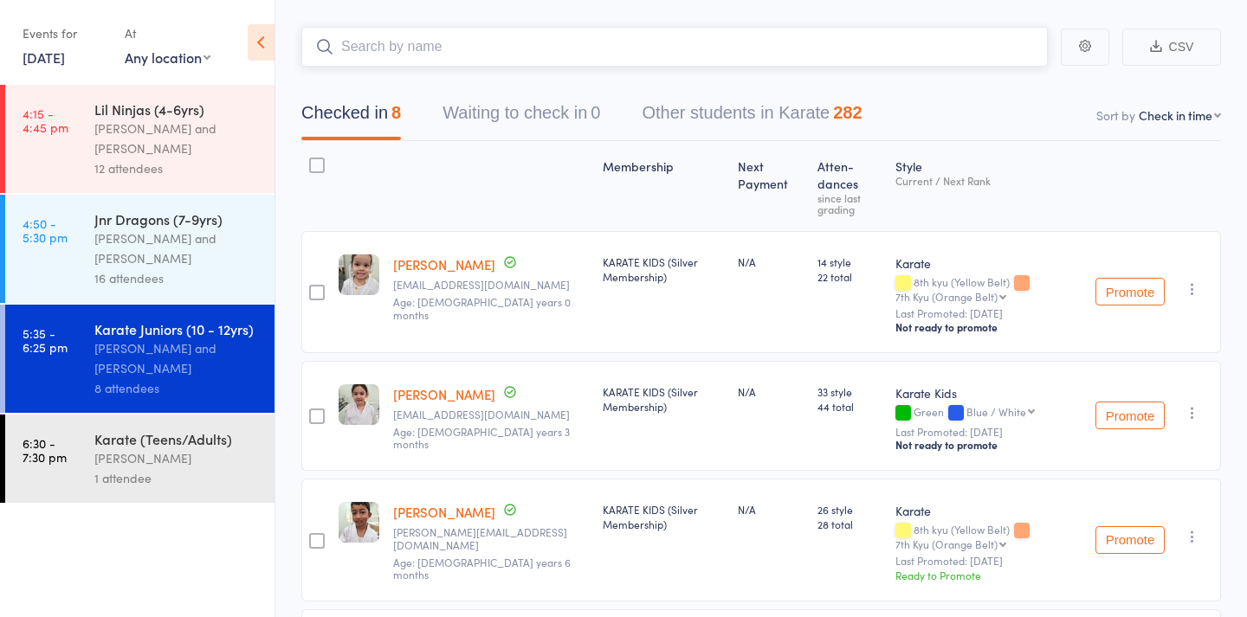
click at [411, 50] on input "search" at bounding box center [674, 47] width 747 height 40
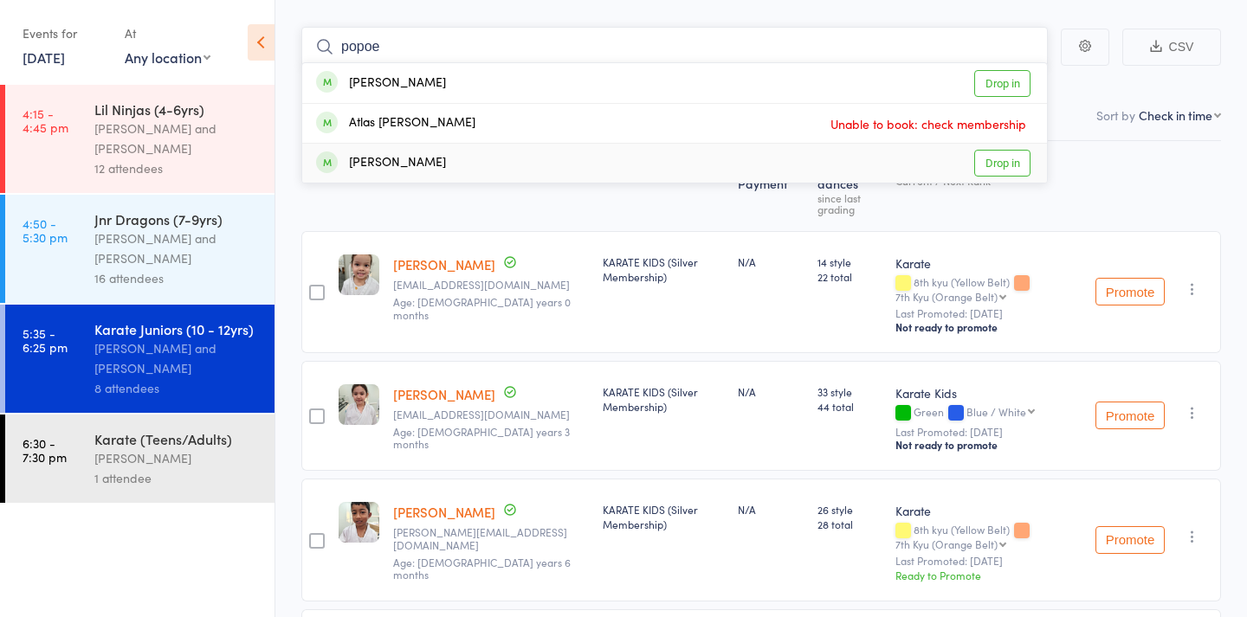
type input "popoe"
click at [430, 156] on div "Aurelia Pope Drop in" at bounding box center [674, 163] width 745 height 39
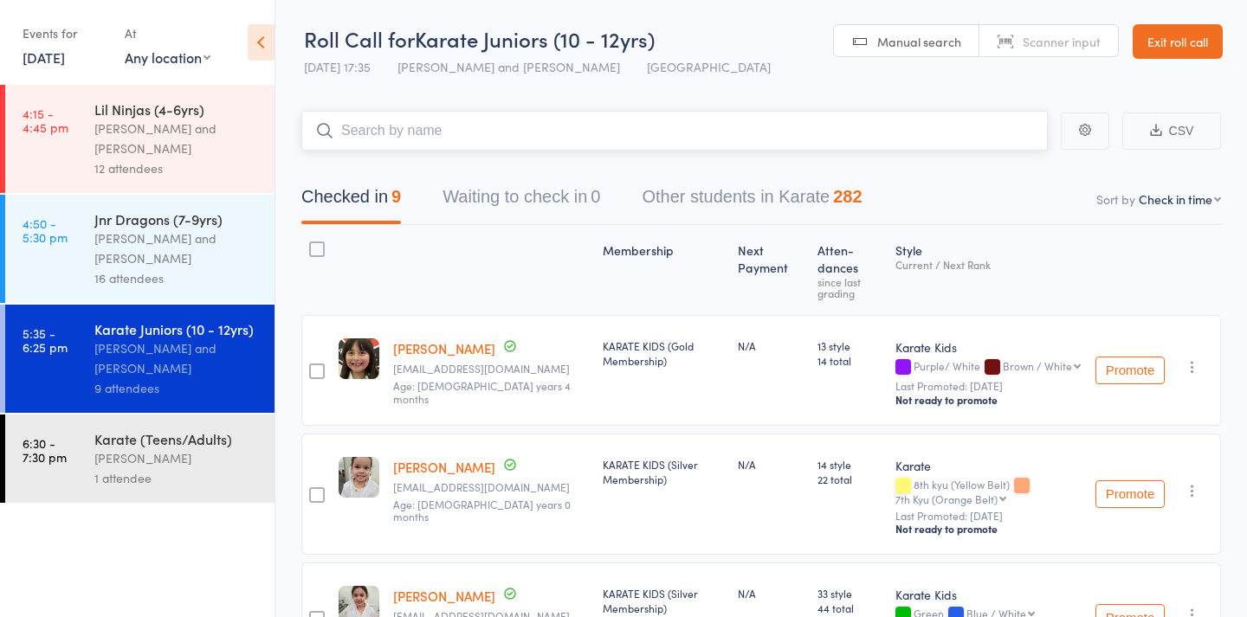
scroll to position [0, 0]
type input "k"
click at [494, 126] on input "search" at bounding box center [674, 131] width 747 height 40
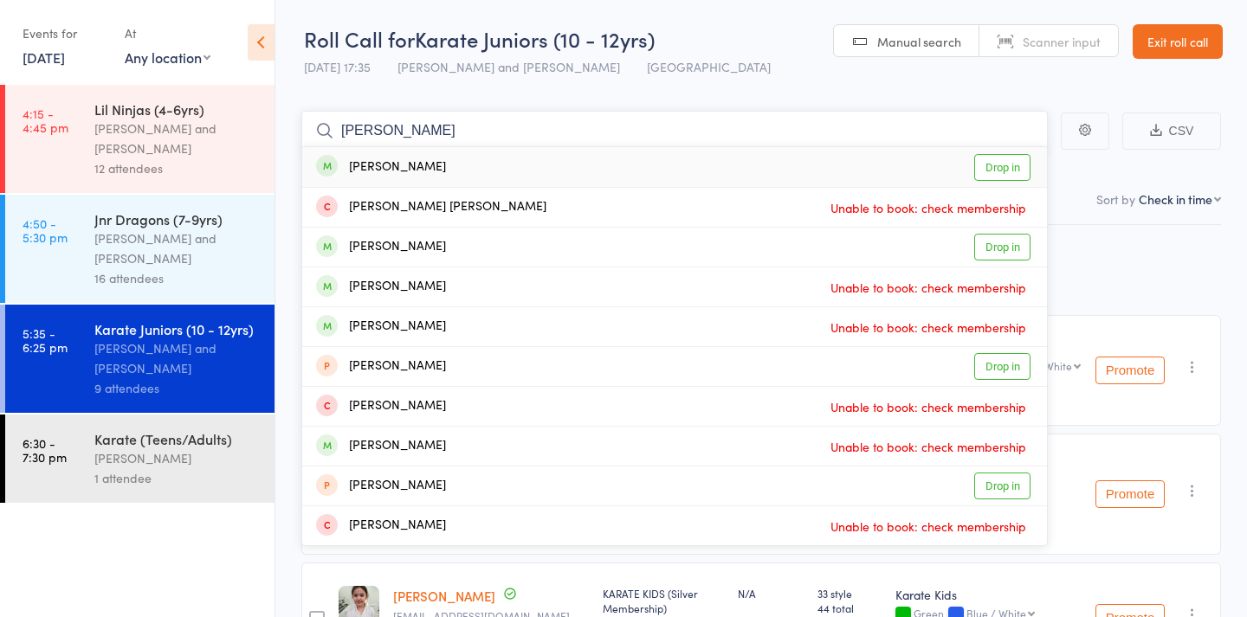
type input "[PERSON_NAME]"
click at [380, 172] on div "[PERSON_NAME]" at bounding box center [381, 168] width 130 height 20
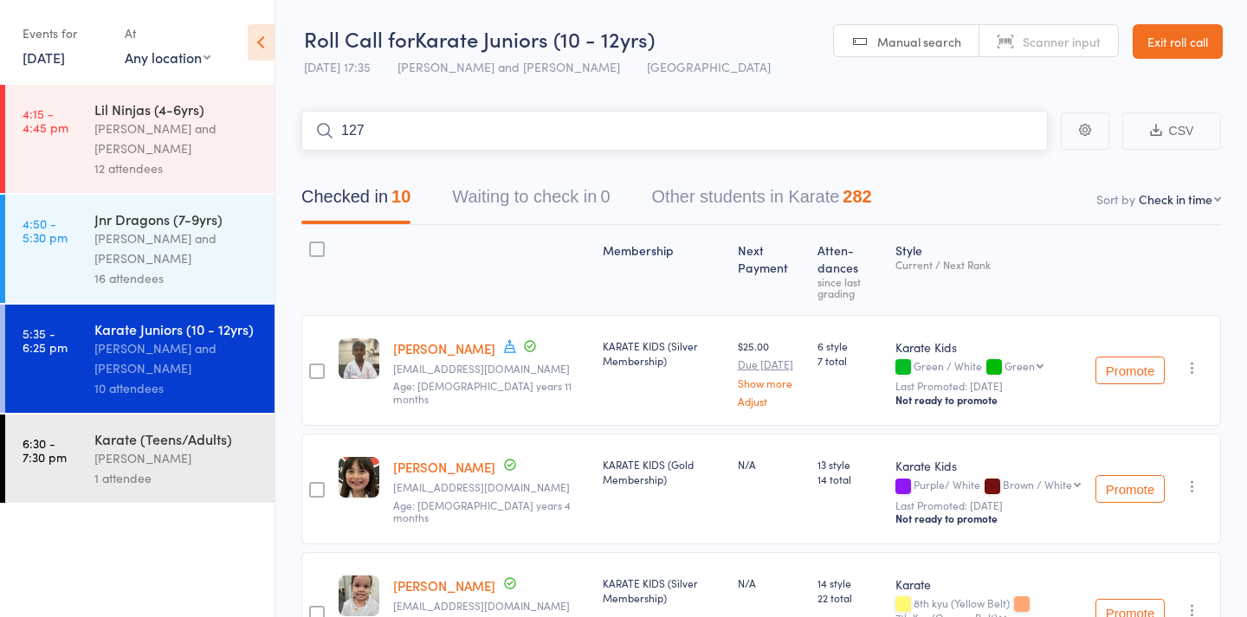
type input "1270"
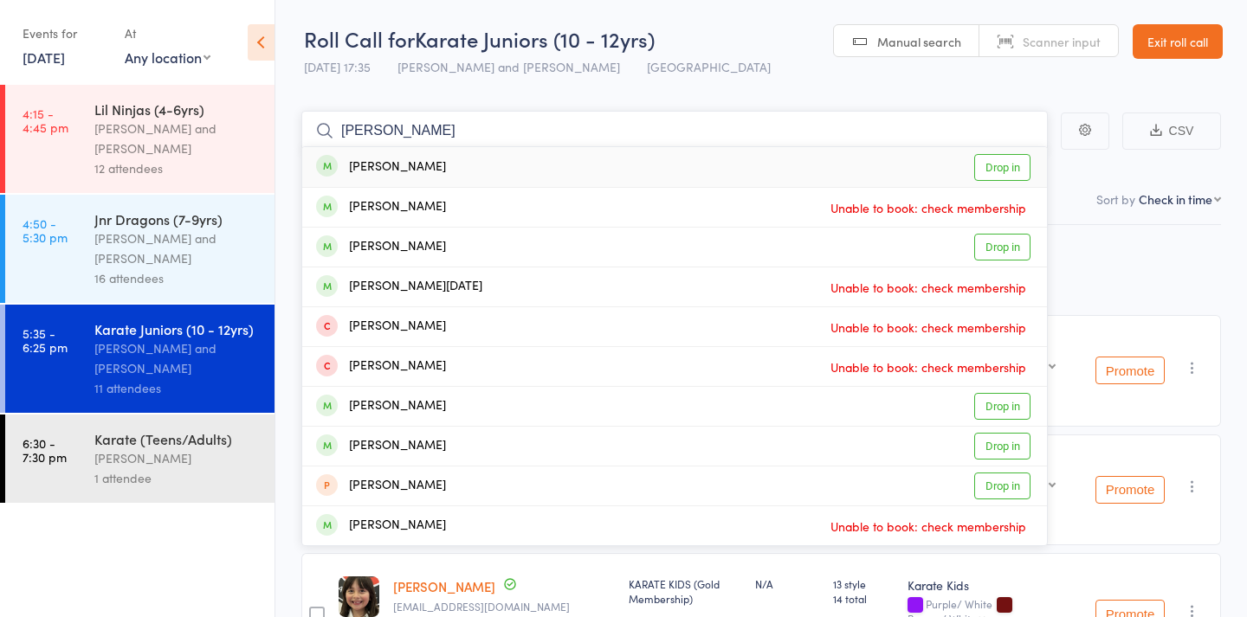
type input "akshita"
click at [1004, 167] on link "Drop in" at bounding box center [1002, 167] width 56 height 27
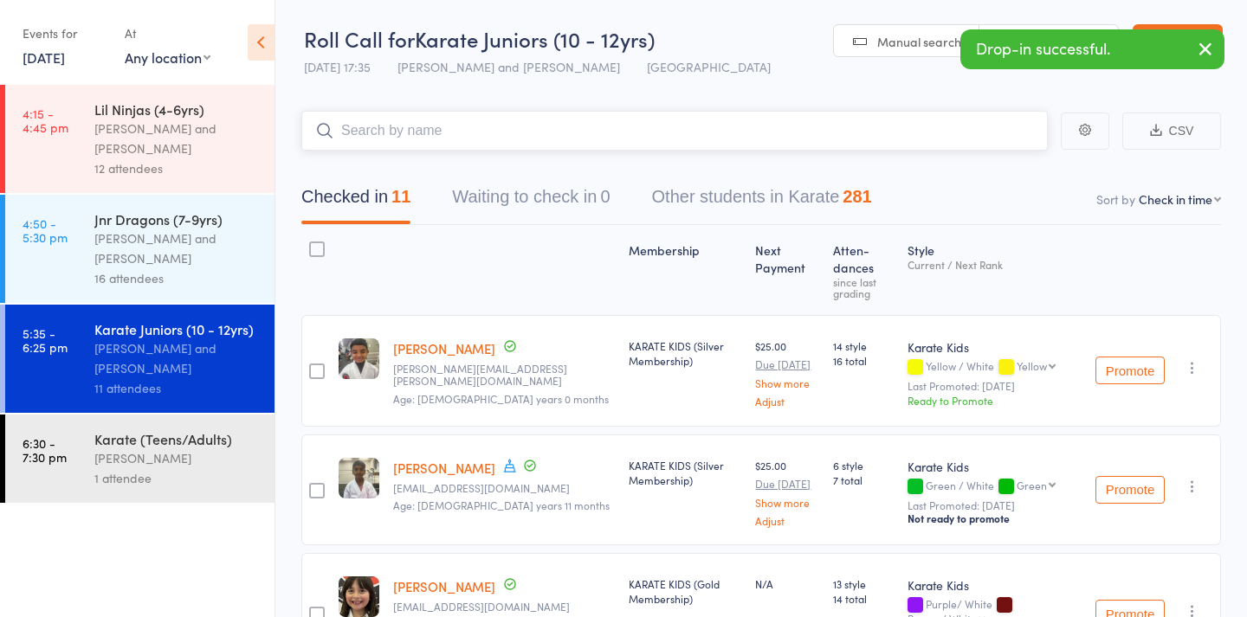
click at [436, 131] on input "search" at bounding box center [674, 131] width 747 height 40
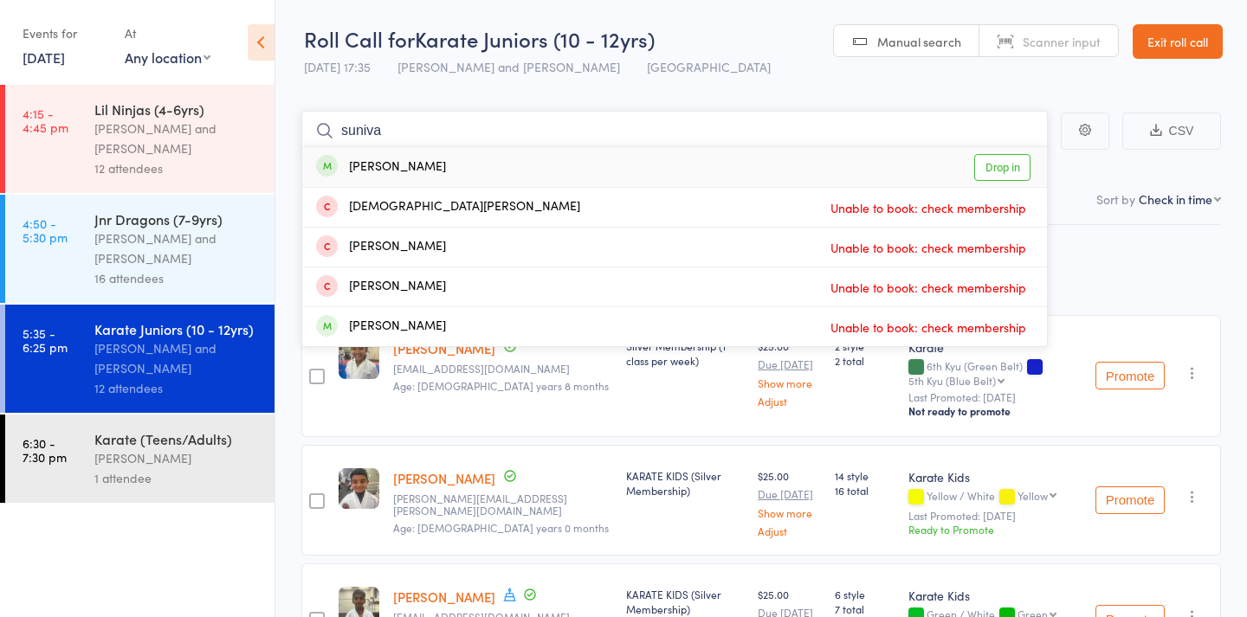
type input "suniva"
click at [1008, 164] on link "Drop in" at bounding box center [1002, 167] width 56 height 27
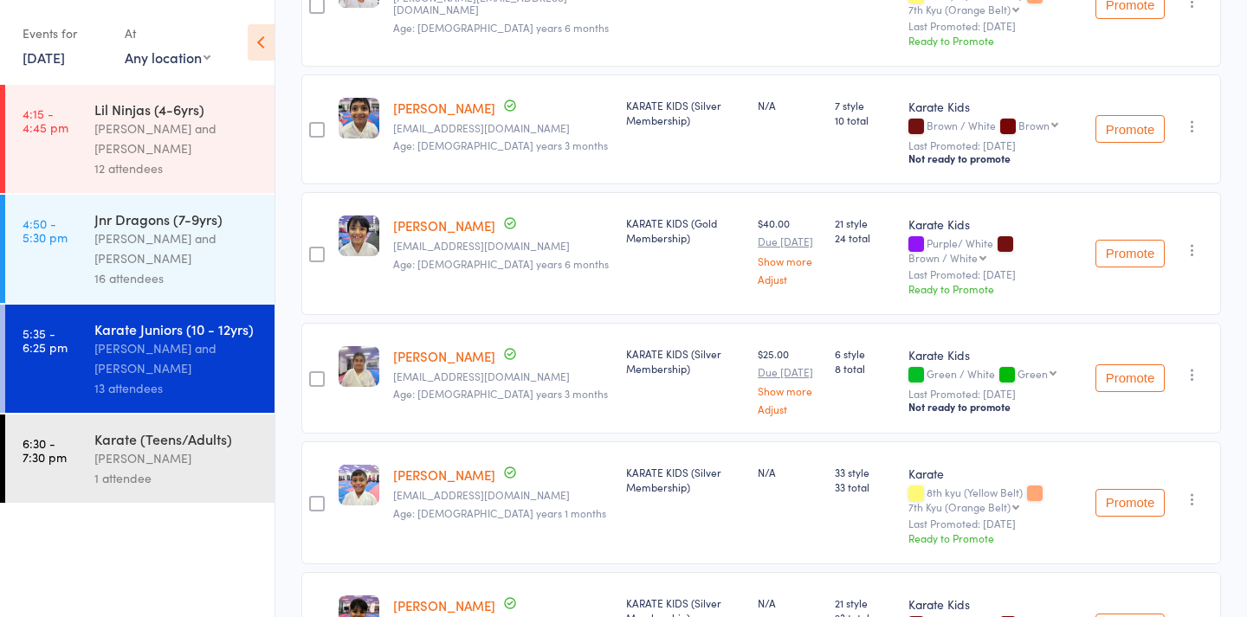
scroll to position [1350, 0]
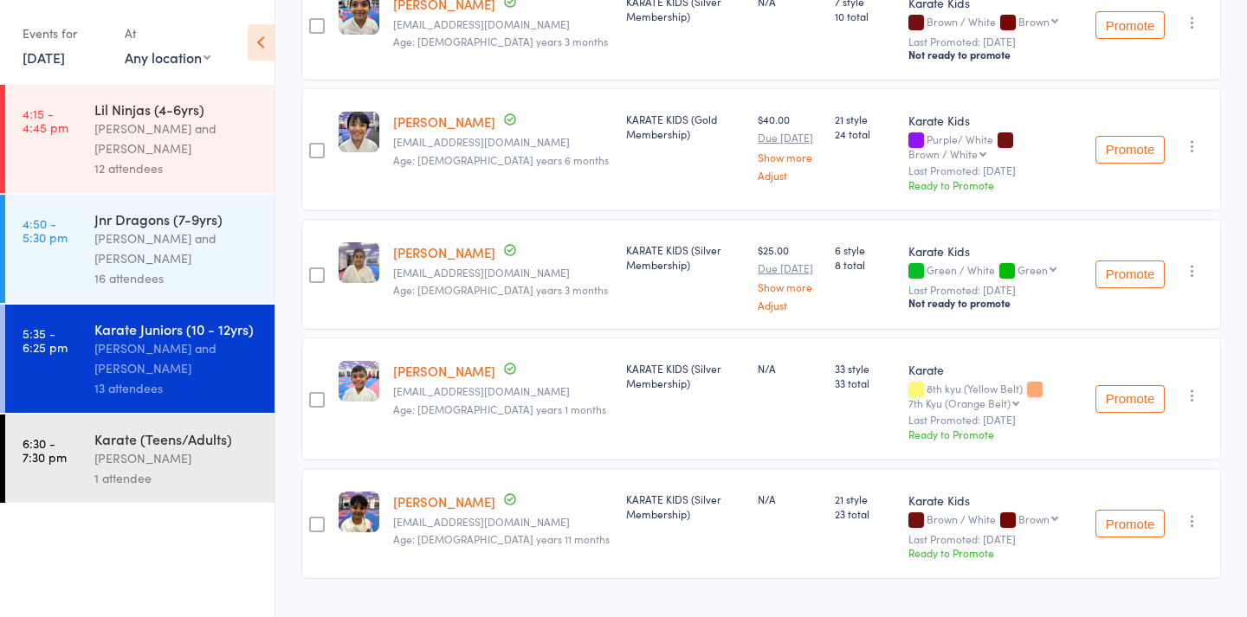
click at [1198, 513] on icon "button" at bounding box center [1192, 521] width 17 height 17
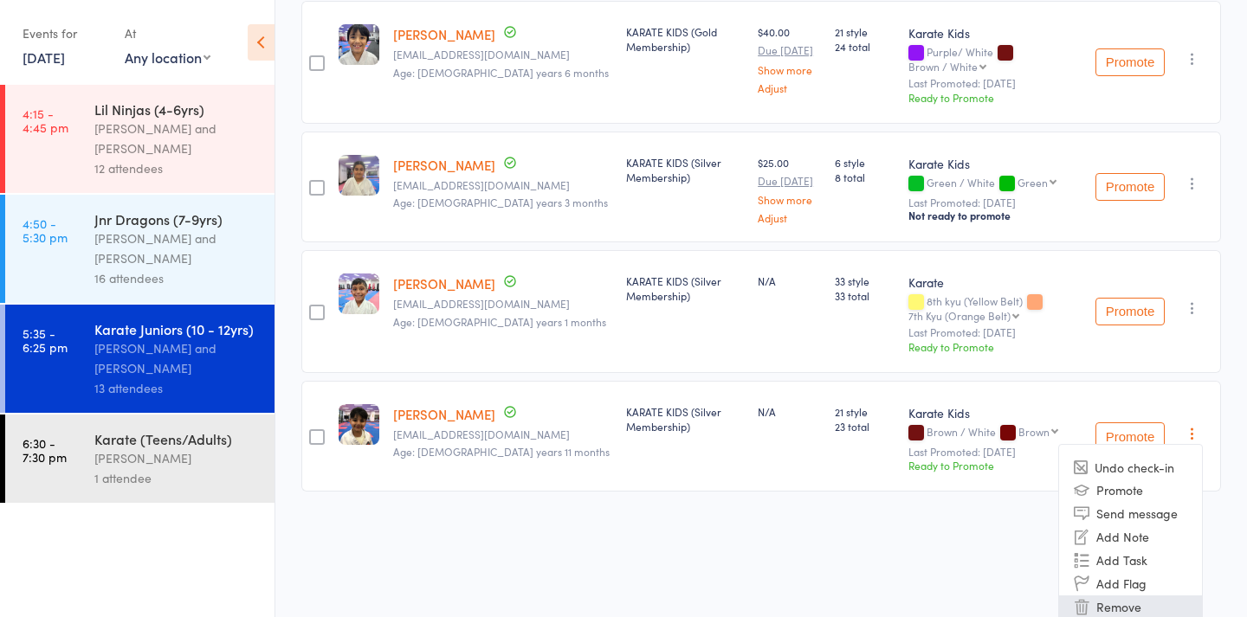
scroll to position [1437, 0]
click at [1105, 597] on li "Remove" at bounding box center [1130, 608] width 143 height 23
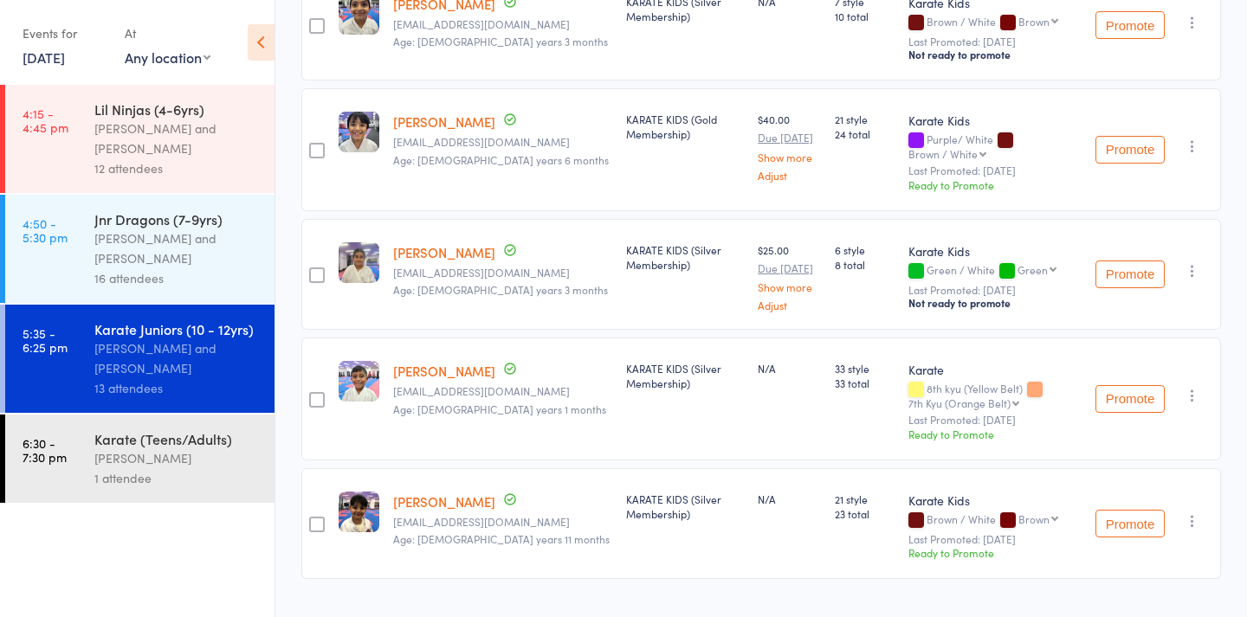
click at [251, 444] on div "Karate (Teens/Adults)" at bounding box center [176, 439] width 165 height 19
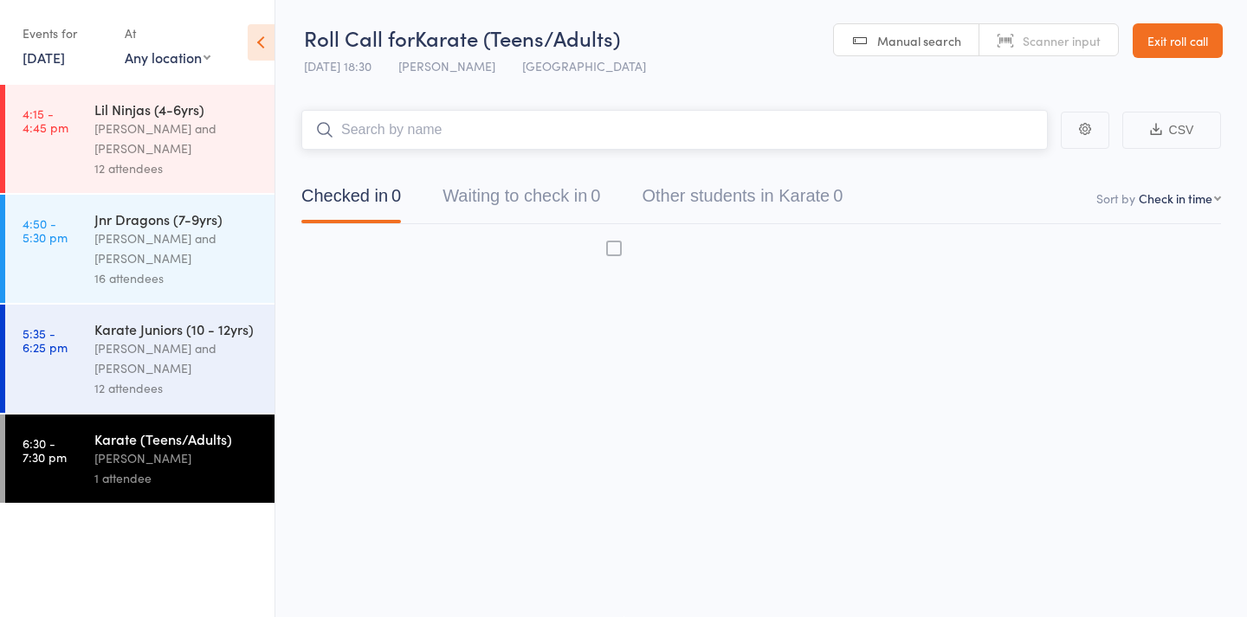
scroll to position [11, 0]
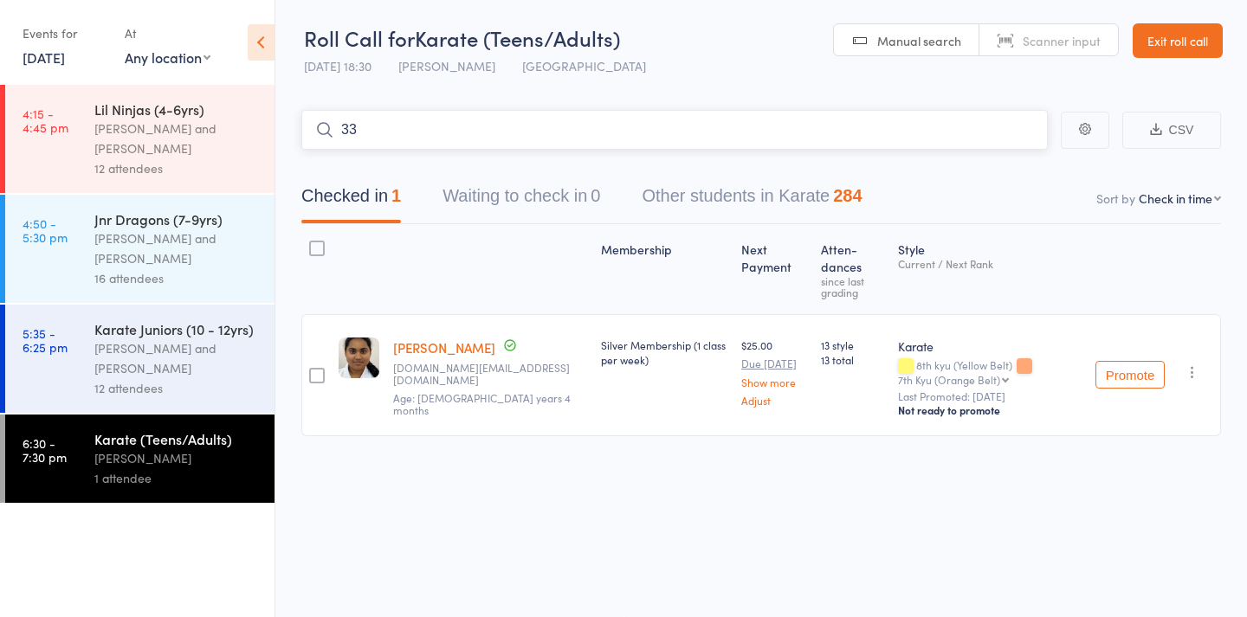
type input "331"
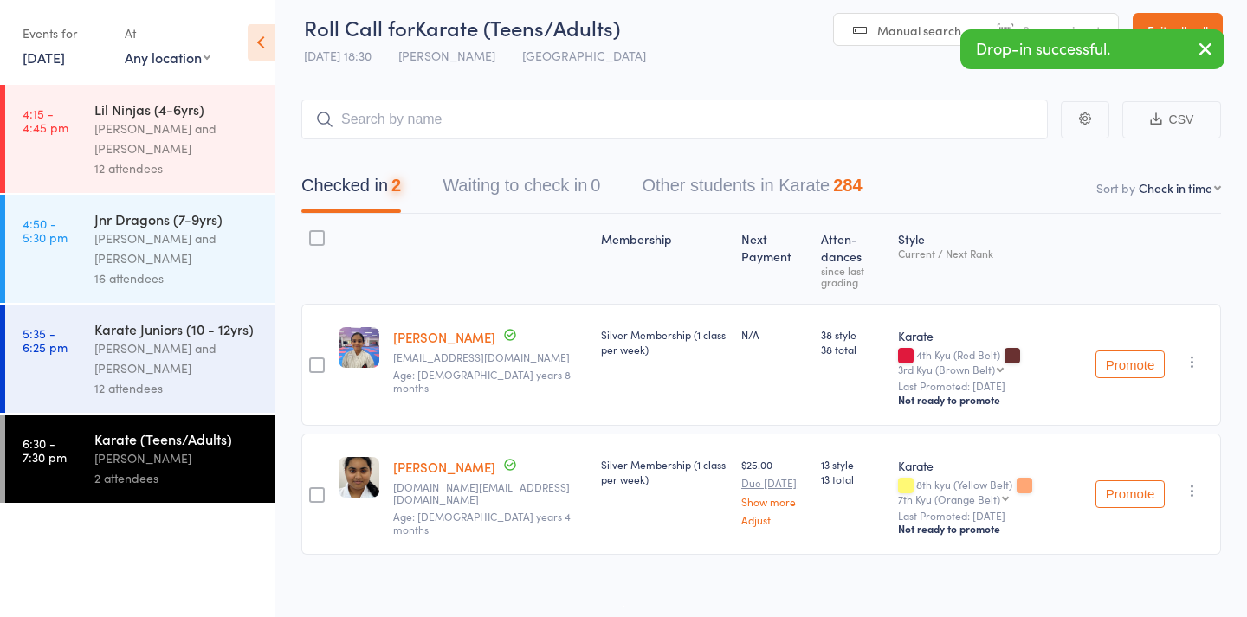
click at [254, 359] on div "Stacey Karetsian and Nicolas Karetsian" at bounding box center [176, 359] width 165 height 40
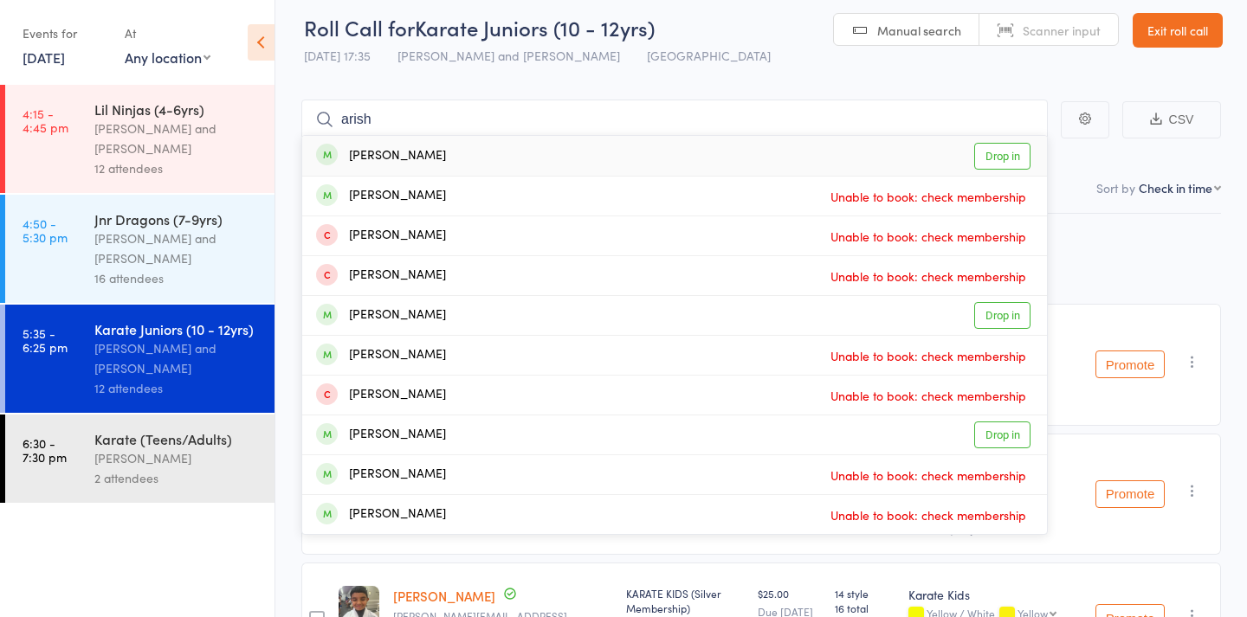
type input "arish"
click at [450, 158] on div "Arish Gupta Drop in" at bounding box center [674, 156] width 745 height 40
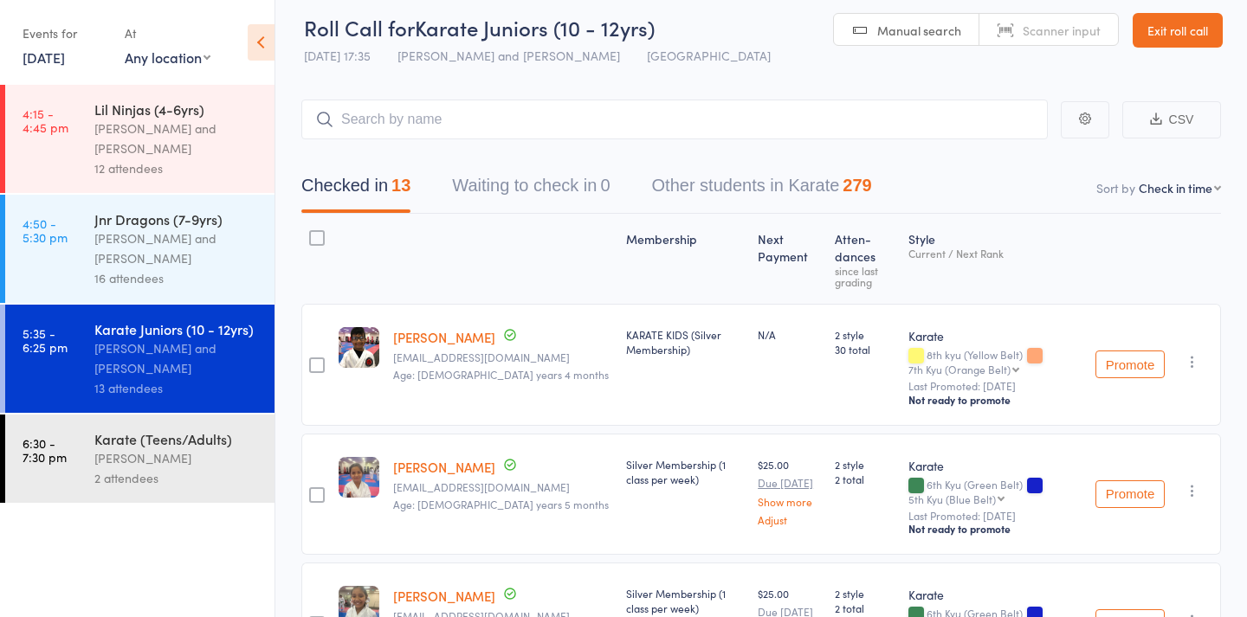
click at [141, 449] on div "[PERSON_NAME]" at bounding box center [176, 459] width 165 height 20
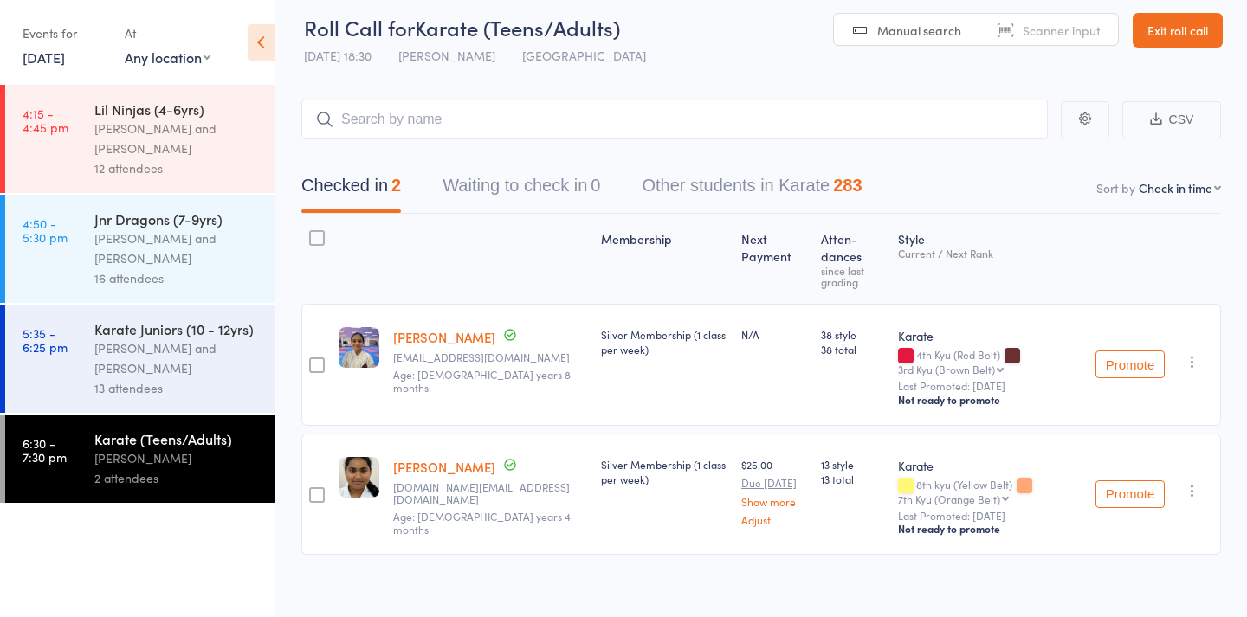
click at [861, 25] on link "Manual search" at bounding box center [906, 30] width 145 height 33
type input "1358"
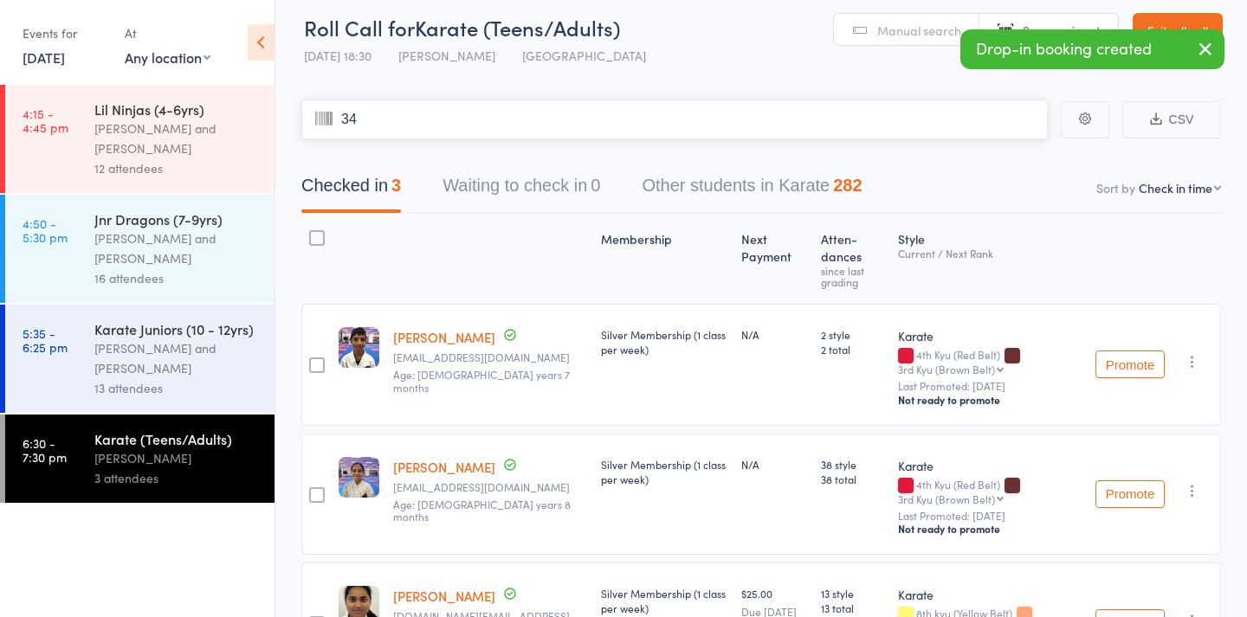
type input "347"
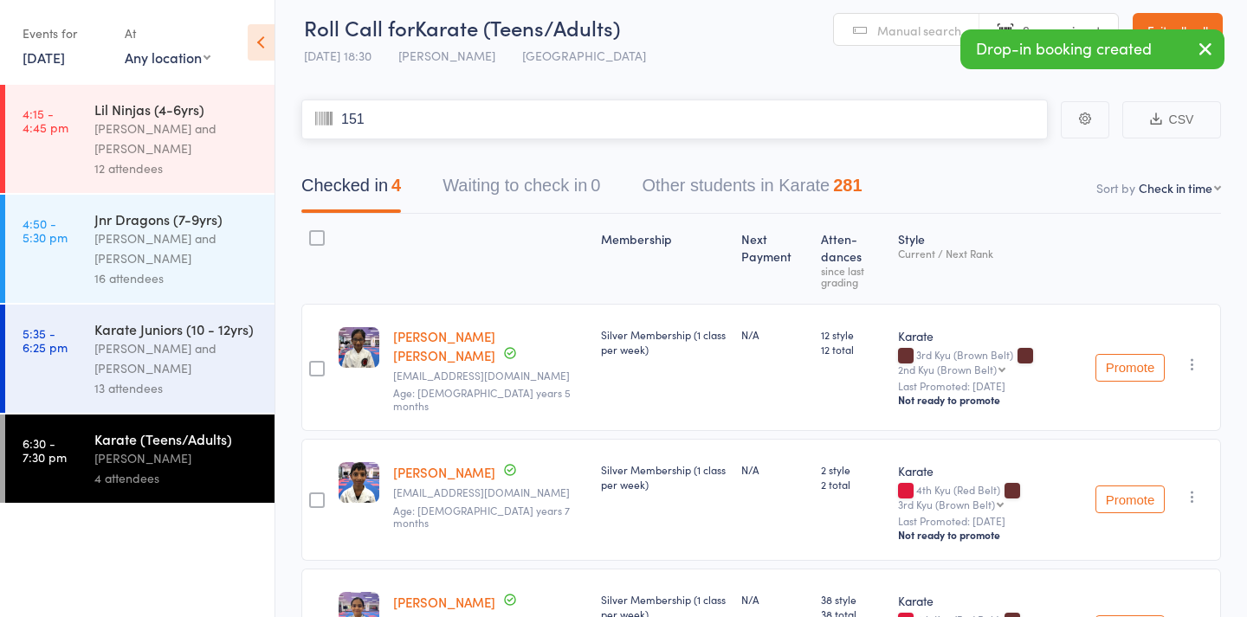
type input "1514"
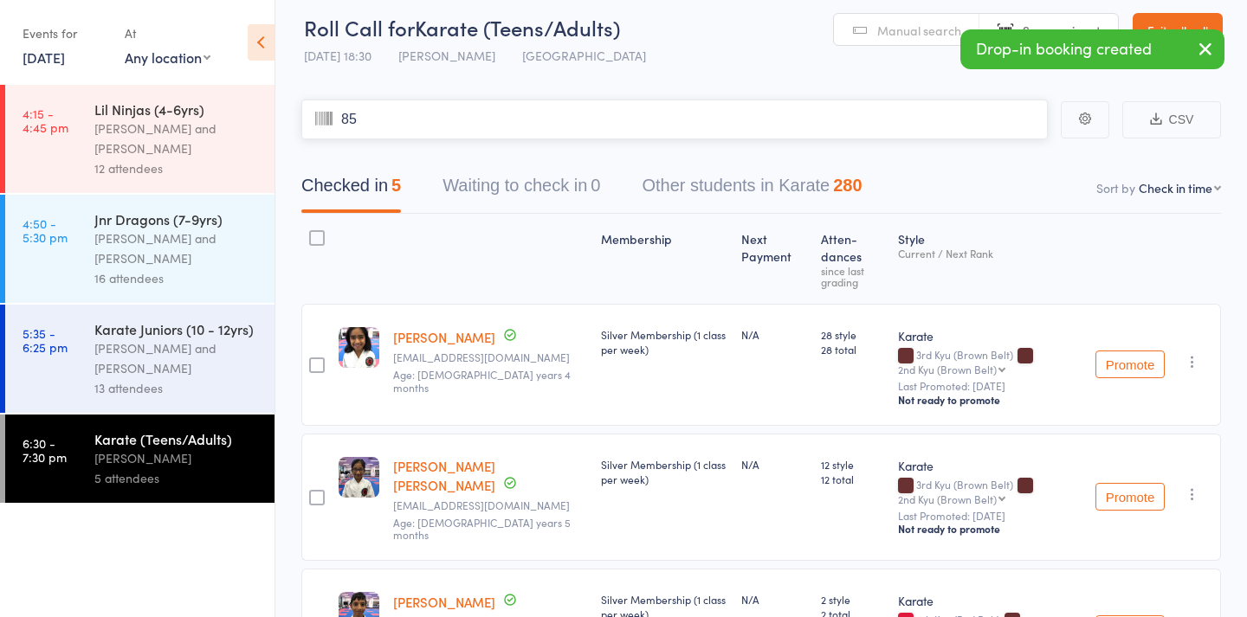
type input "850"
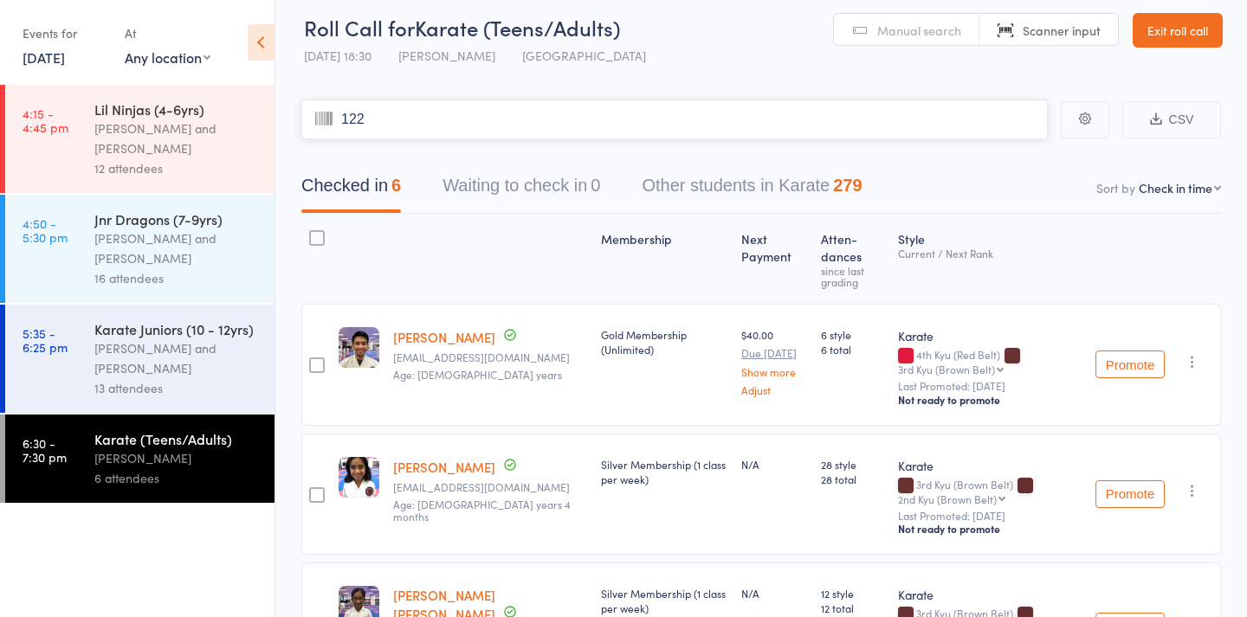
type input "1220"
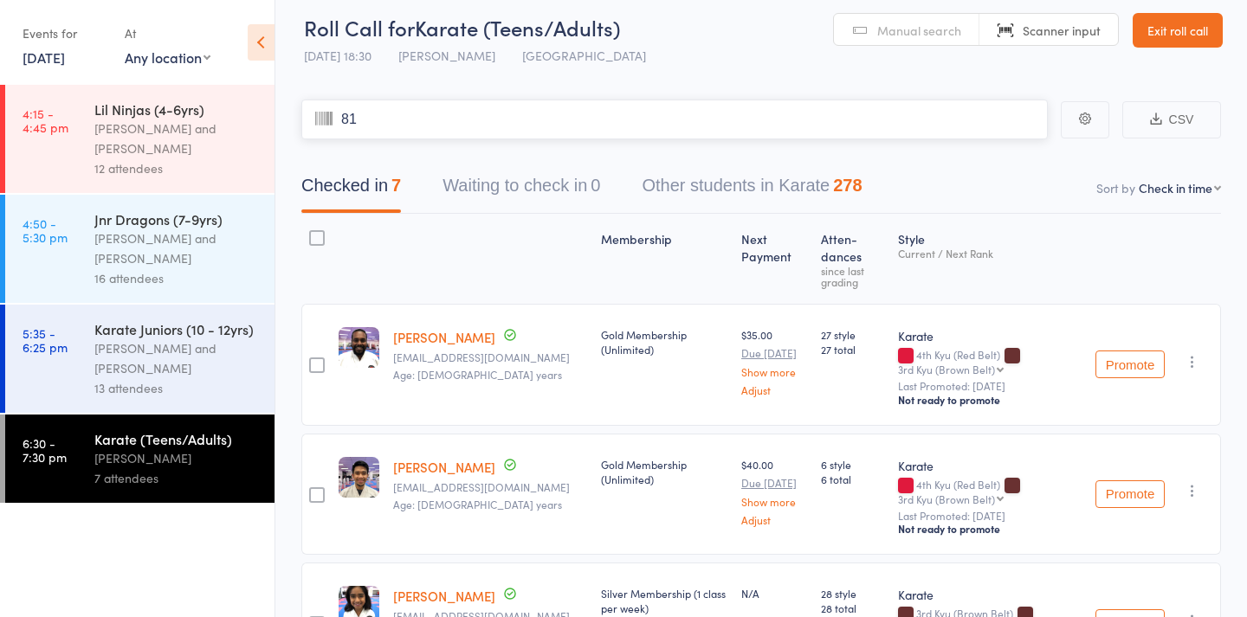
type input "817"
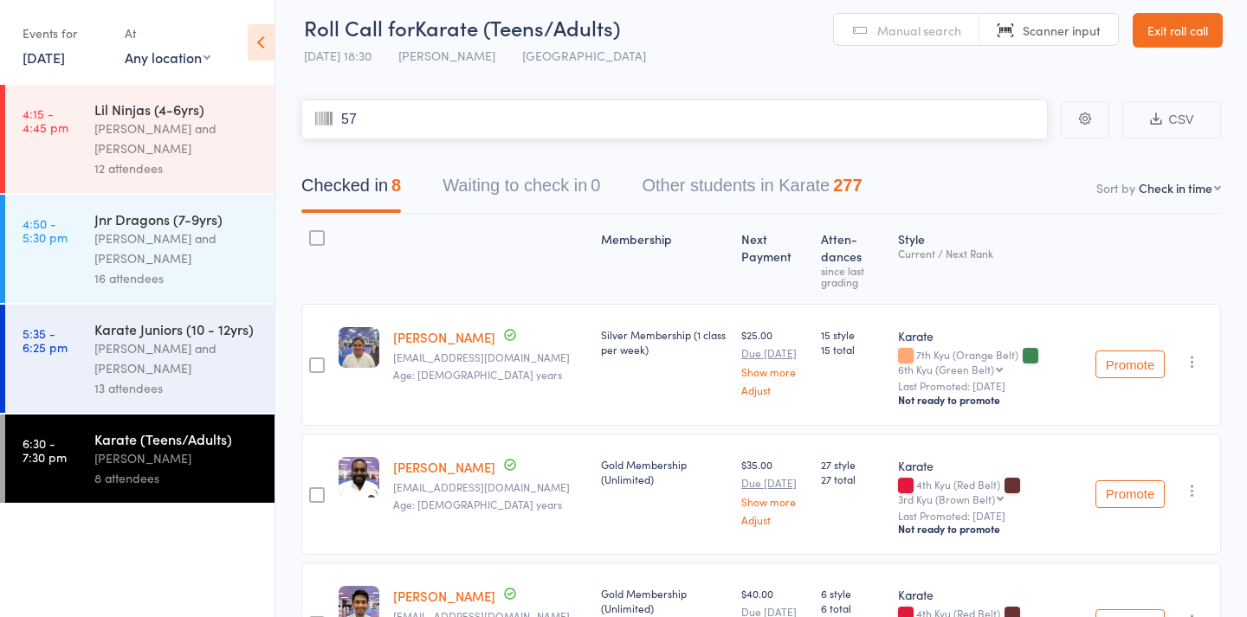
type input "576"
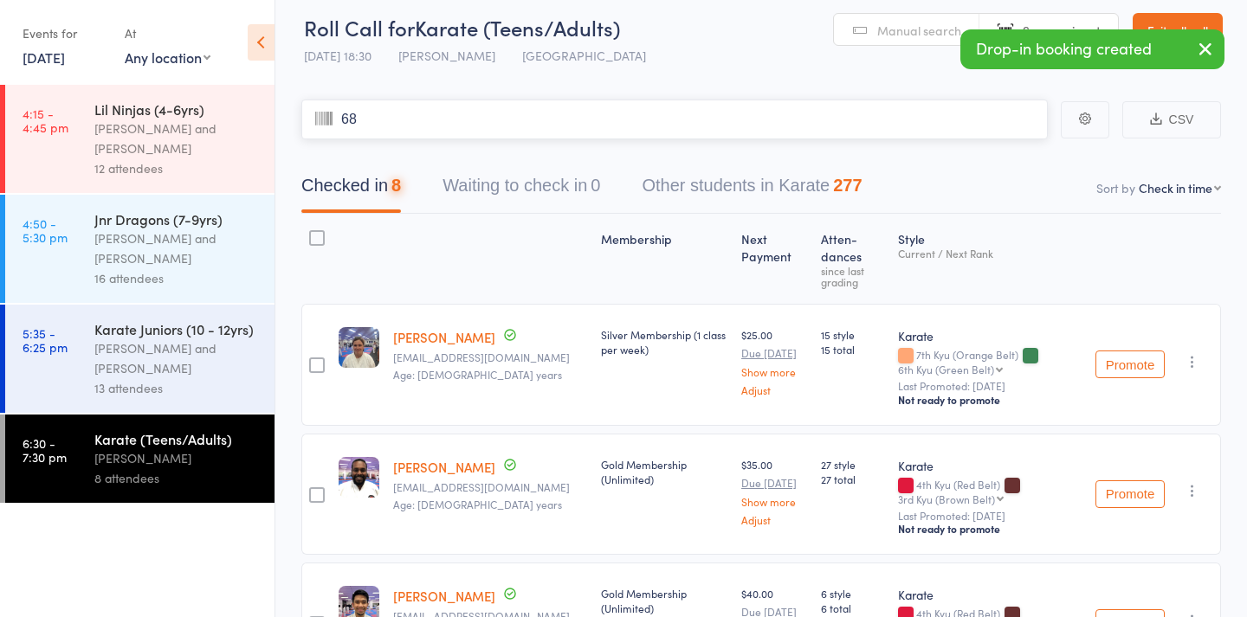
type input "682"
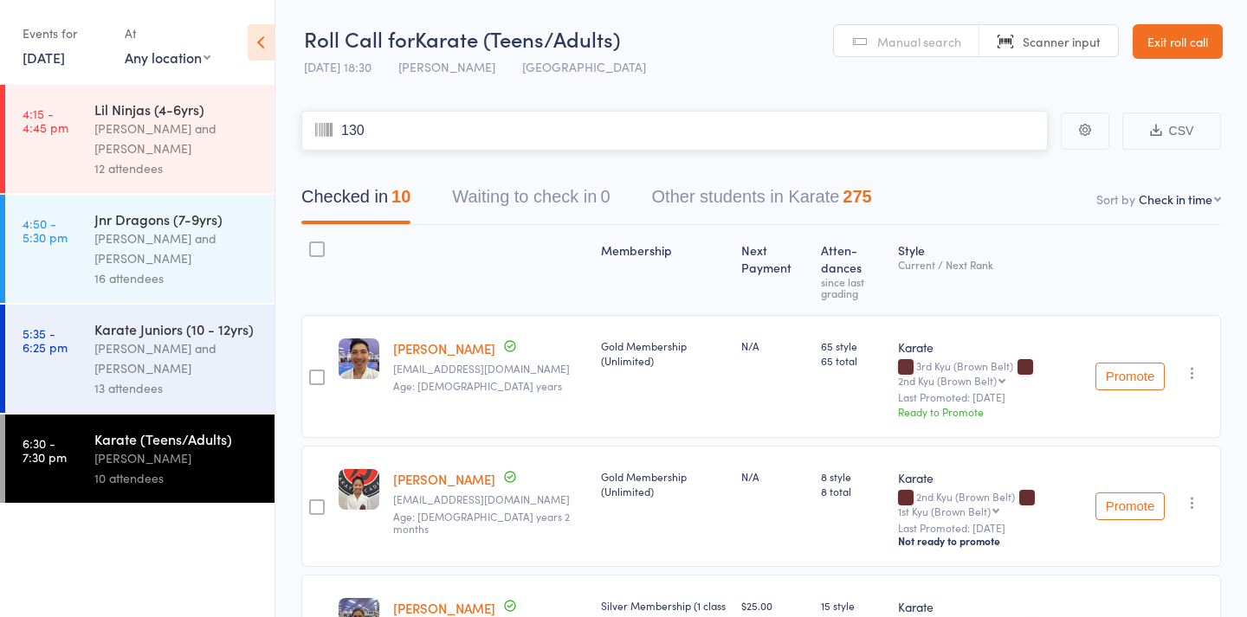
type input "1308"
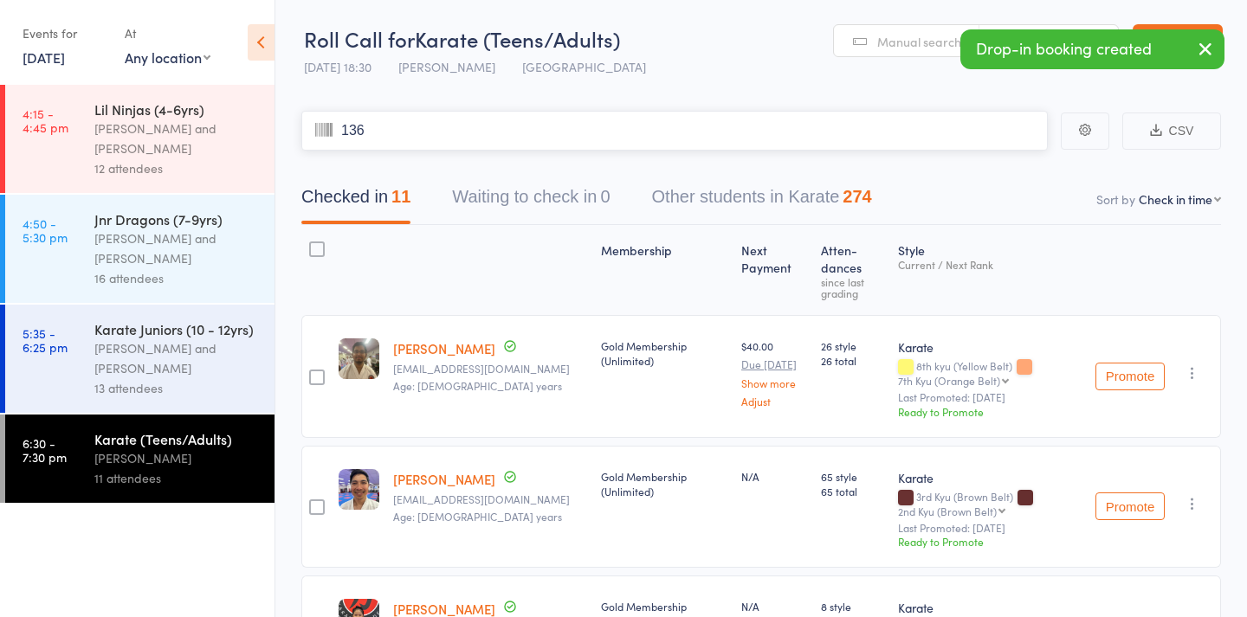
type input "1362"
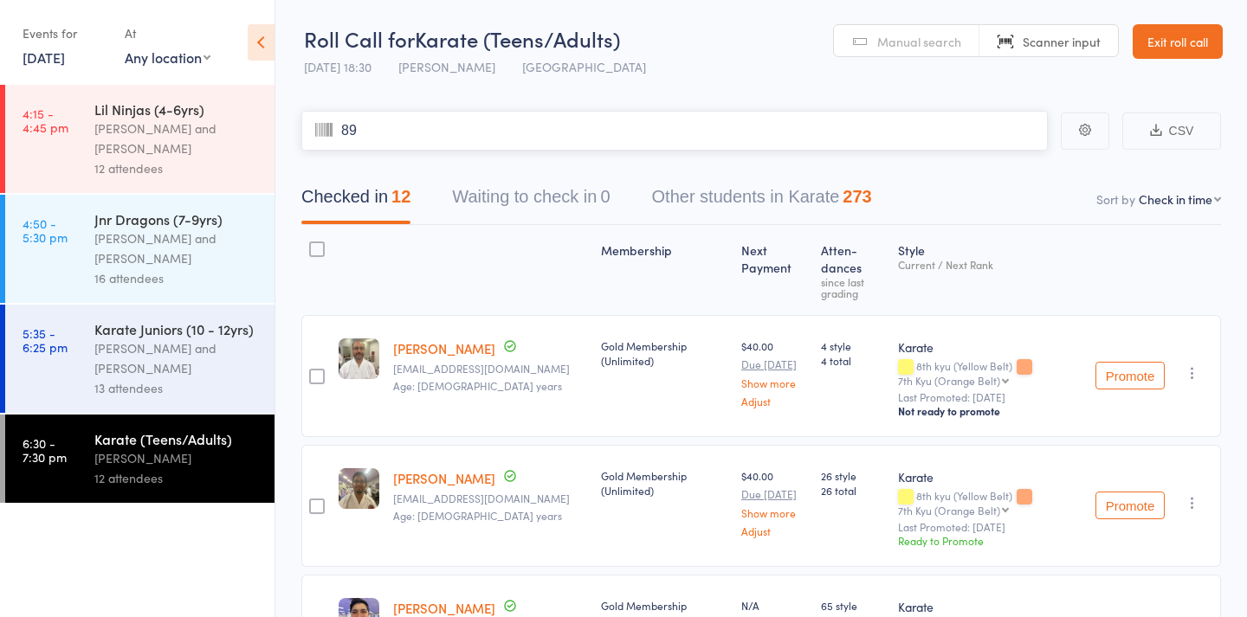
type input "897"
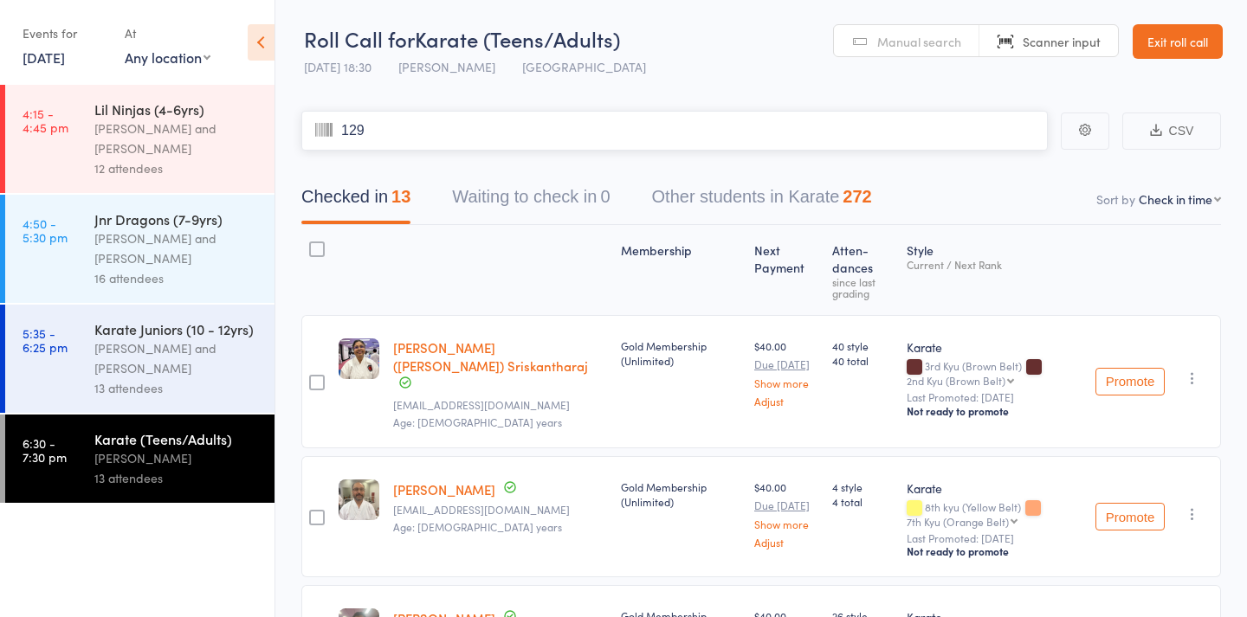
type input "1298"
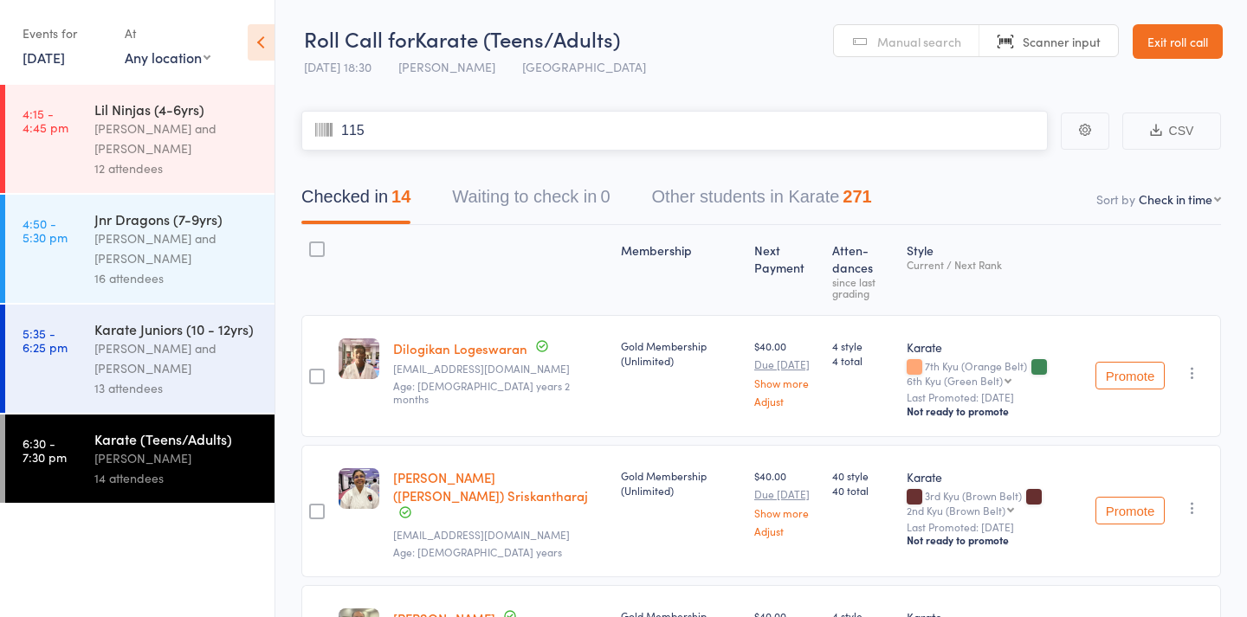
type input "1159"
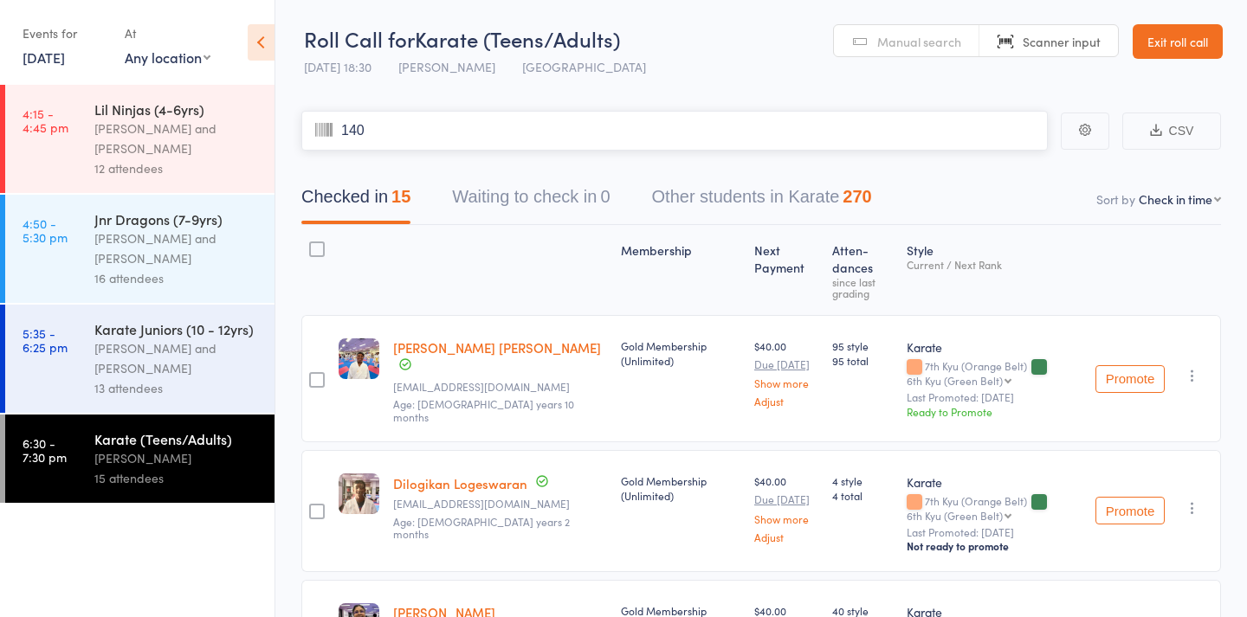
type input "1405"
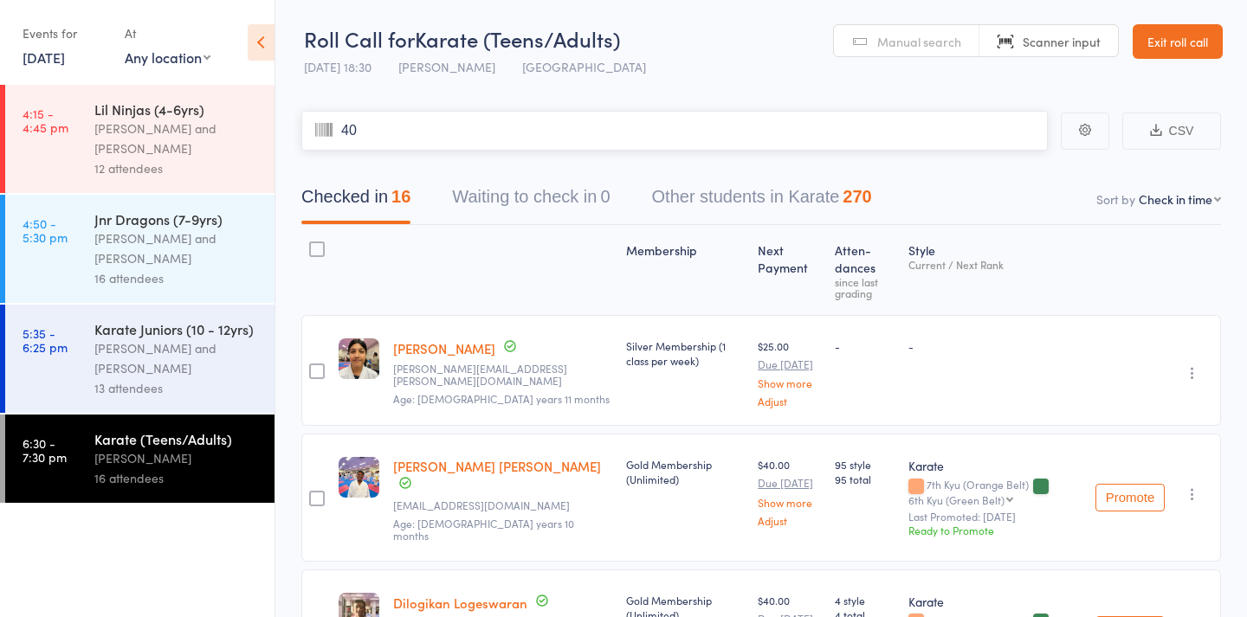
type input "409"
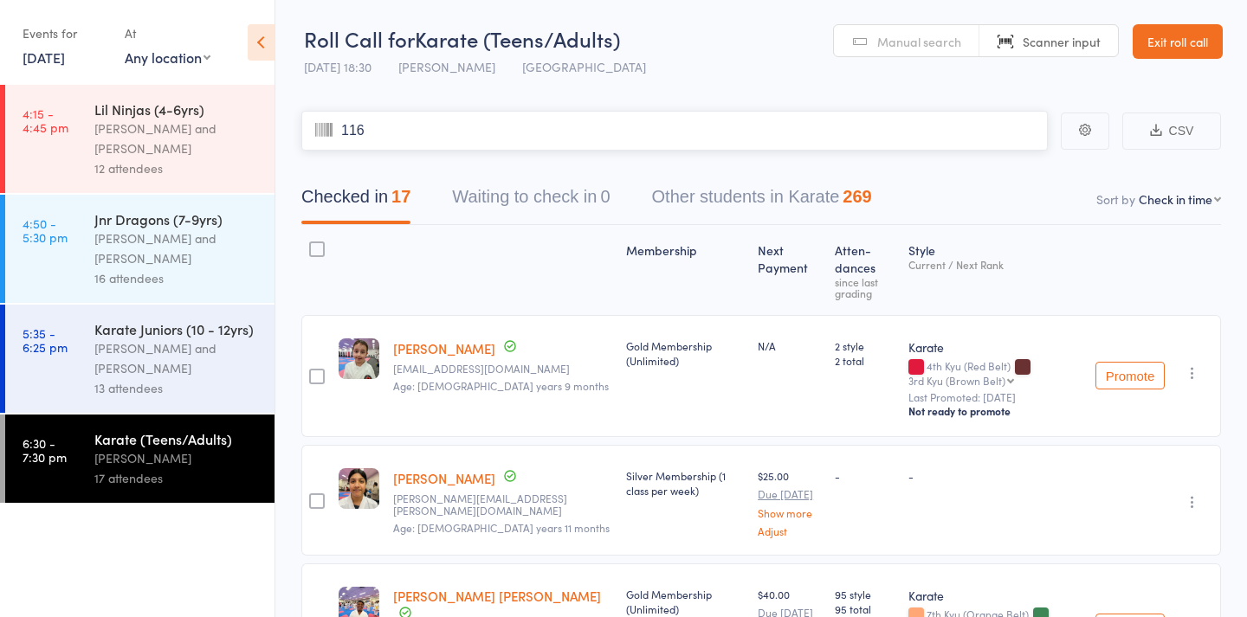
type input "1169"
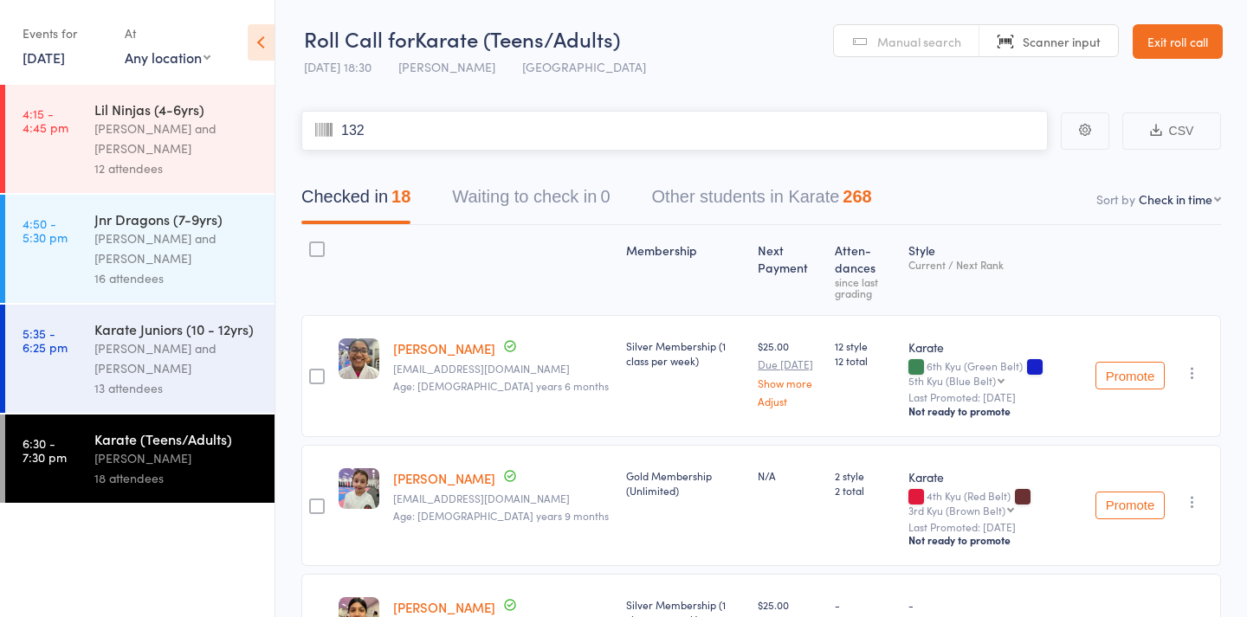
type input "1326"
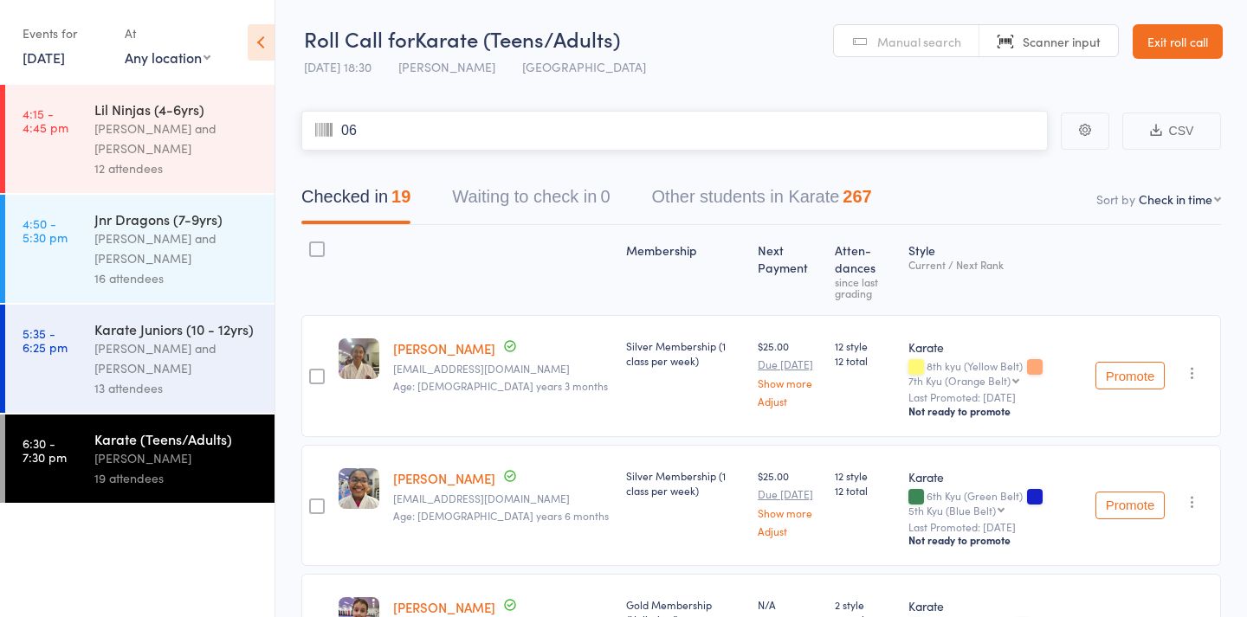
type input "060"
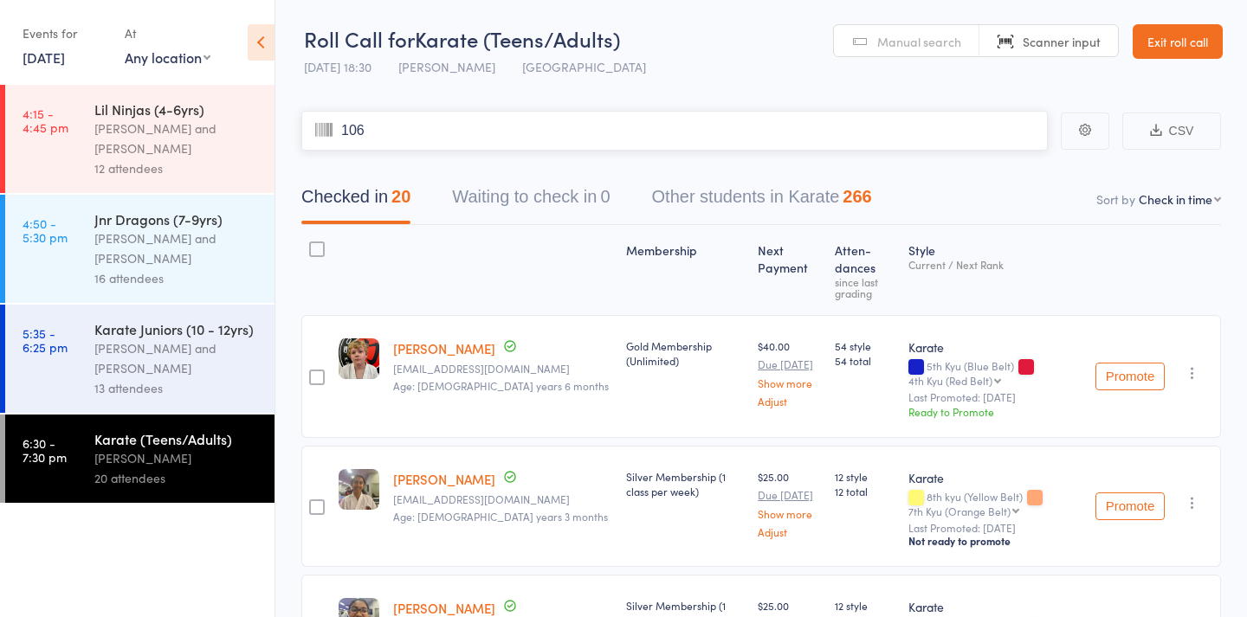
type input "1069"
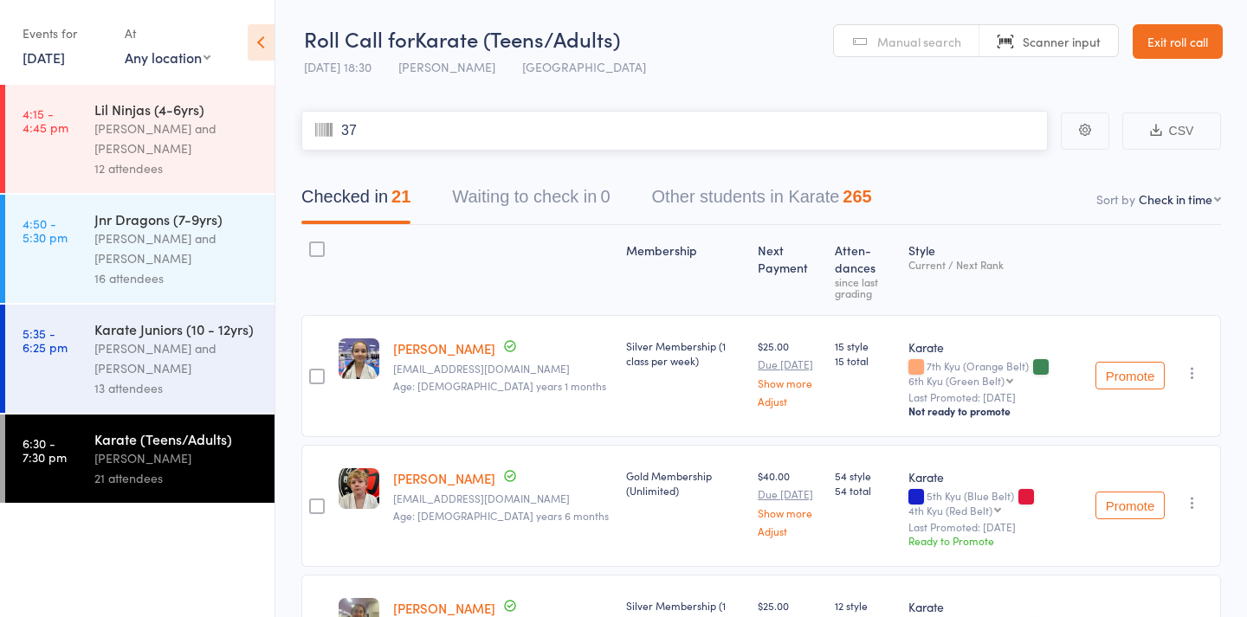
type input "374"
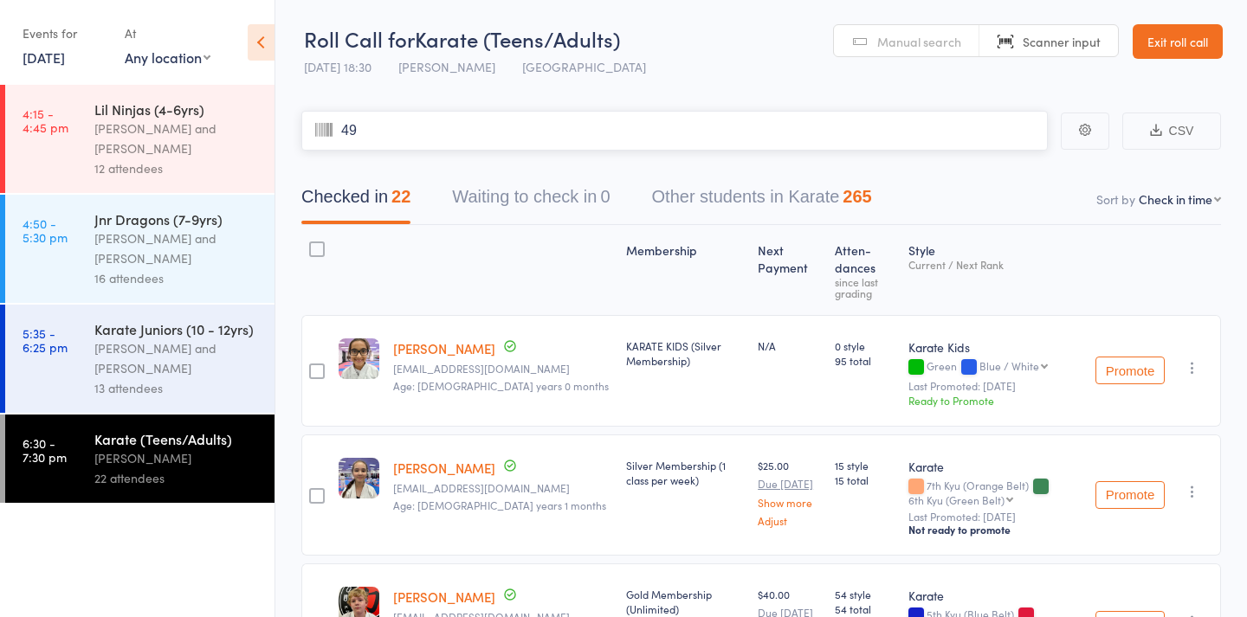
type input "499"
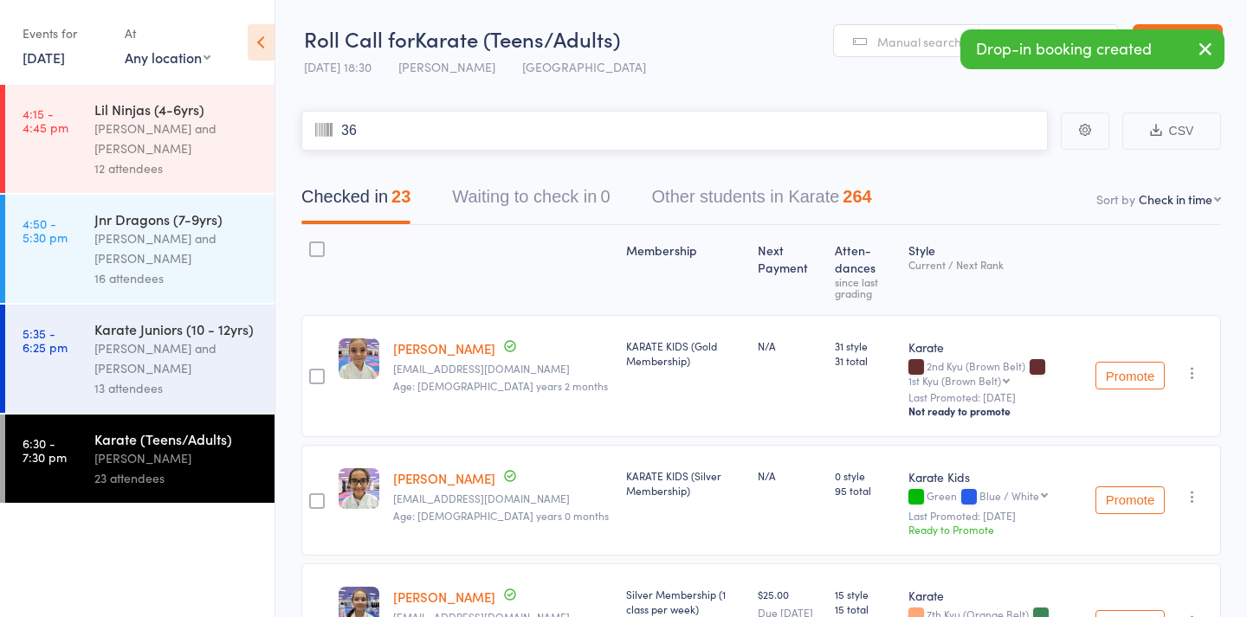
type input "360"
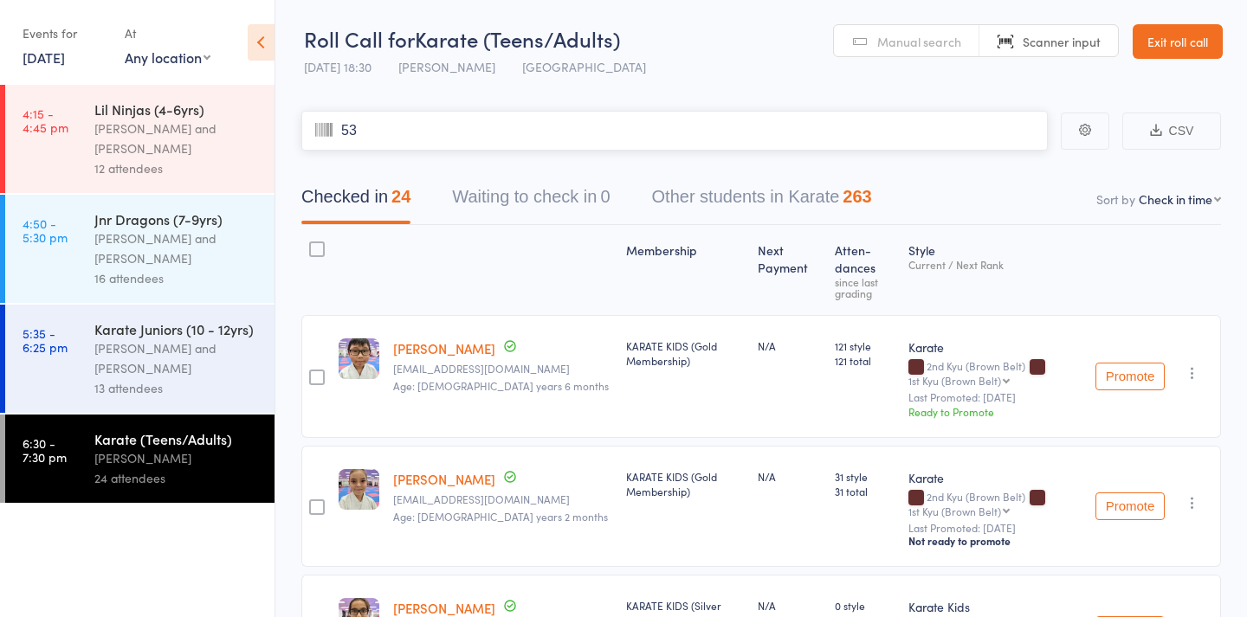
type input "537"
type input "127"
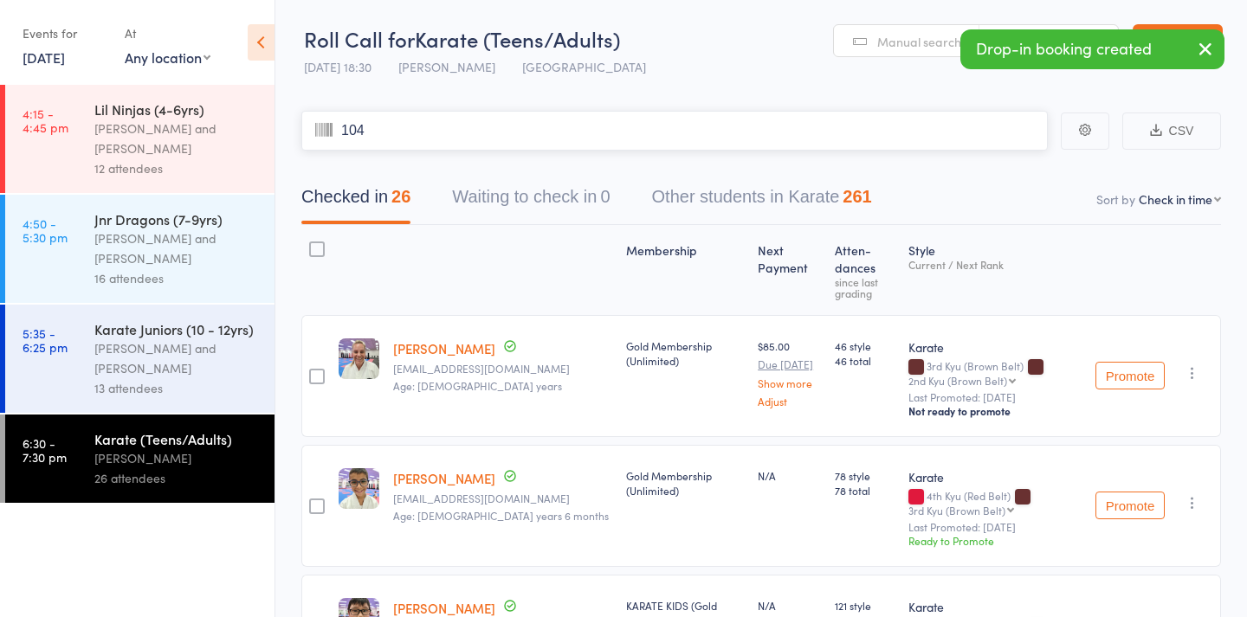
type input "1043"
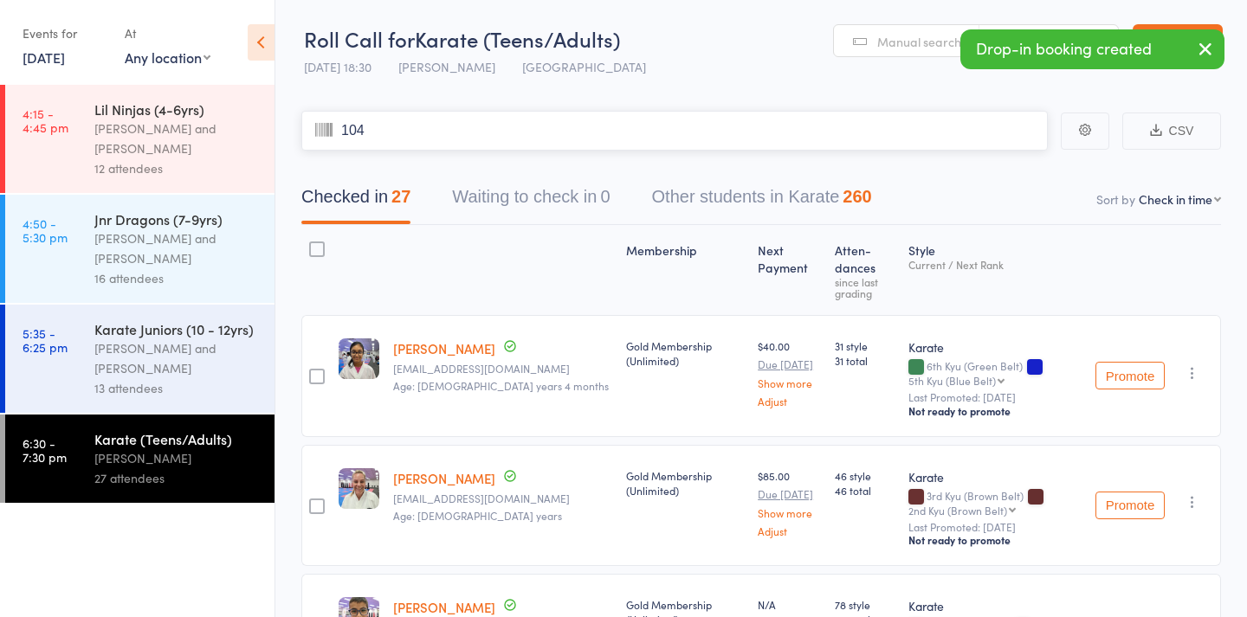
type input "1044"
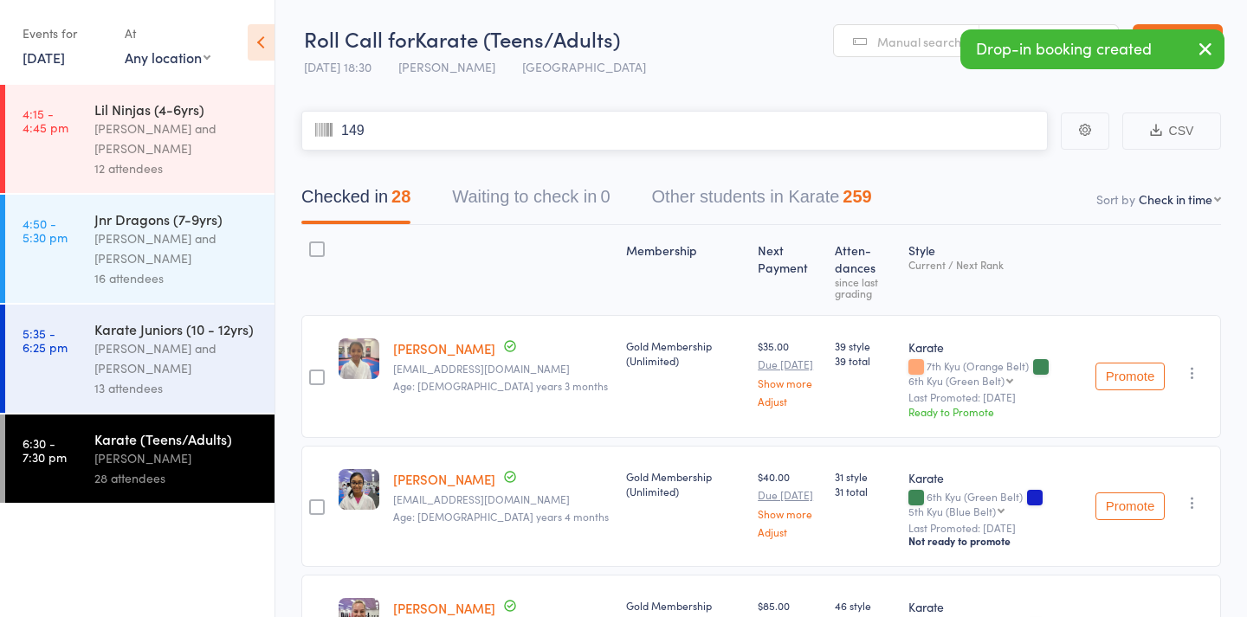
type input "1499"
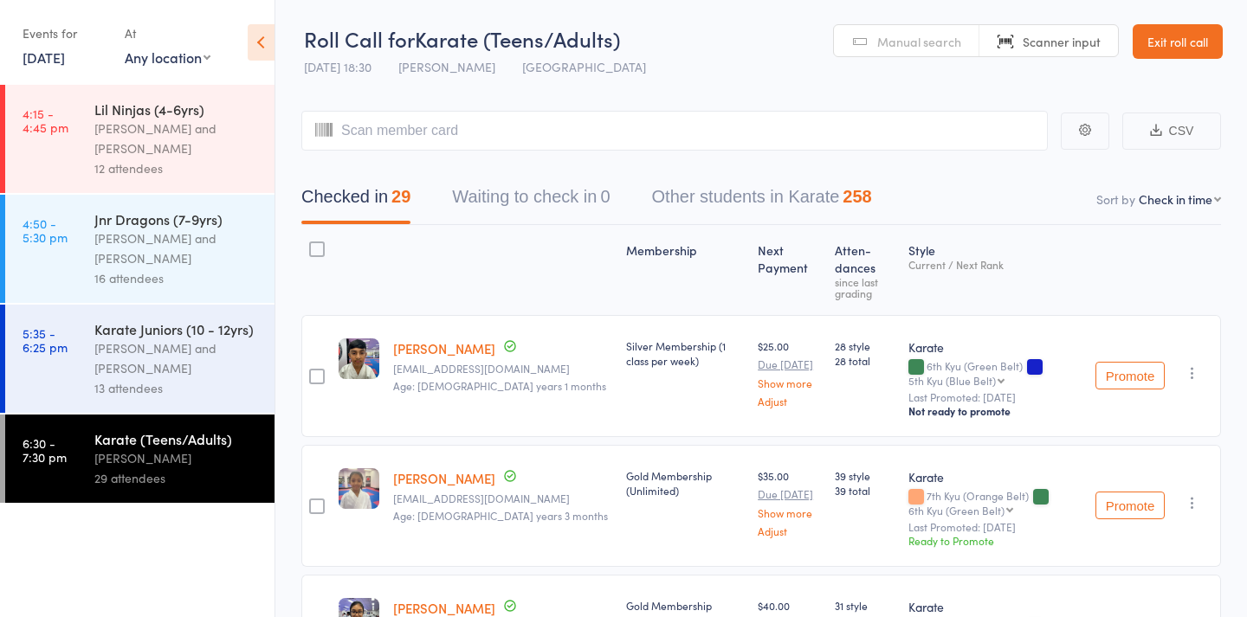
click at [191, 325] on div "Karate Juniors (10 - 12yrs)" at bounding box center [176, 329] width 165 height 19
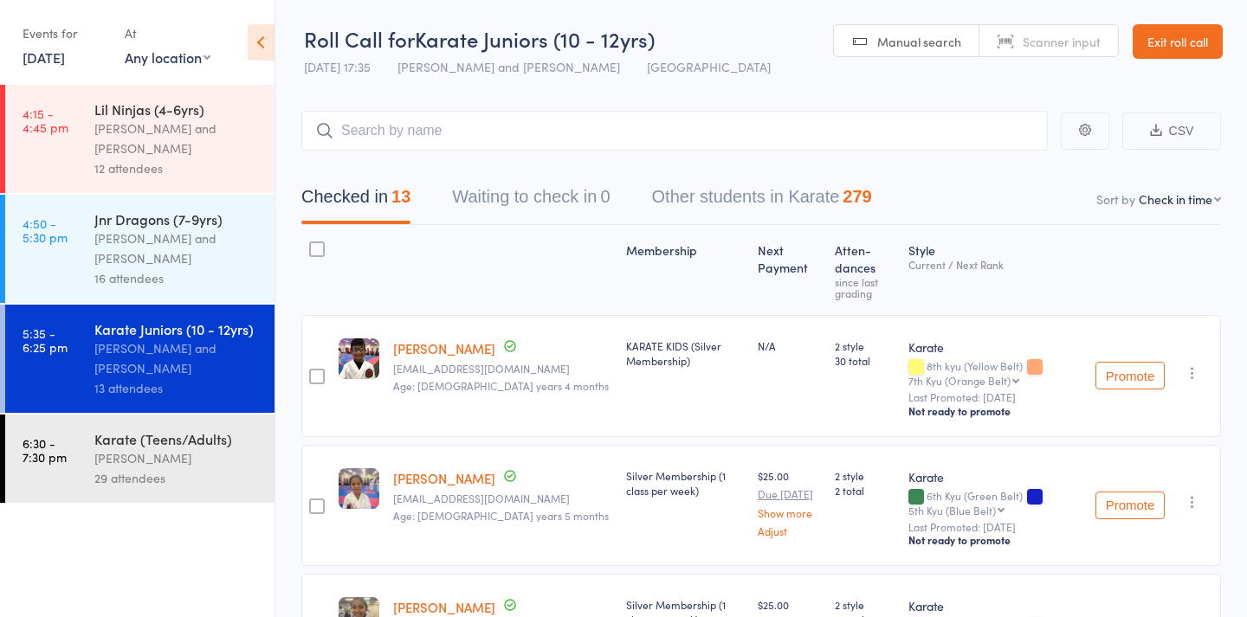
click at [126, 254] on div "Nicolas Karetsian and Aidan Perry" at bounding box center [176, 249] width 165 height 40
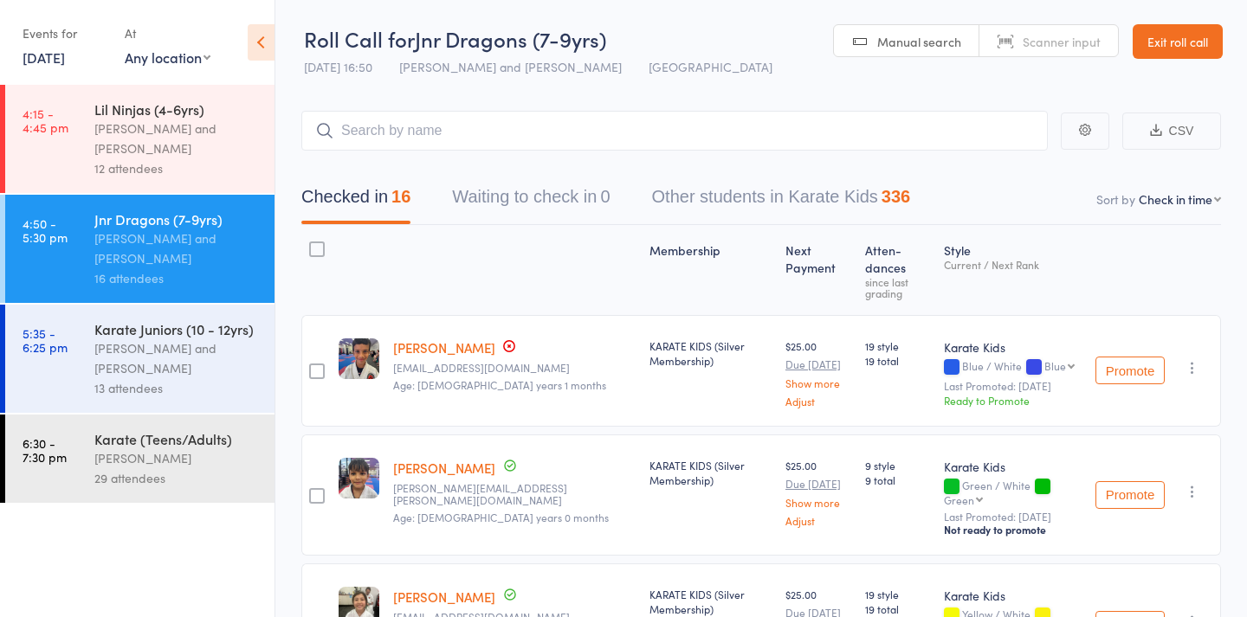
click at [145, 87] on div "Lil Ninjas (4-6yrs) Nicolas Karetsian and Aidan Perry 12 attendees" at bounding box center [184, 139] width 180 height 108
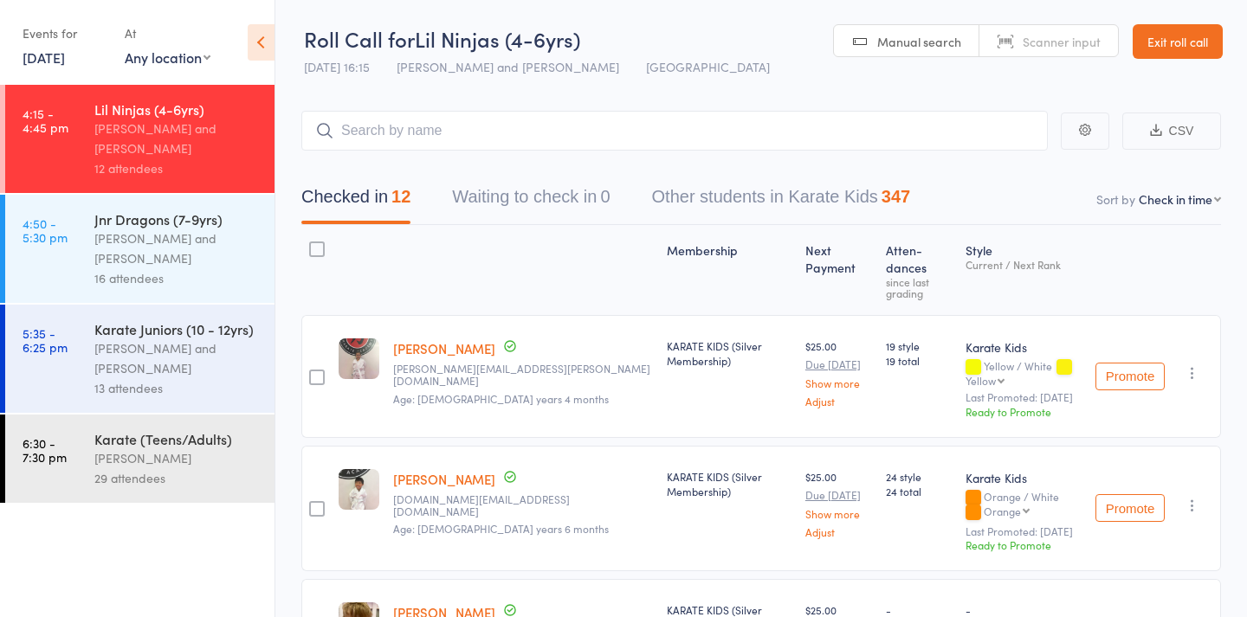
click at [143, 468] on div "[PERSON_NAME]" at bounding box center [176, 459] width 165 height 20
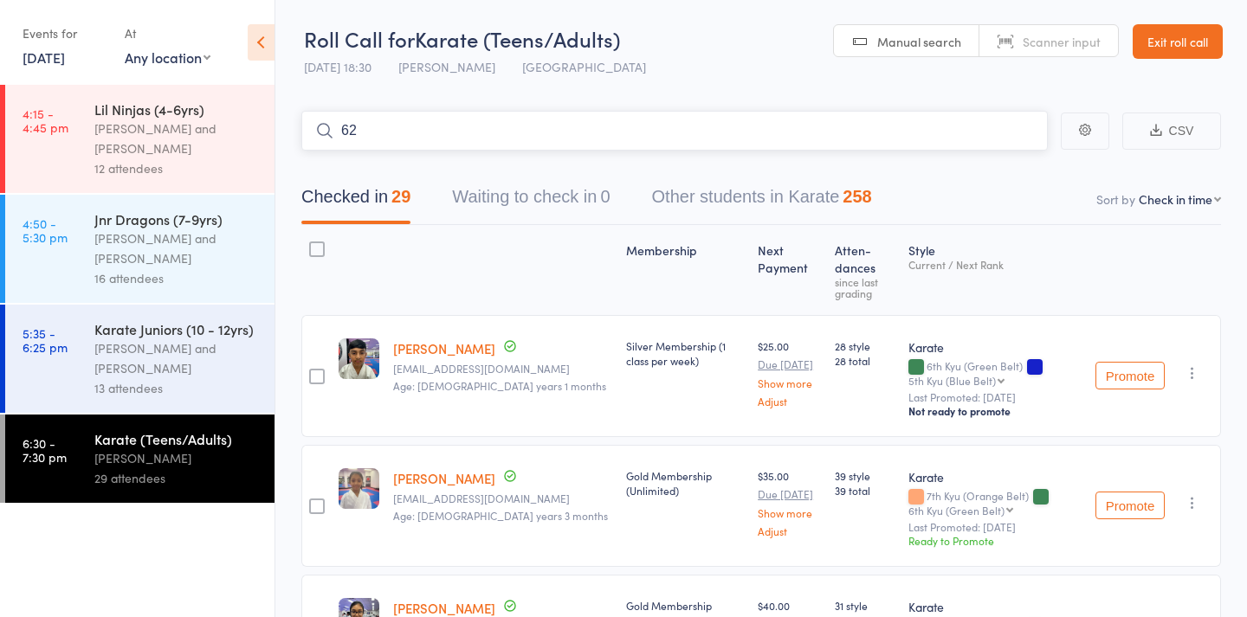
type input "623"
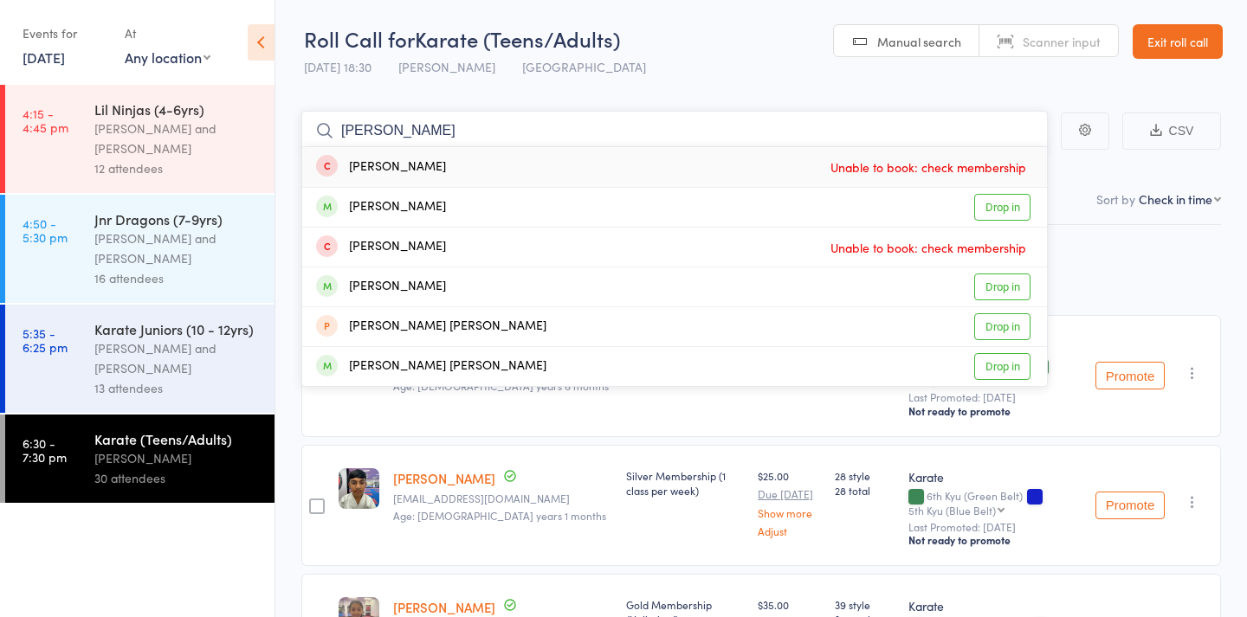
type input "Felix"
drag, startPoint x: 143, startPoint y: 468, endPoint x: 573, endPoint y: 204, distance: 504.5
click at [573, 204] on div "Felix Mead Drop in" at bounding box center [674, 207] width 745 height 39
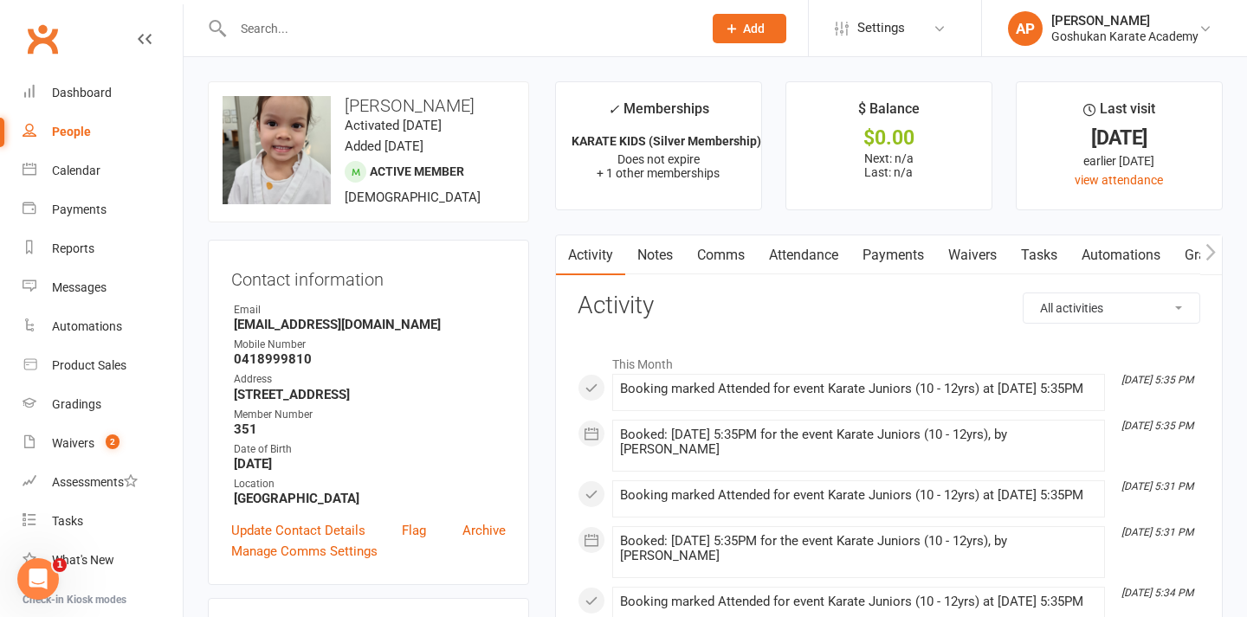
click at [344, 32] on input "text" at bounding box center [459, 28] width 462 height 24
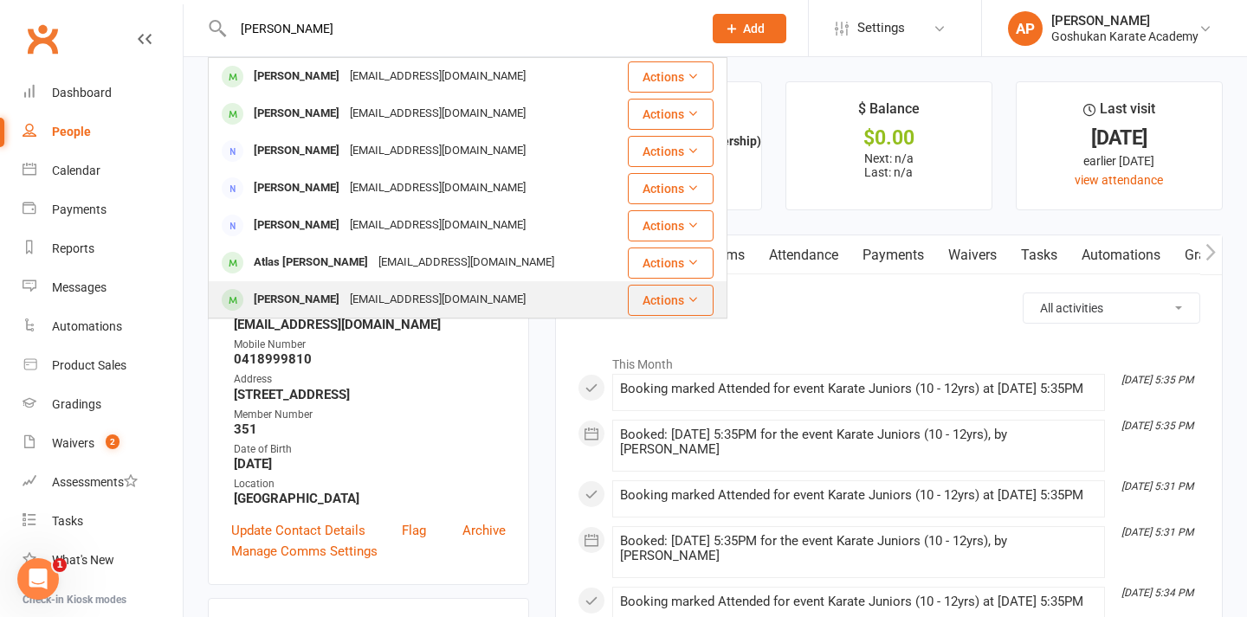
type input "[PERSON_NAME]"
click at [319, 292] on div "[PERSON_NAME]" at bounding box center [297, 300] width 96 height 25
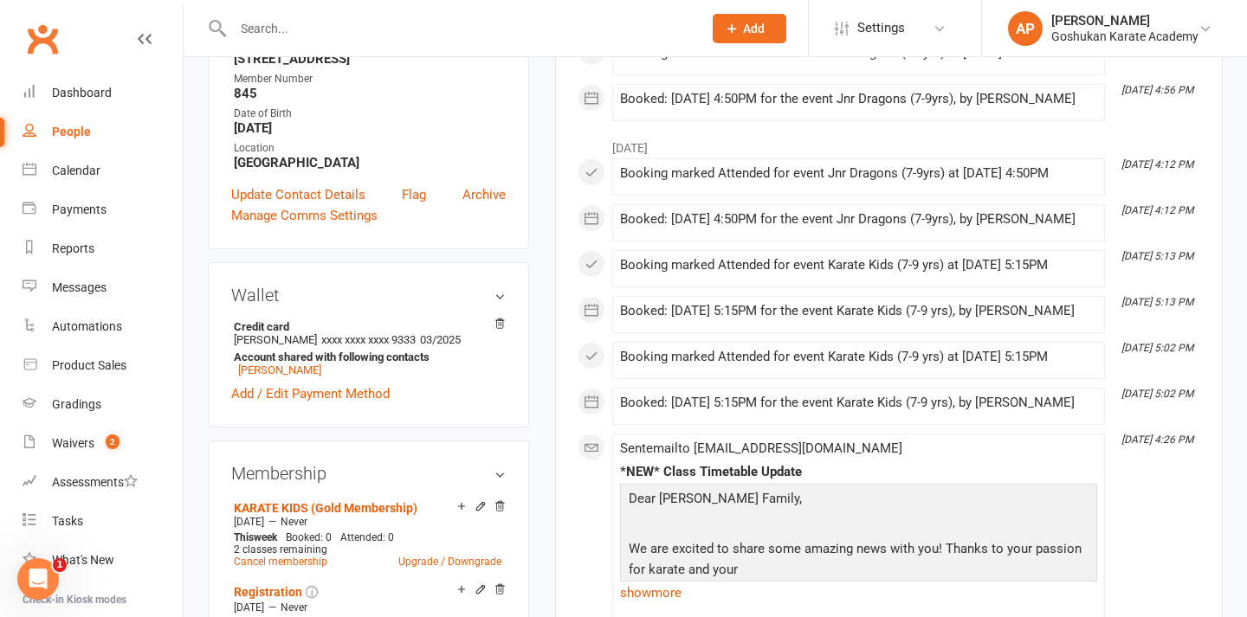
scroll to position [340, 0]
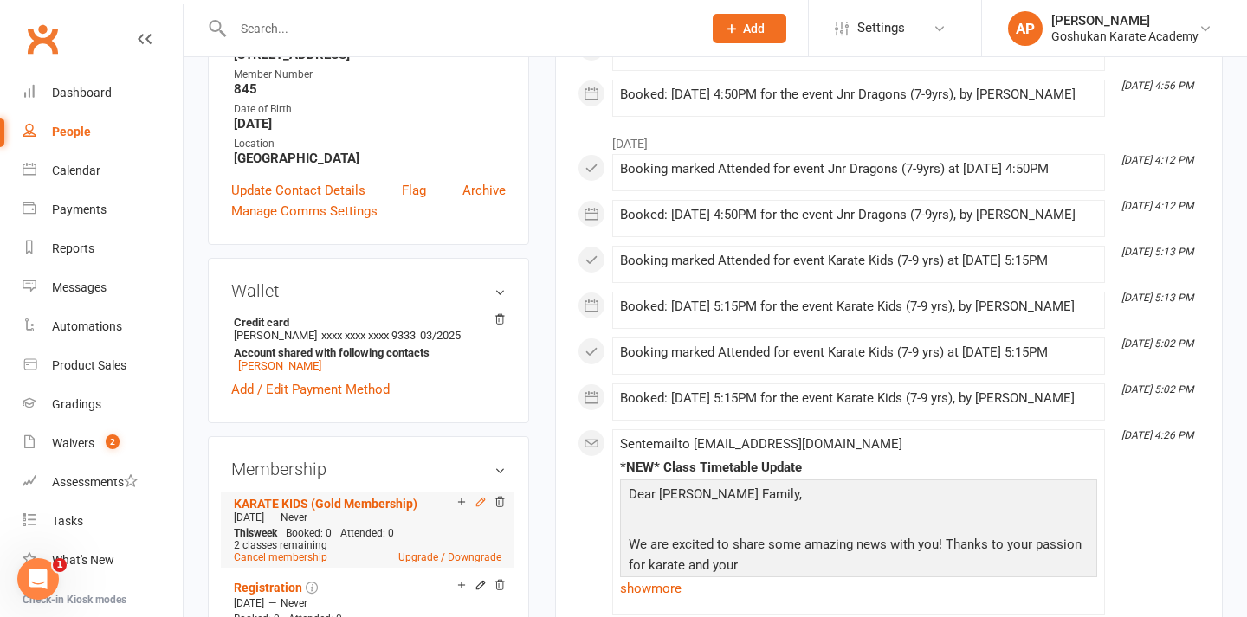
click at [481, 499] on icon at bounding box center [480, 502] width 8 height 8
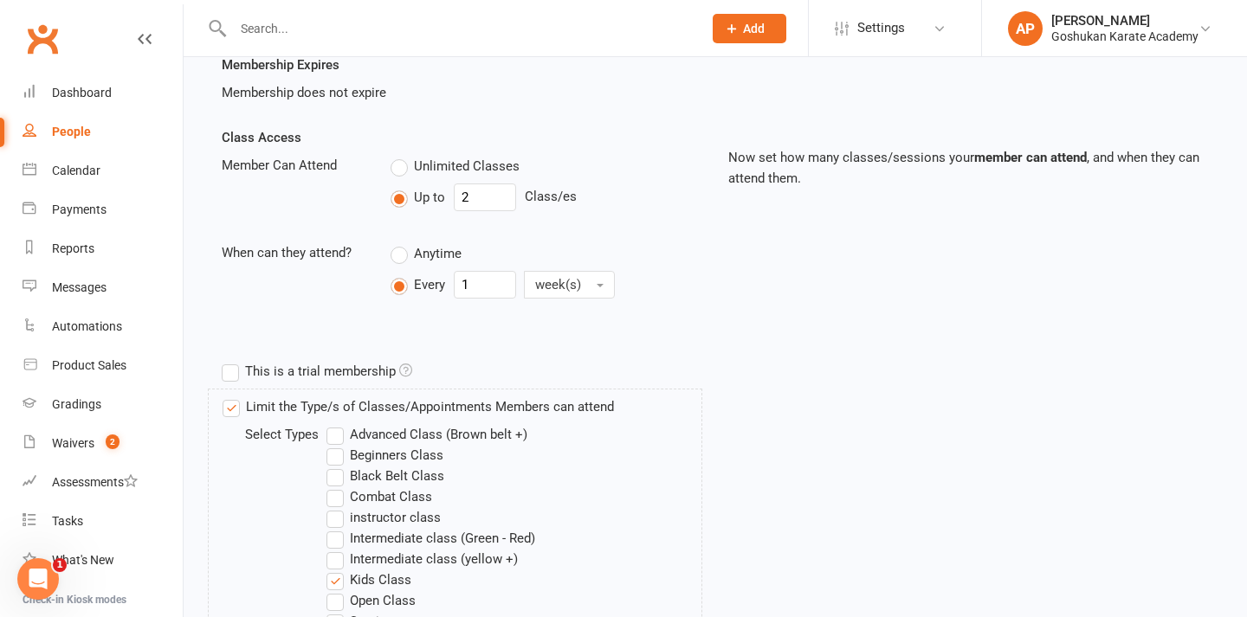
scroll to position [348, 0]
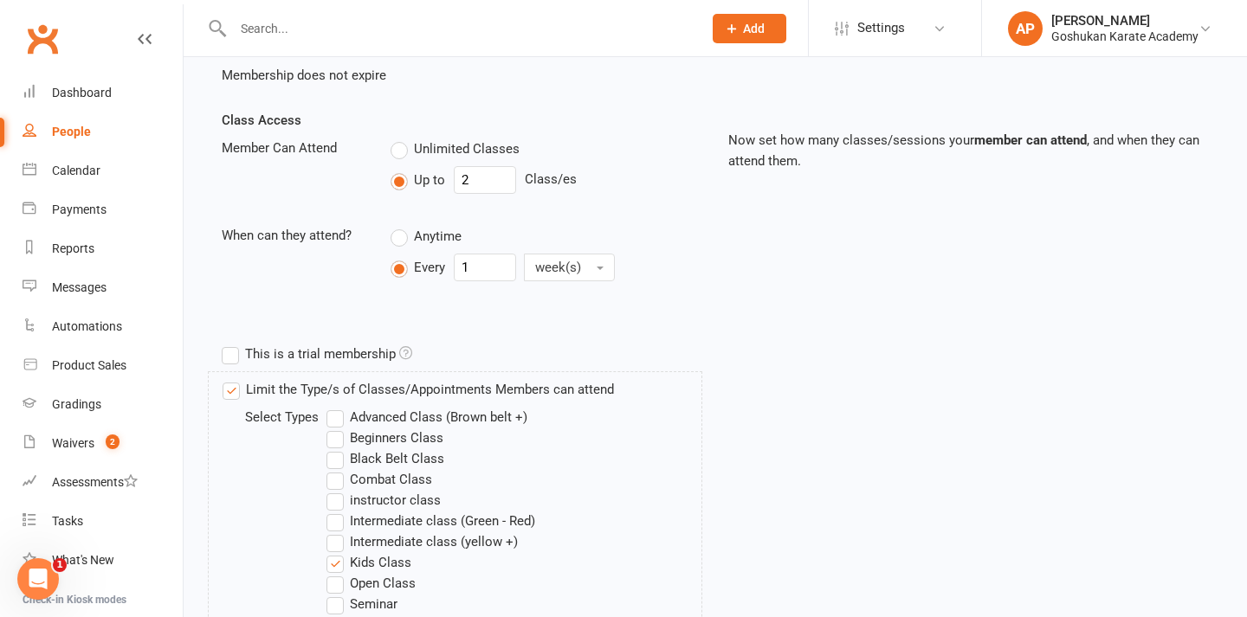
click at [288, 388] on label "Limit the Type/s of Classes/Appointments Members can attend" at bounding box center [418, 389] width 391 height 21
click at [234, 379] on input "Limit the Type/s of Classes/Appointments Members can attend" at bounding box center [228, 379] width 11 height 0
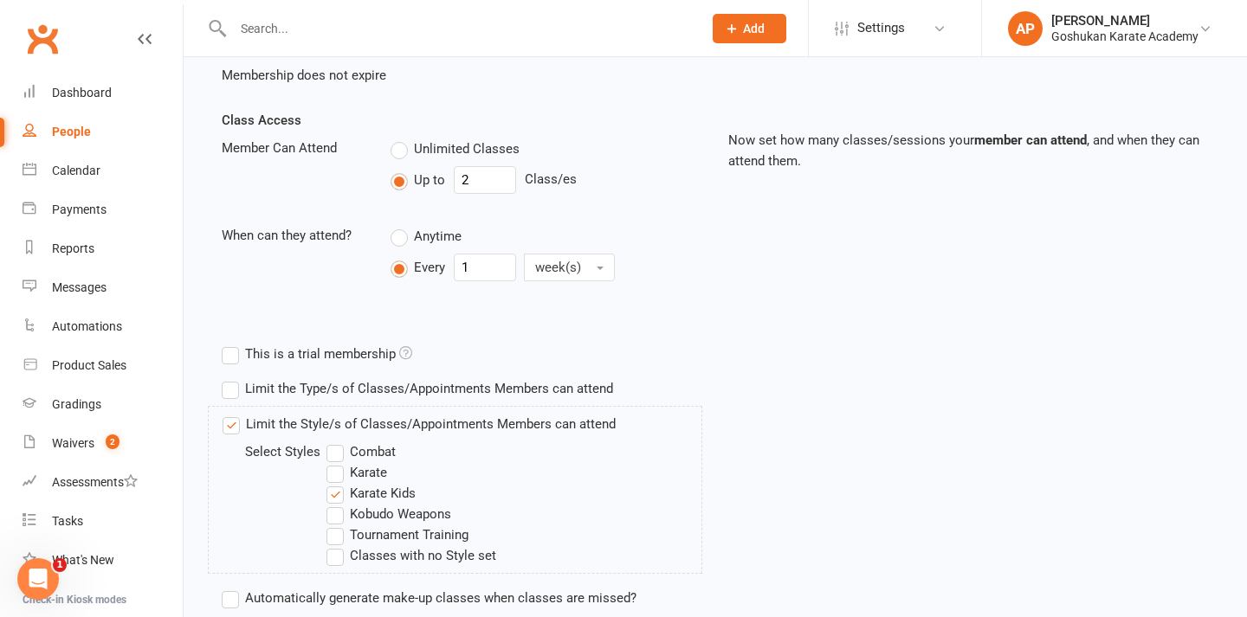
click at [294, 423] on label "Limit the Style/s of Classes/Appointments Members can attend" at bounding box center [419, 424] width 393 height 21
click at [234, 414] on input "Limit the Style/s of Classes/Appointments Members can attend" at bounding box center [228, 414] width 11 height 0
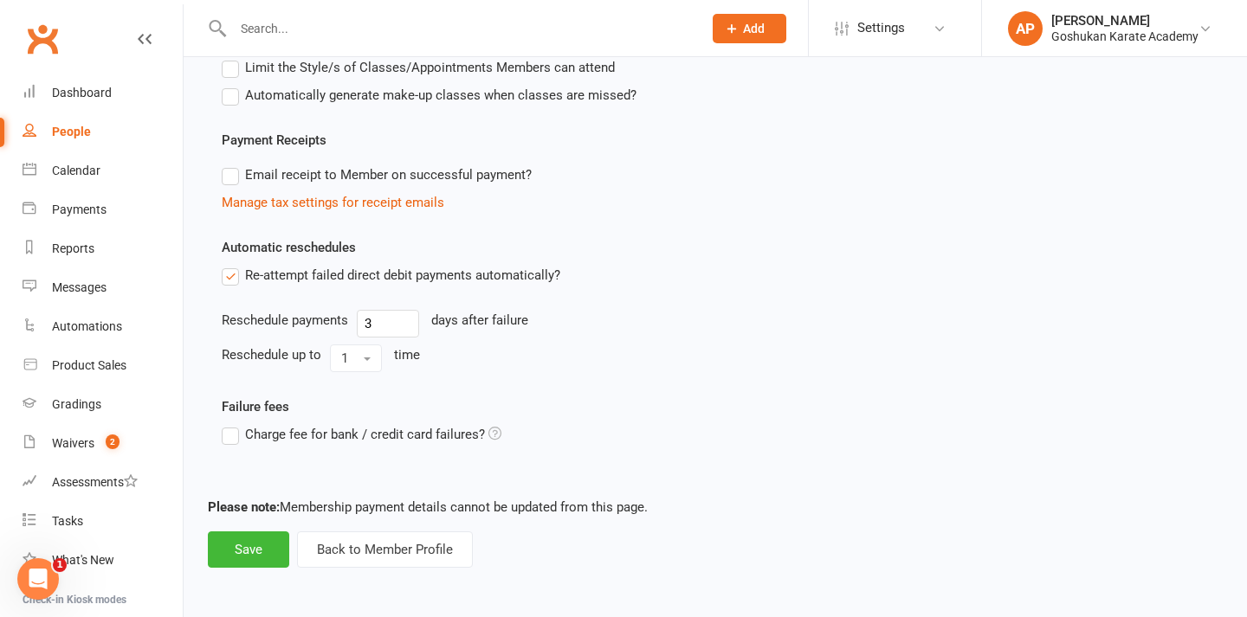
scroll to position [718, 0]
click at [253, 532] on button "Save" at bounding box center [248, 550] width 81 height 36
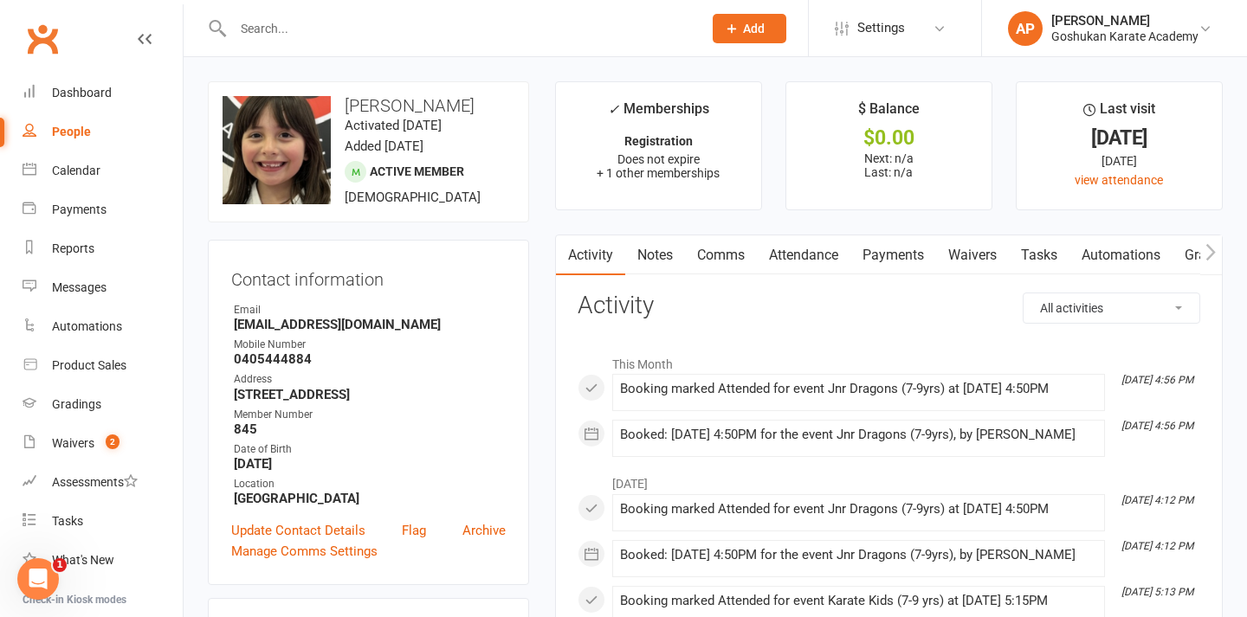
click at [435, 42] on div at bounding box center [449, 28] width 482 height 56
click at [388, 27] on input "text" at bounding box center [459, 28] width 462 height 24
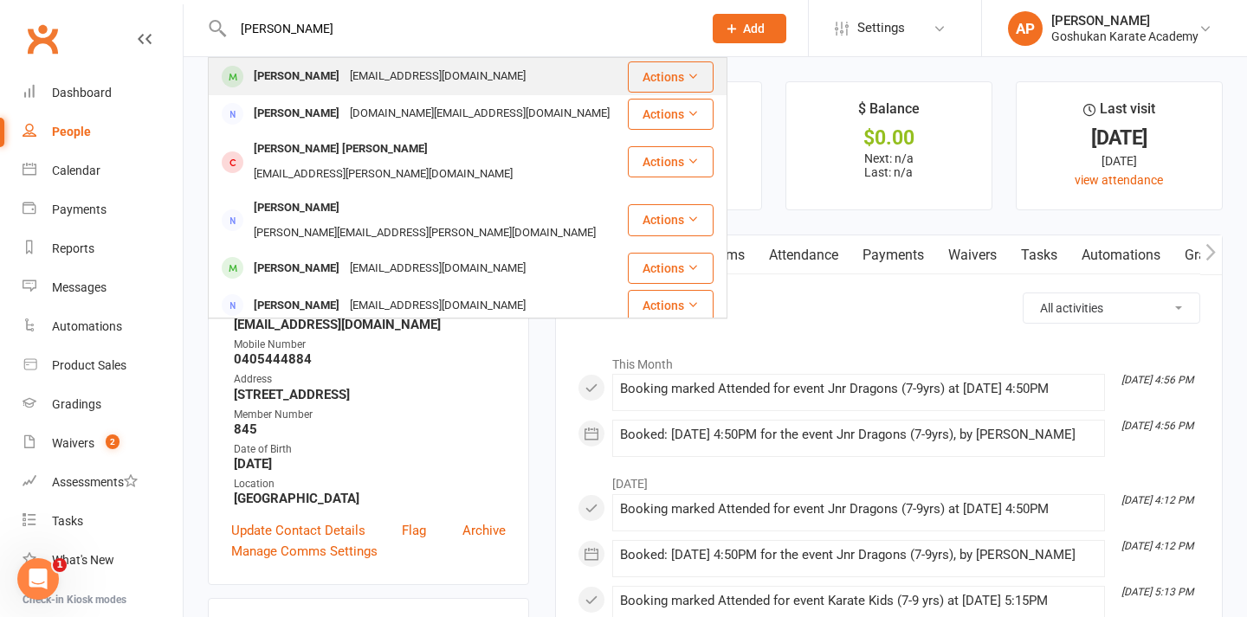
type input "[PERSON_NAME]"
click at [291, 81] on div "[PERSON_NAME]" at bounding box center [297, 76] width 96 height 25
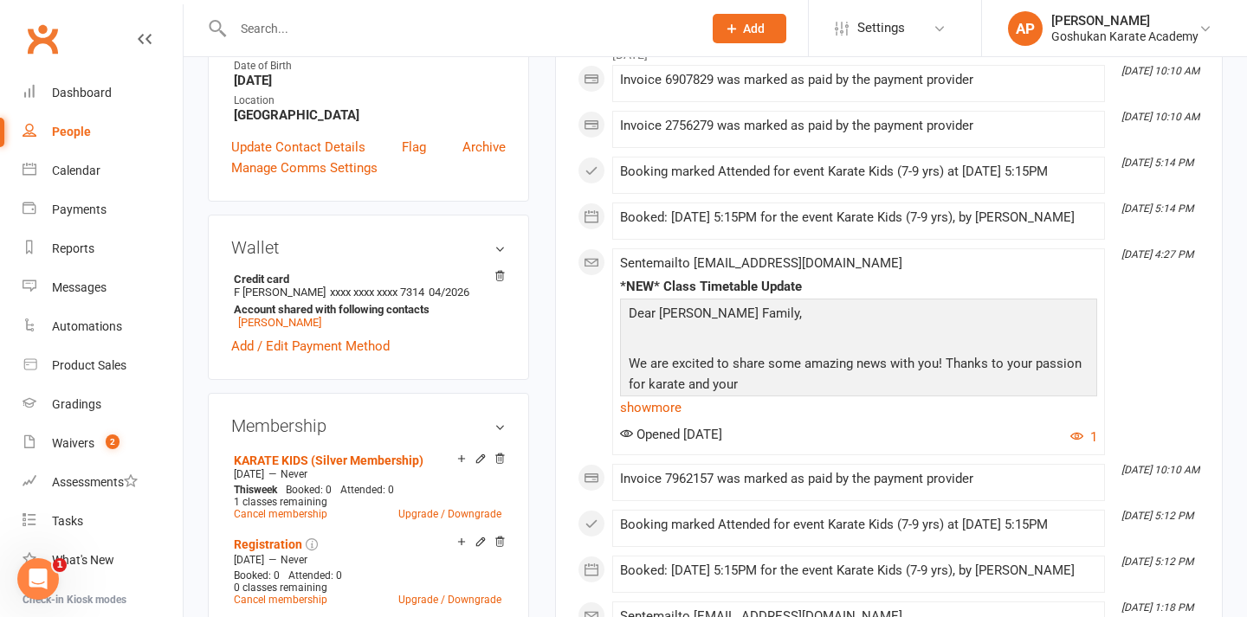
scroll to position [390, 0]
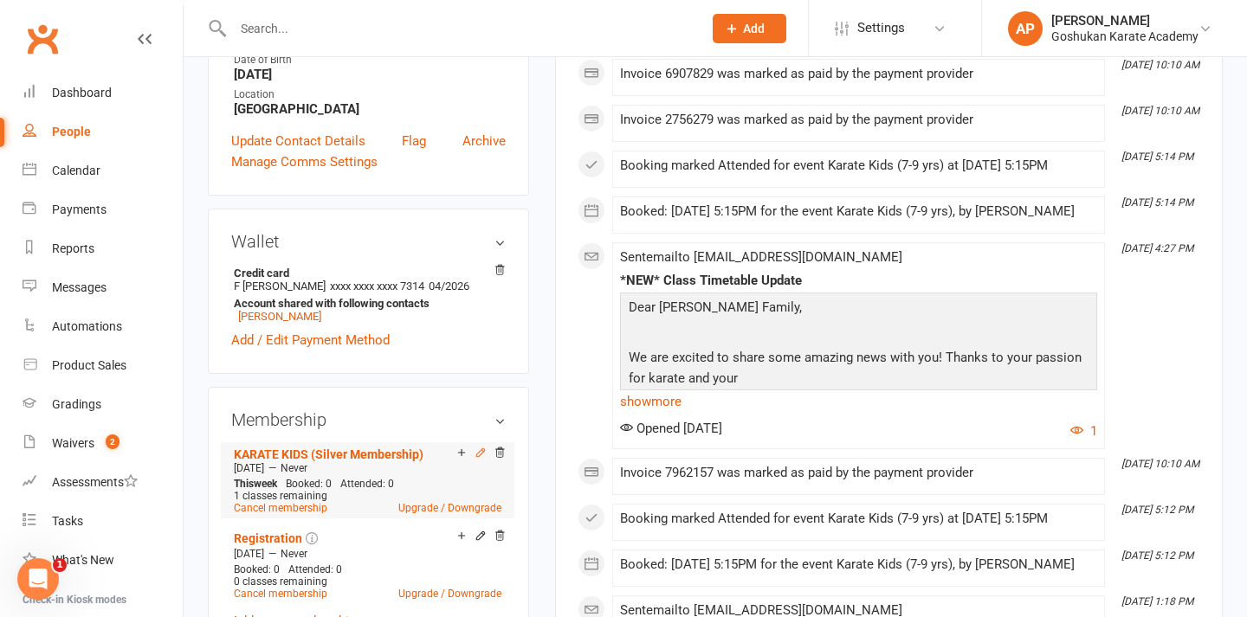
click at [479, 451] on icon at bounding box center [480, 453] width 8 height 8
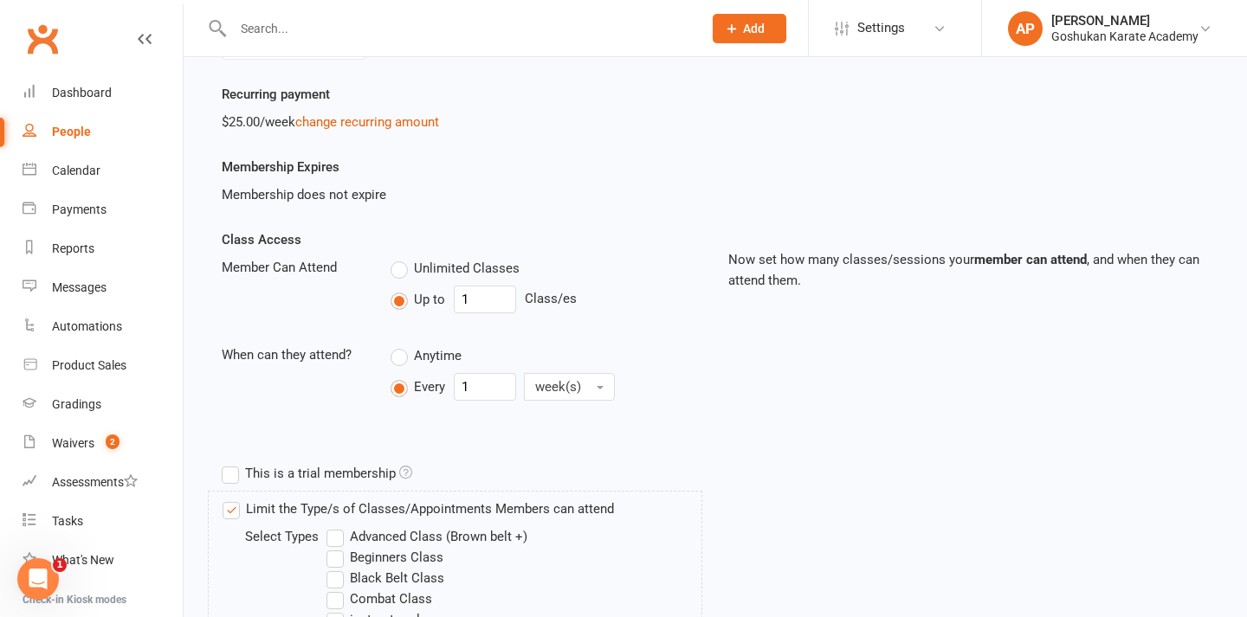
scroll to position [307, 0]
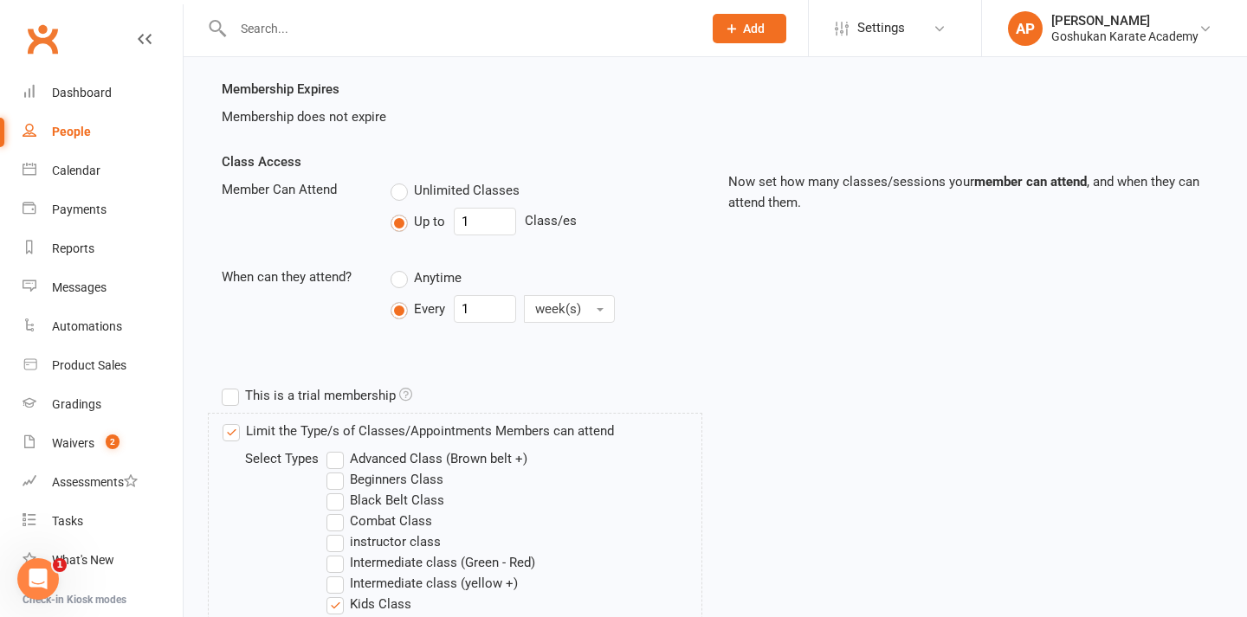
click at [237, 441] on label "Limit the Type/s of Classes/Appointments Members can attend" at bounding box center [418, 431] width 391 height 21
click at [234, 421] on input "Limit the Type/s of Classes/Appointments Members can attend" at bounding box center [228, 421] width 11 height 0
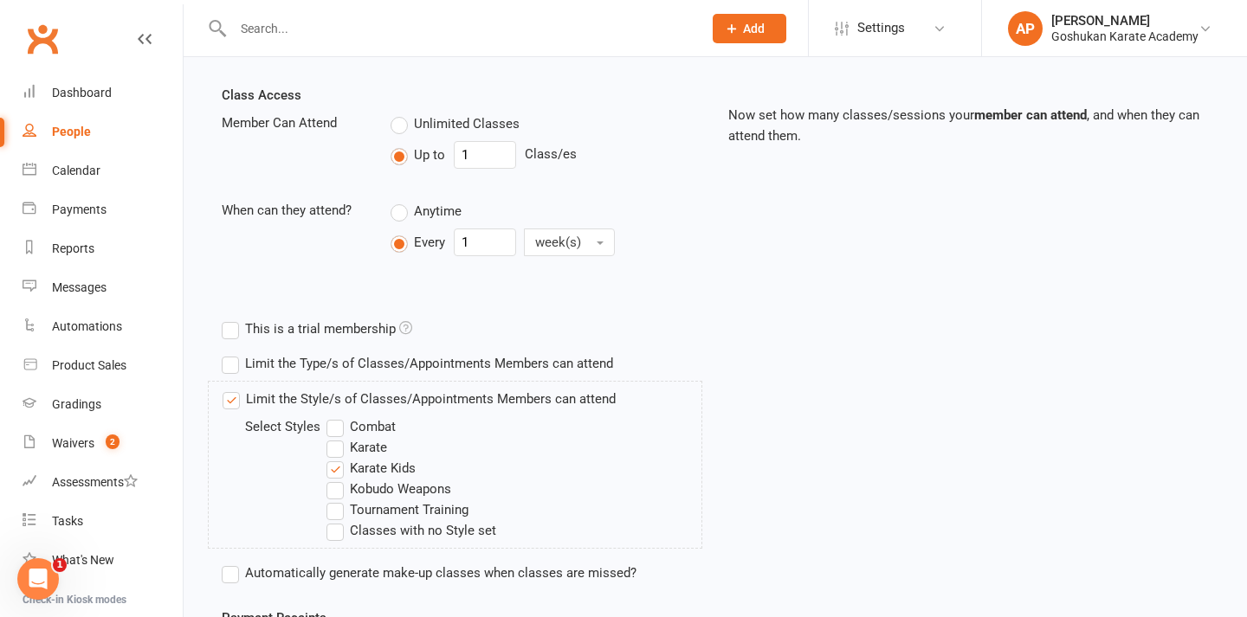
scroll to position [429, 0]
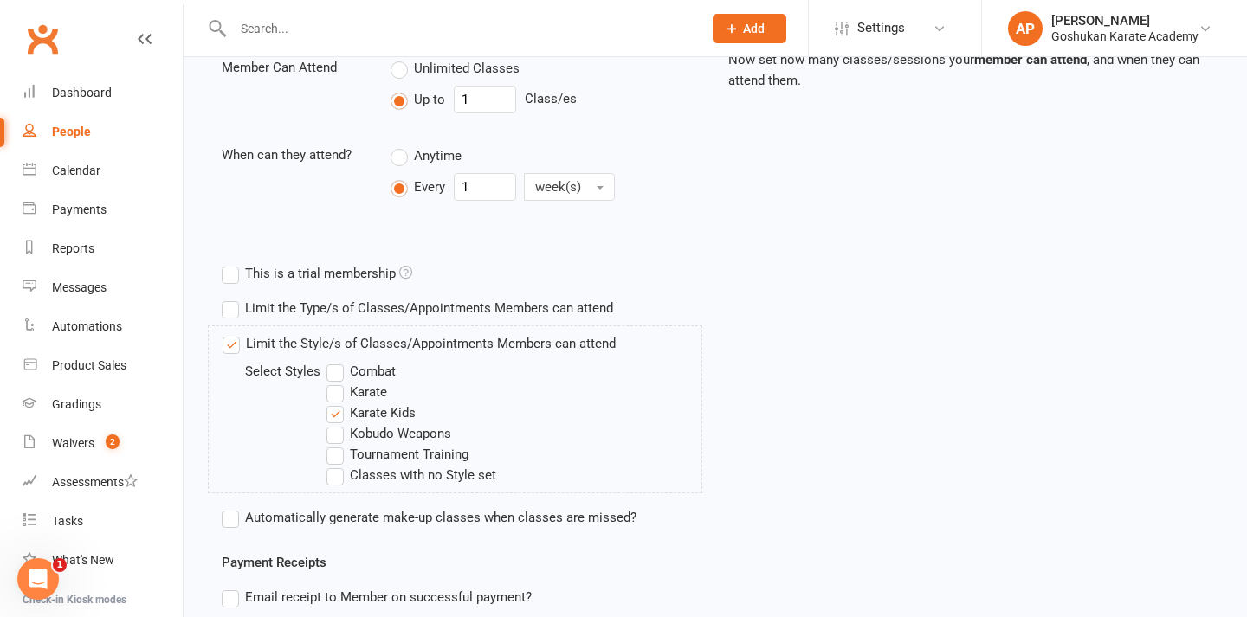
click at [232, 346] on label "Limit the Style/s of Classes/Appointments Members can attend" at bounding box center [419, 343] width 393 height 21
click at [232, 333] on input "Limit the Style/s of Classes/Appointments Members can attend" at bounding box center [228, 333] width 11 height 0
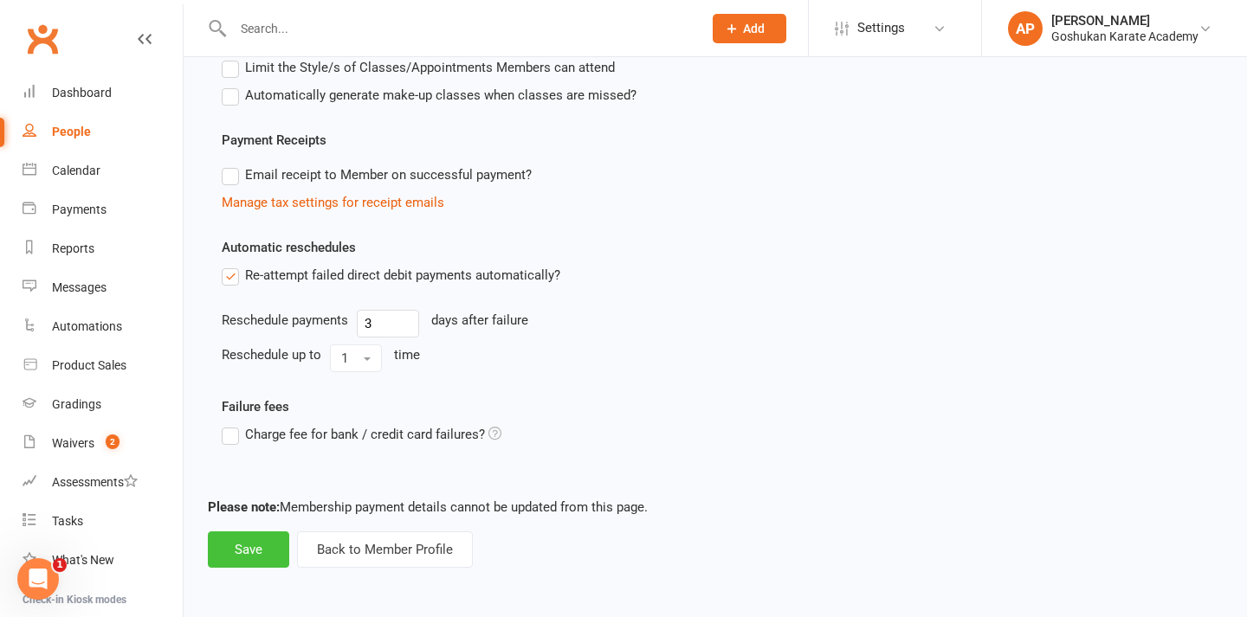
scroll to position [718, 0]
click at [255, 532] on button "Save" at bounding box center [248, 550] width 81 height 36
